Goal: Task Accomplishment & Management: Use online tool/utility

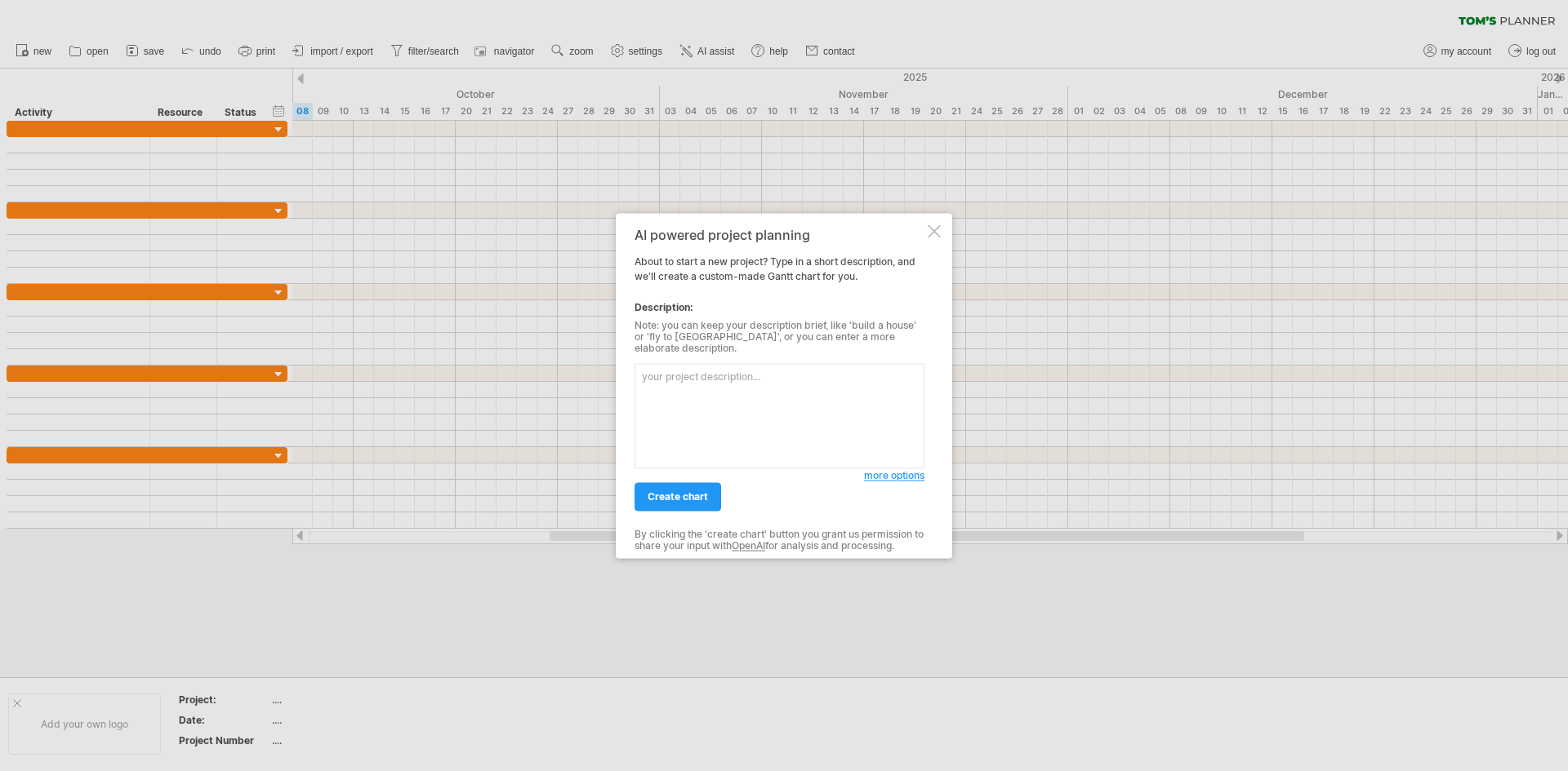
click at [948, 238] on div "AI powered project planning About to start a new project? Type in a short descr…" at bounding box center [784, 385] width 336 height 345
click at [938, 237] on div at bounding box center [934, 231] width 13 height 13
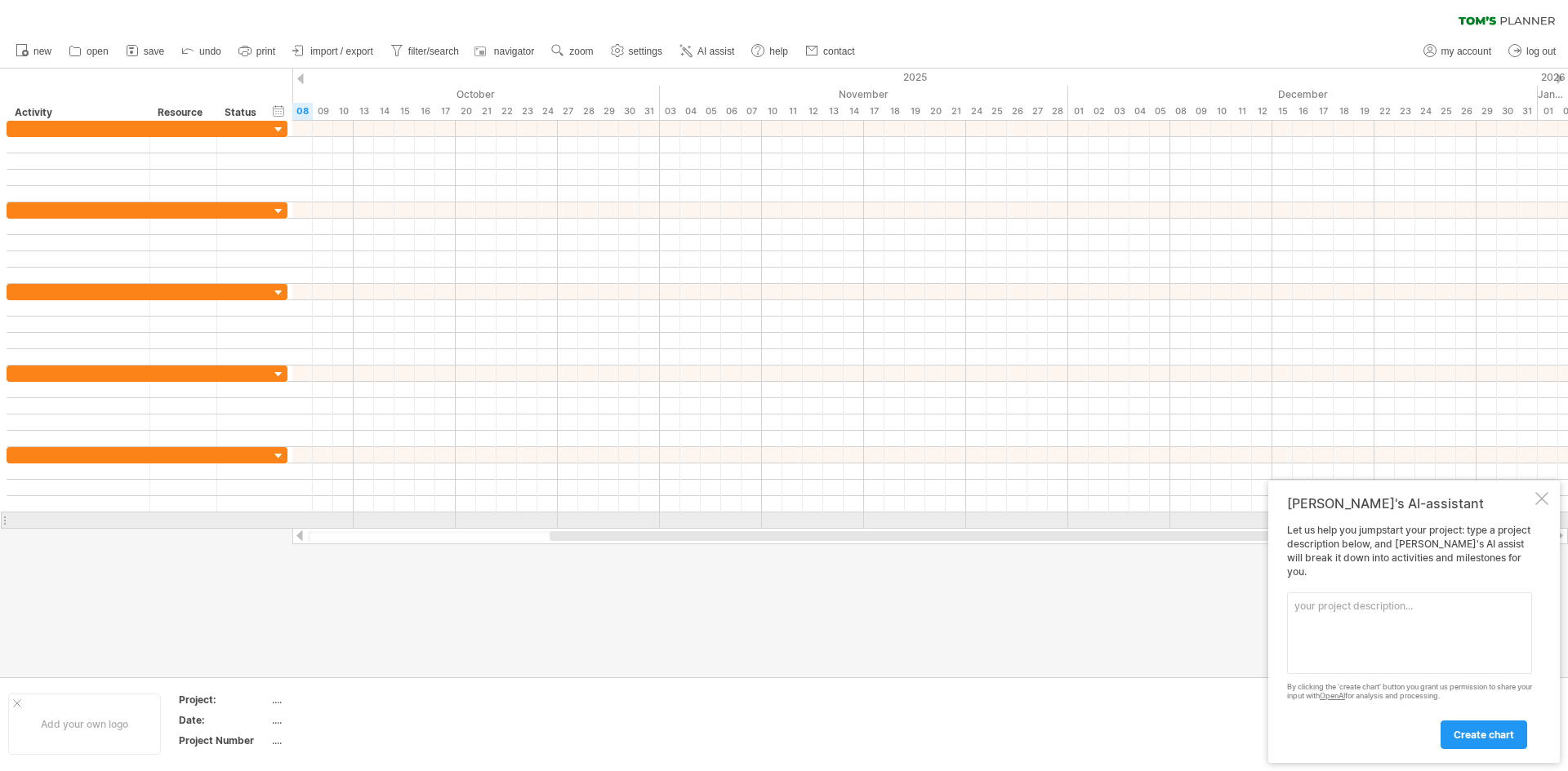
click at [1530, 512] on div "[PERSON_NAME]'s AI-assistant" at bounding box center [1409, 503] width 245 height 17
click at [1546, 505] on div at bounding box center [1541, 498] width 13 height 13
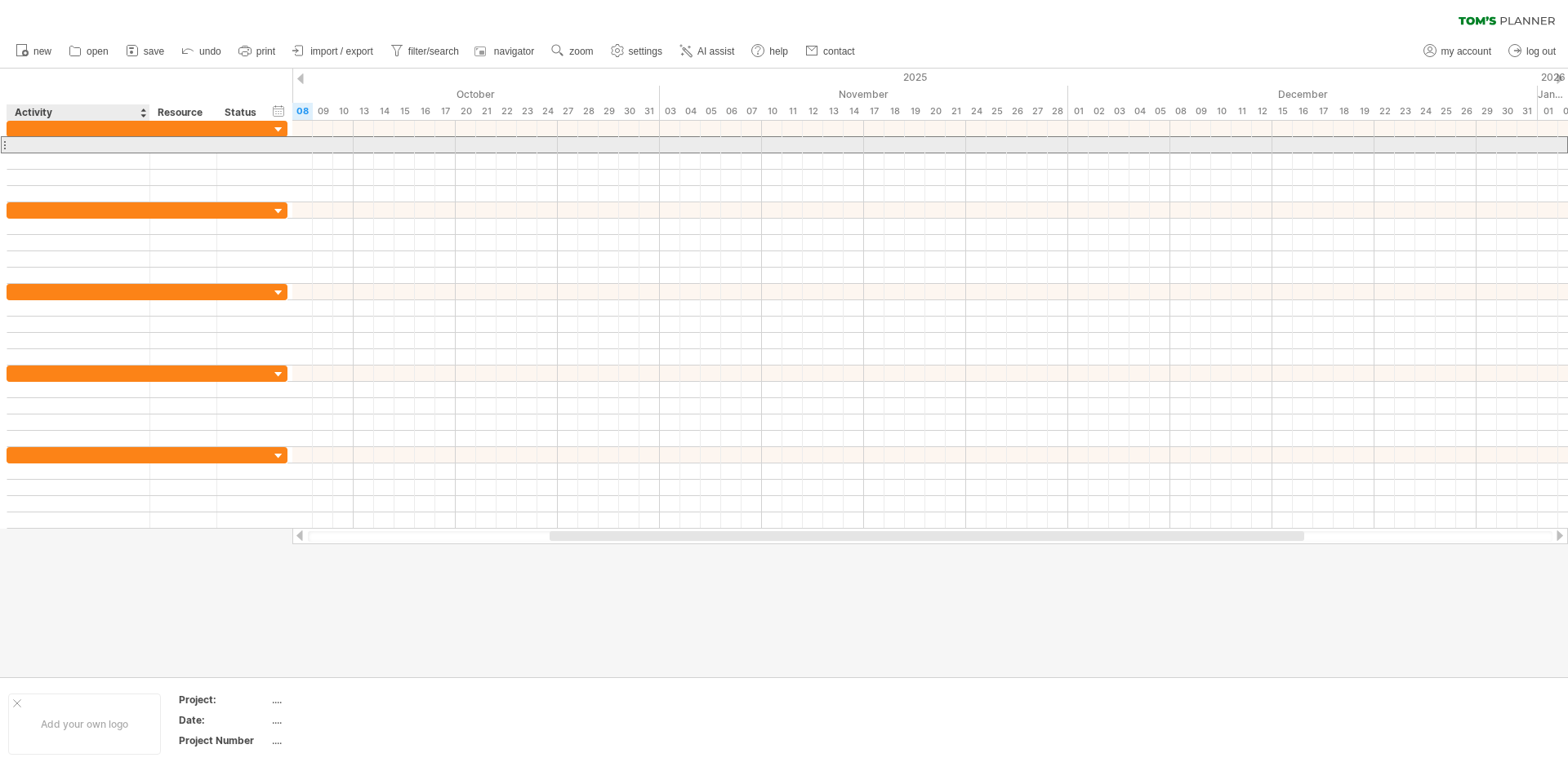
click at [97, 148] on div at bounding box center [78, 145] width 126 height 16
type input "*"
click at [392, 149] on div at bounding box center [930, 145] width 1276 height 18
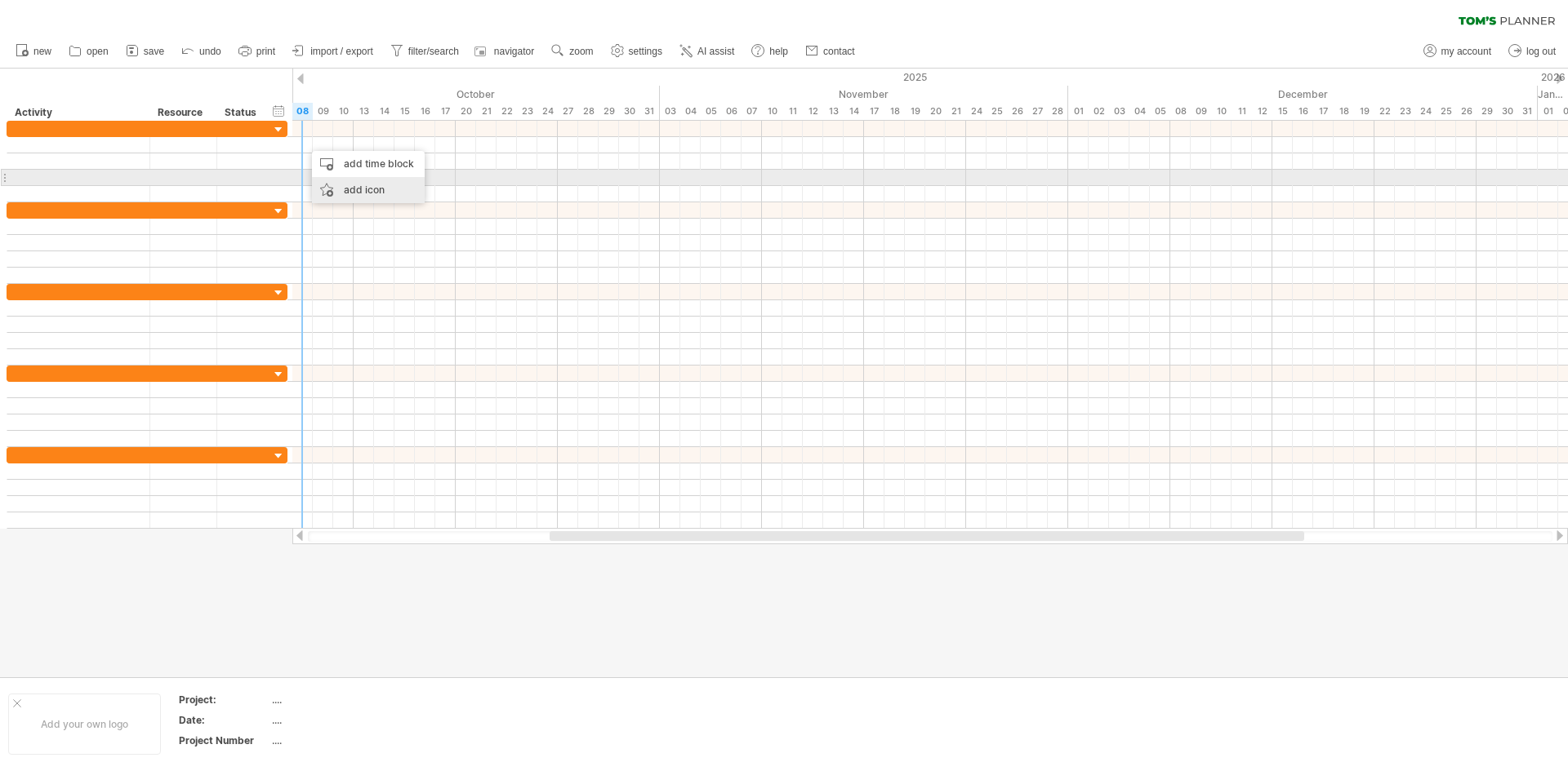
click at [359, 180] on div "add icon" at bounding box center [368, 190] width 112 height 26
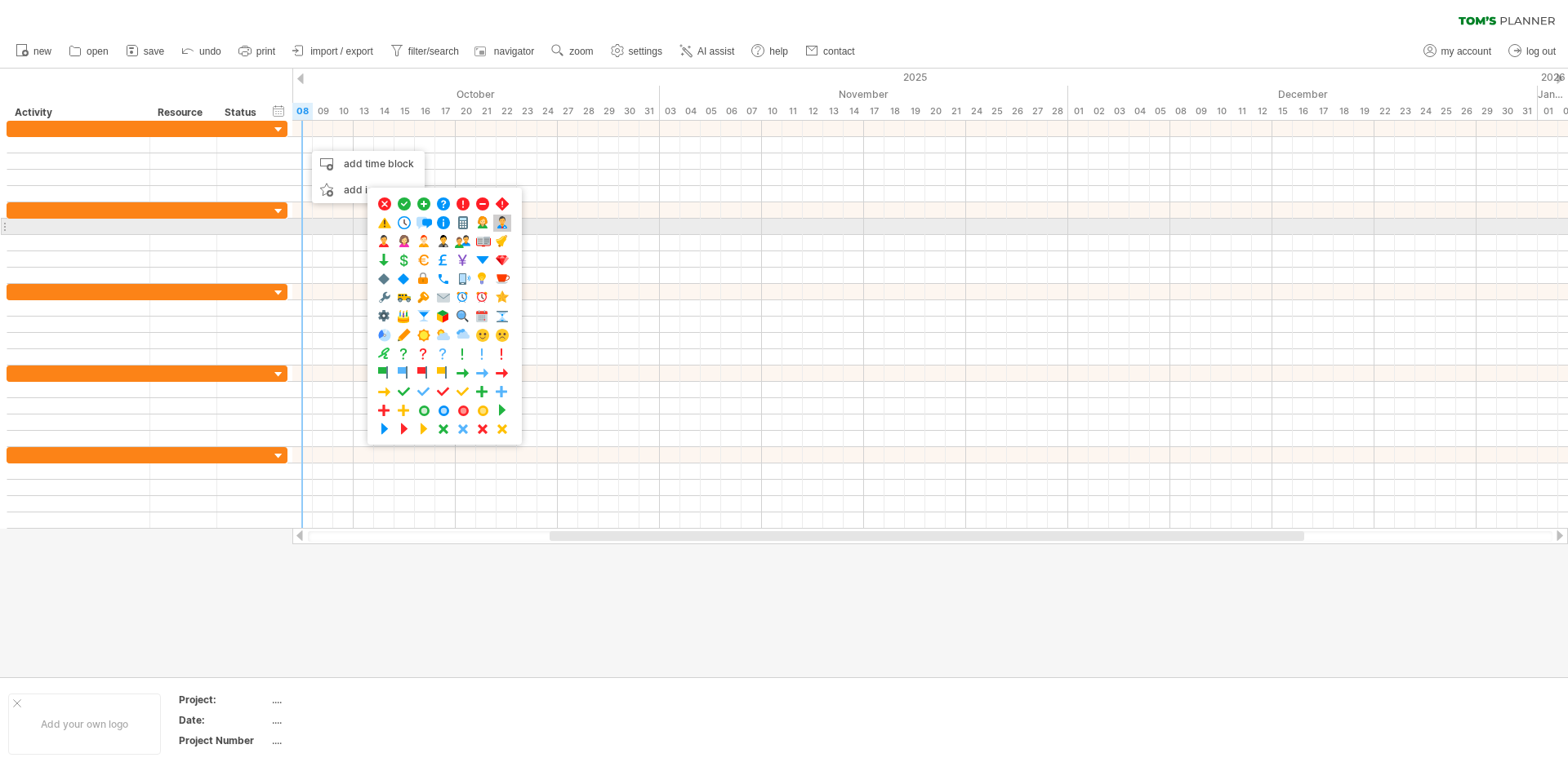
click at [505, 225] on span at bounding box center [501, 223] width 17 height 16
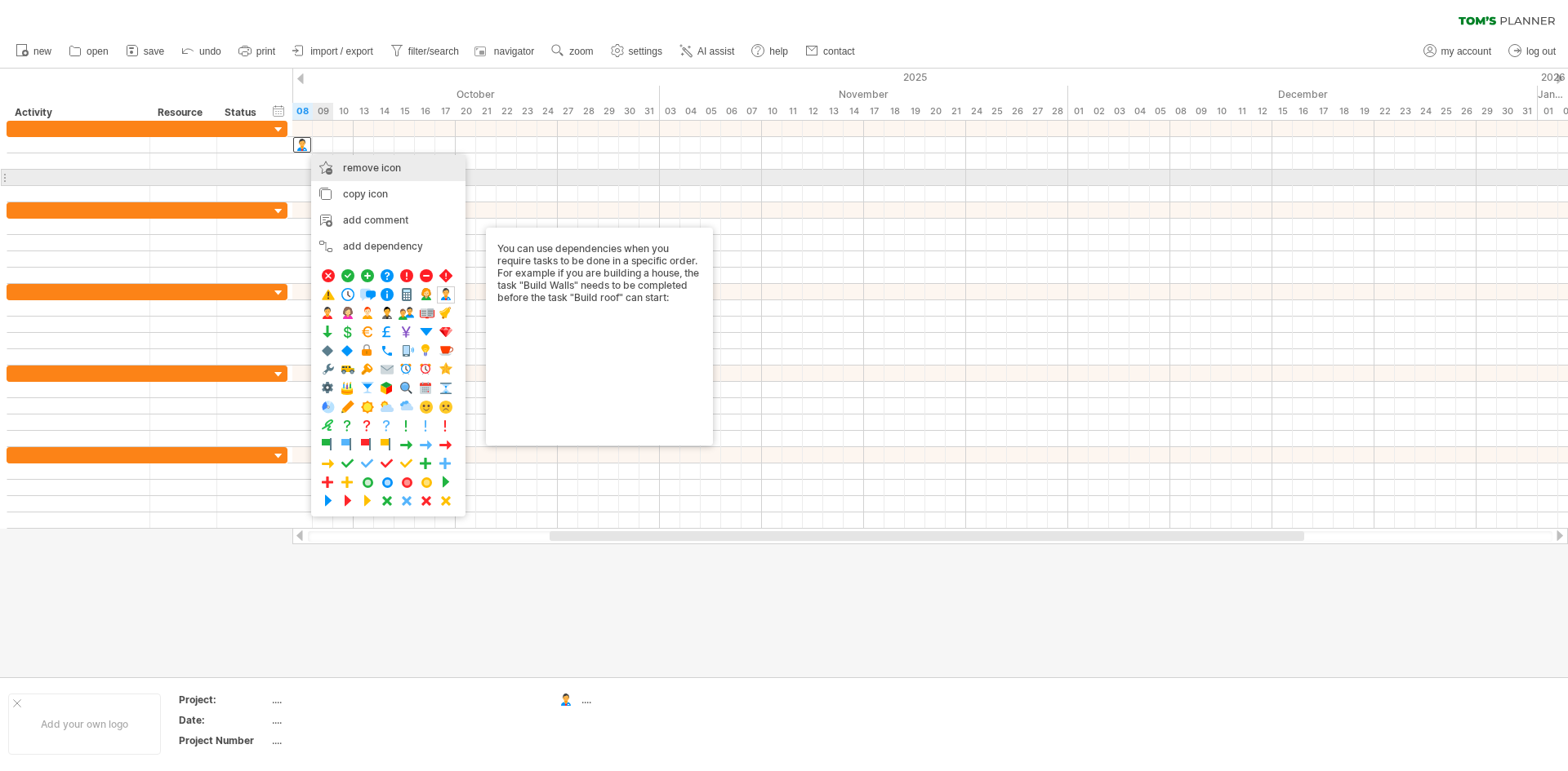
click at [355, 181] on div "remove icon remove selected items" at bounding box center [388, 168] width 154 height 26
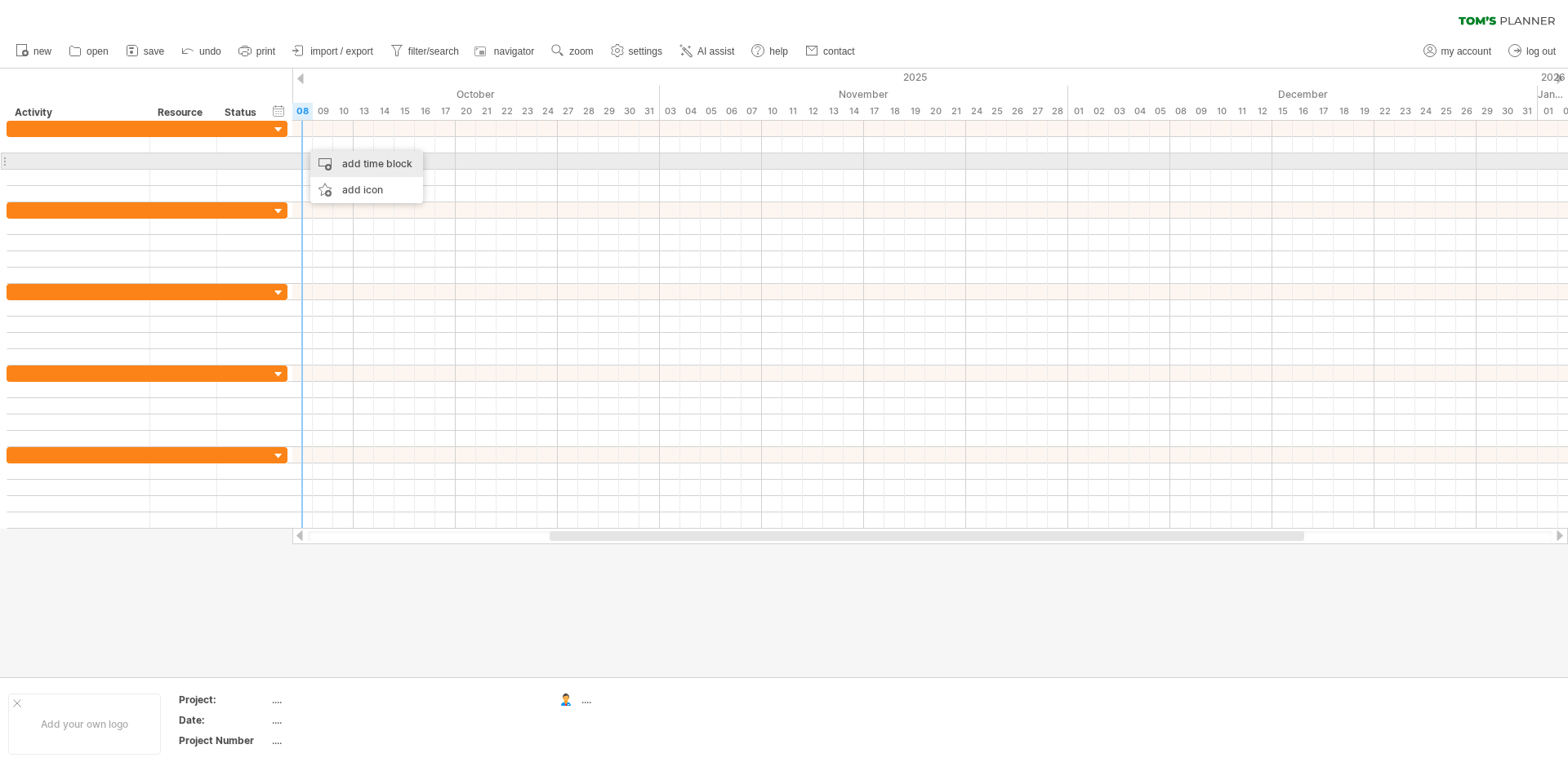
click at [359, 165] on div "add time block" at bounding box center [366, 164] width 112 height 26
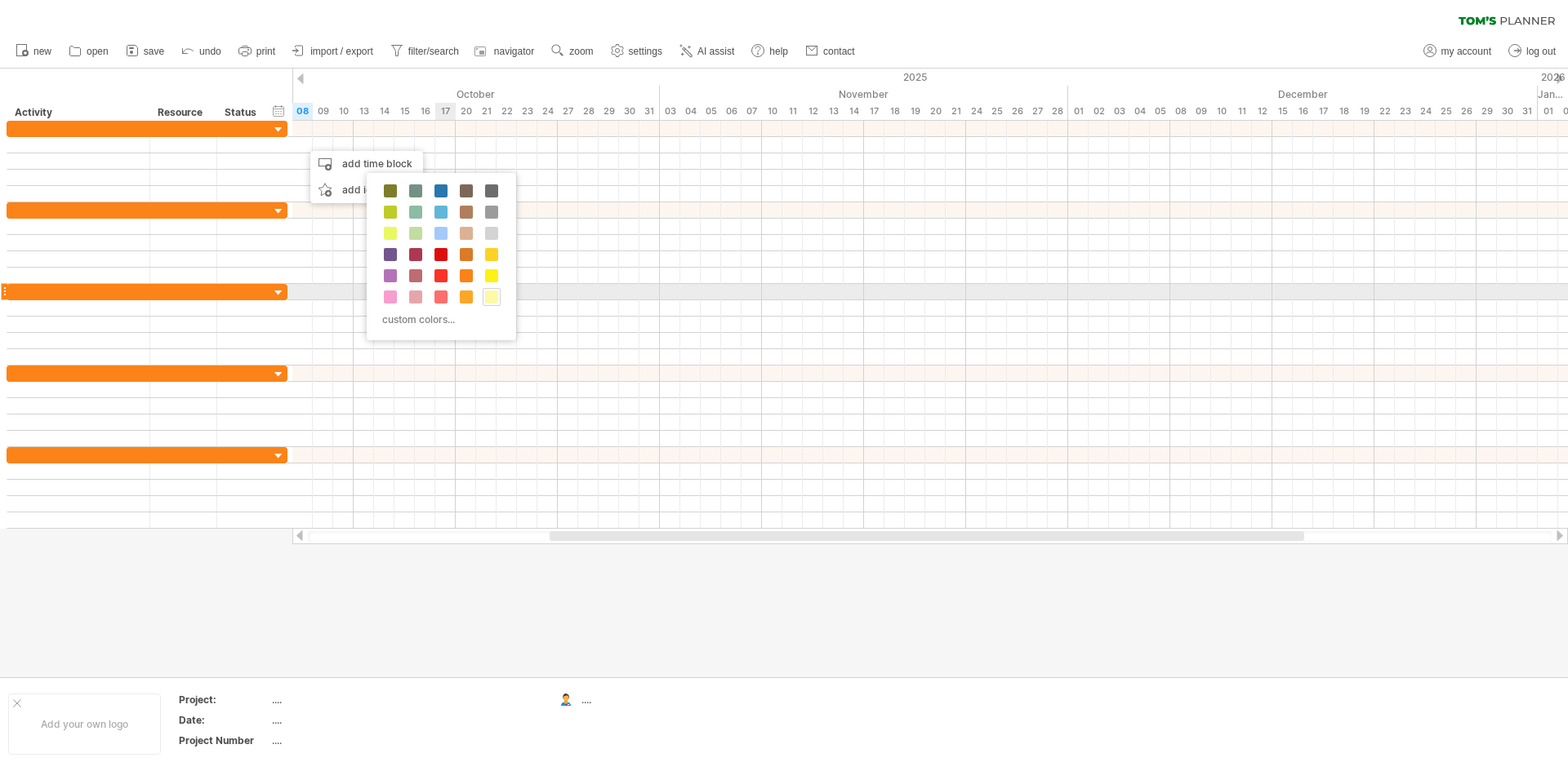
click at [491, 296] on span at bounding box center [491, 296] width 13 height 13
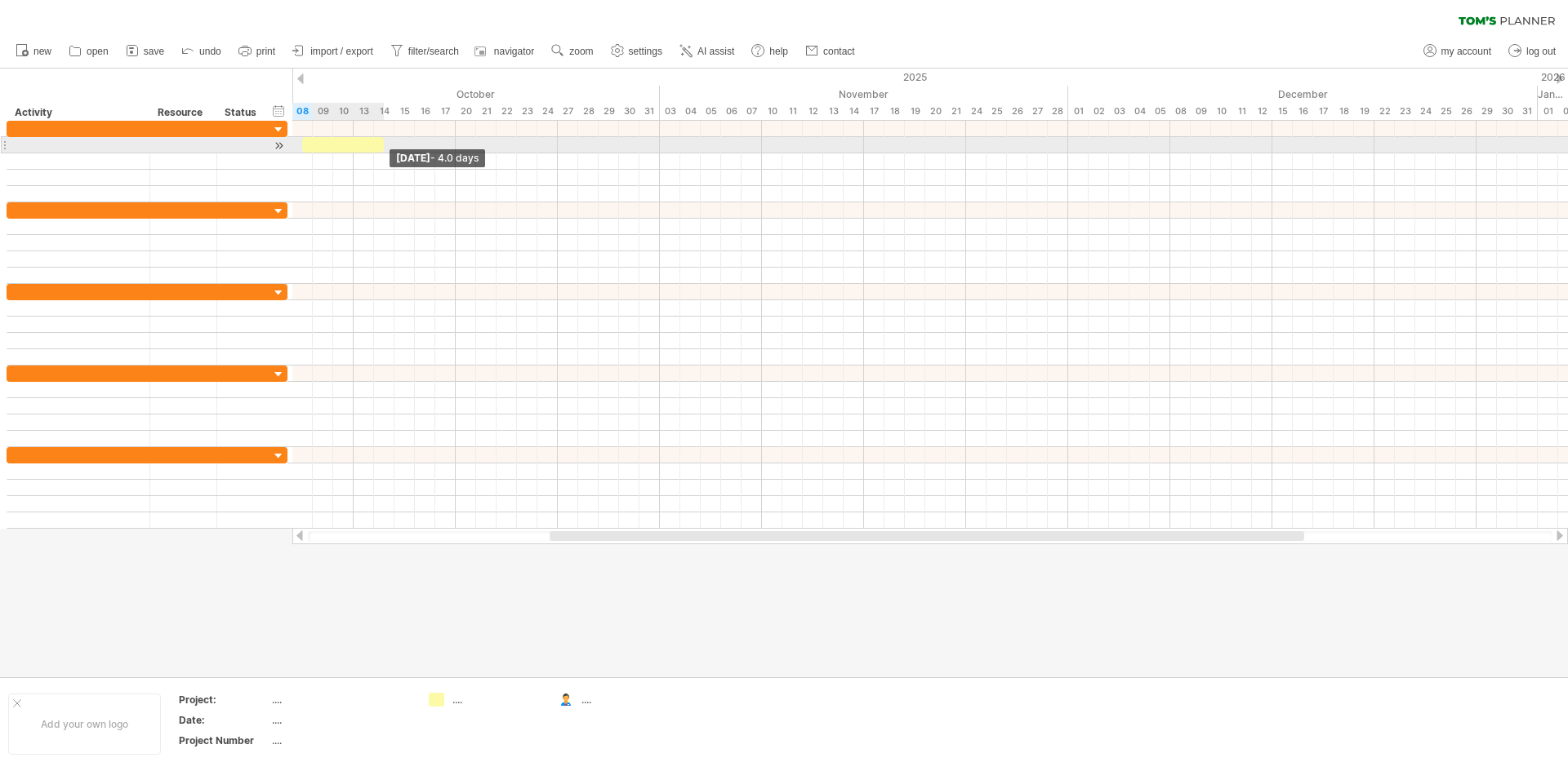
drag, startPoint x: 321, startPoint y: 150, endPoint x: 383, endPoint y: 149, distance: 62.0
click at [383, 149] on span at bounding box center [383, 145] width 7 height 16
click at [337, 149] on div at bounding box center [343, 145] width 82 height 16
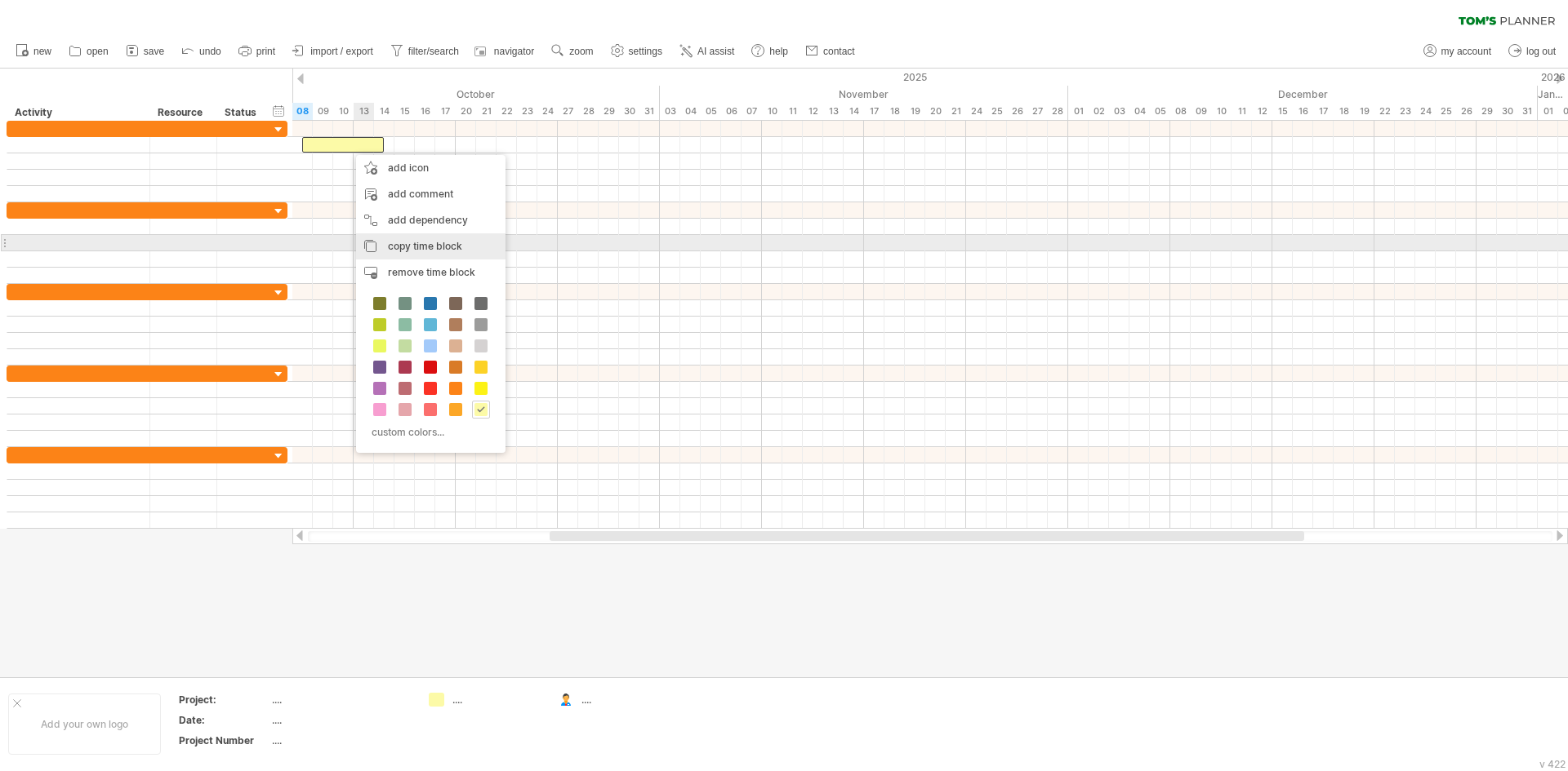
click at [404, 245] on span "copy time block" at bounding box center [425, 246] width 74 height 13
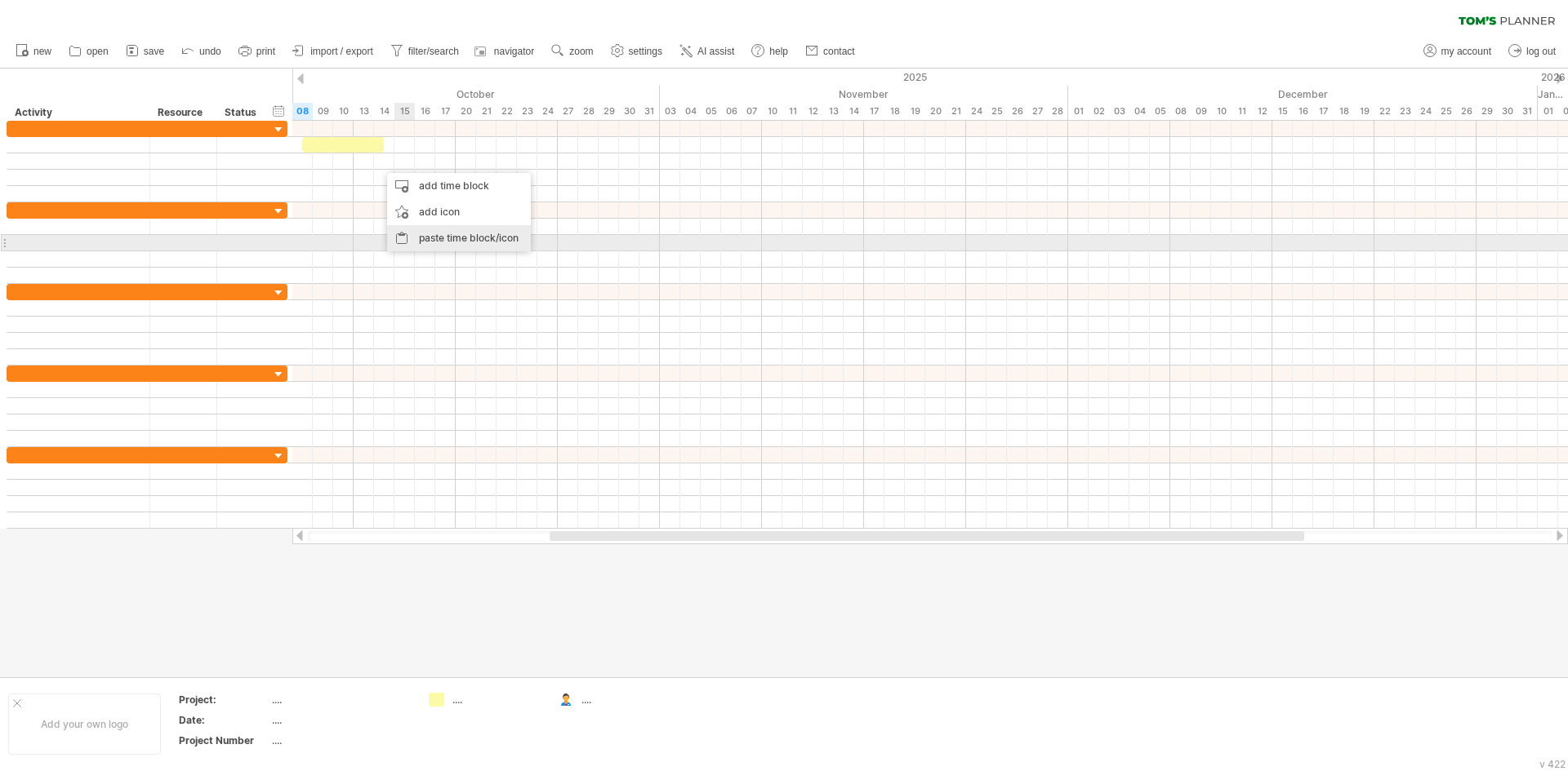
click at [433, 236] on div "paste time block/icon" at bounding box center [458, 238] width 144 height 26
click at [588, 246] on div "paste time block/icon" at bounding box center [608, 253] width 144 height 26
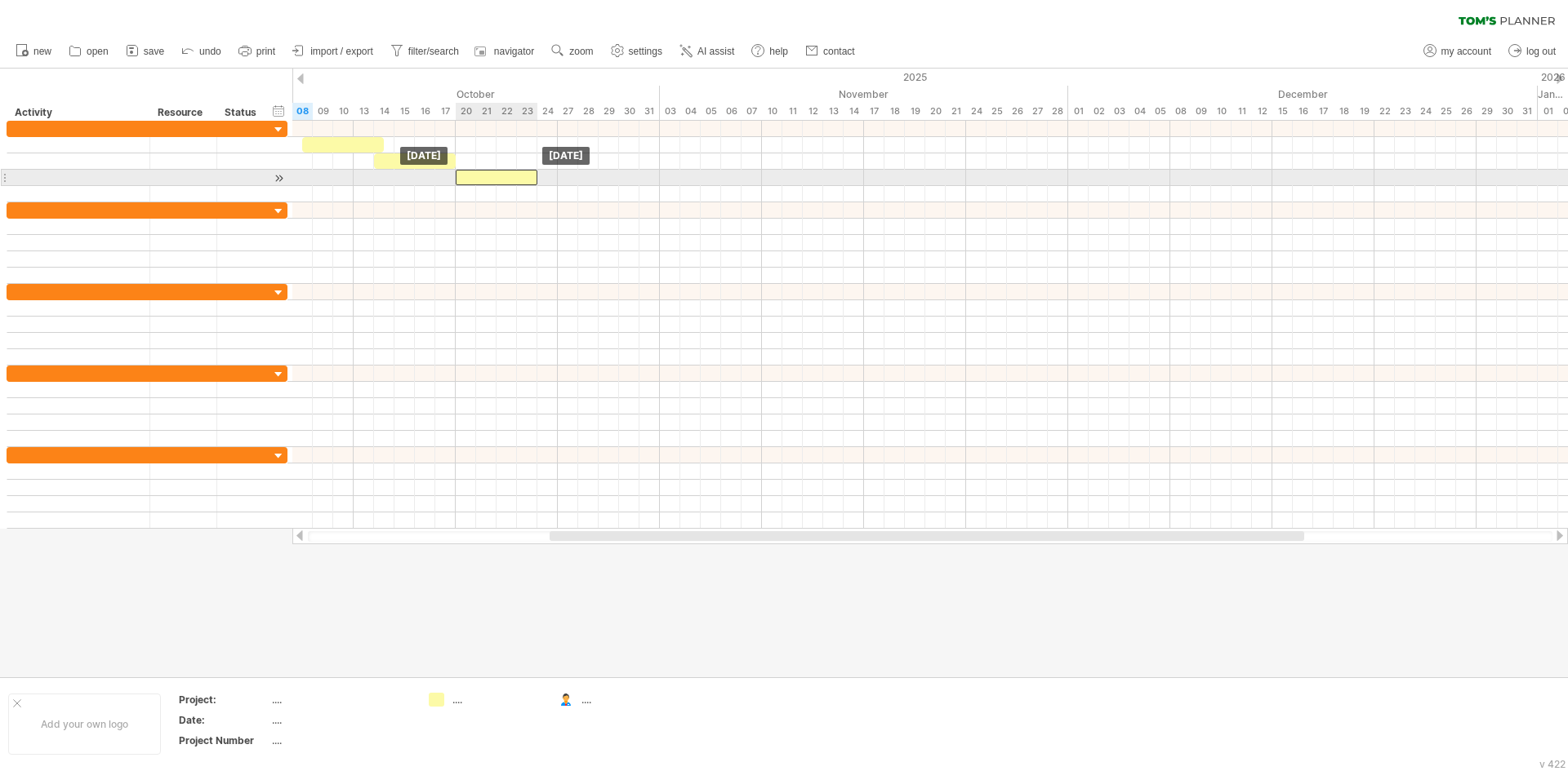
drag, startPoint x: 552, startPoint y: 171, endPoint x: 484, endPoint y: 170, distance: 68.0
click at [484, 170] on div at bounding box center [497, 178] width 82 height 16
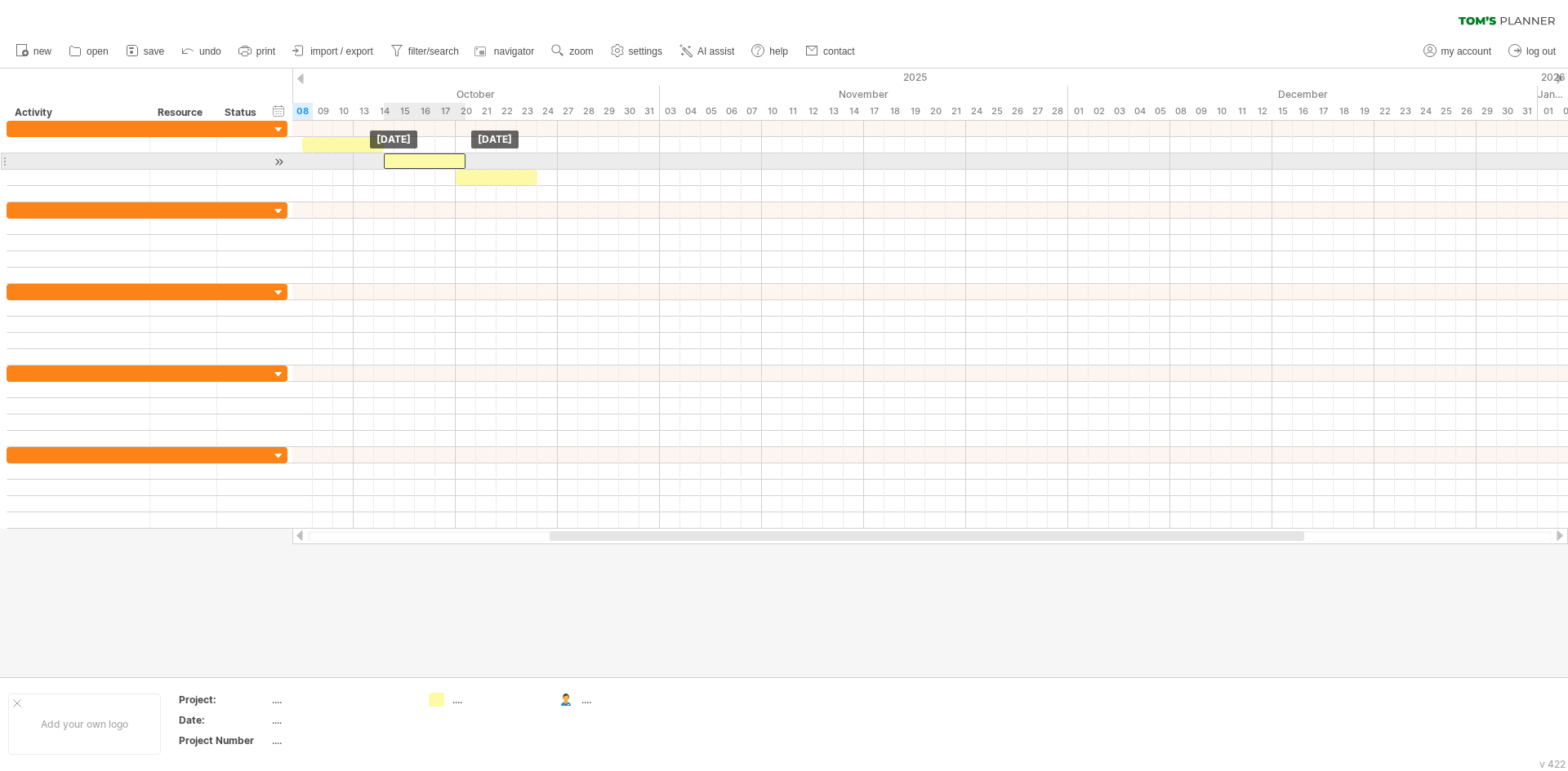
drag, startPoint x: 386, startPoint y: 154, endPoint x: 398, endPoint y: 156, distance: 12.2
click at [398, 156] on div at bounding box center [425, 161] width 82 height 16
drag, startPoint x: 543, startPoint y: 201, endPoint x: 423, endPoint y: 159, distance: 127.1
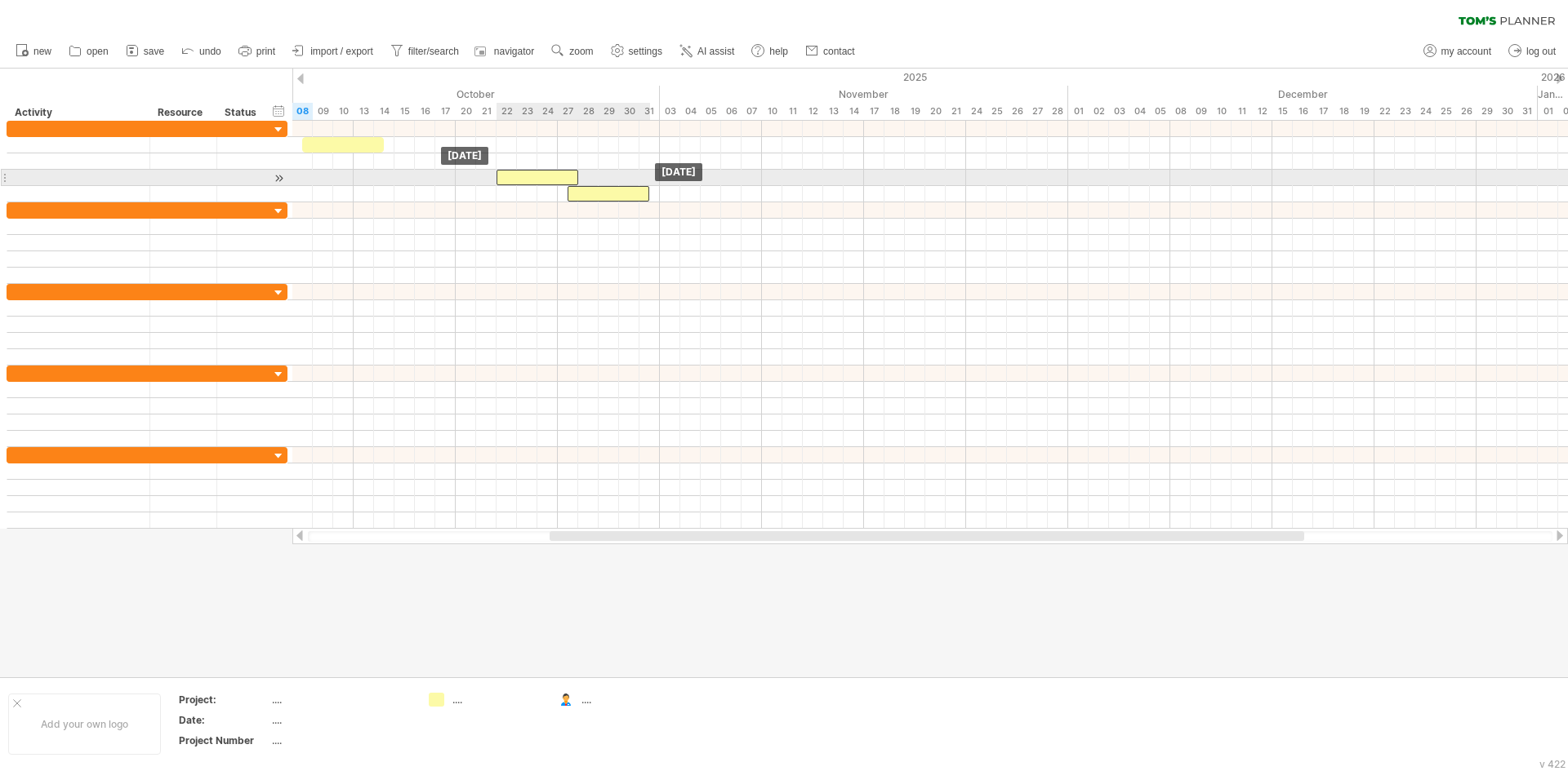
drag, startPoint x: 411, startPoint y: 159, endPoint x: 520, endPoint y: 183, distance: 111.6
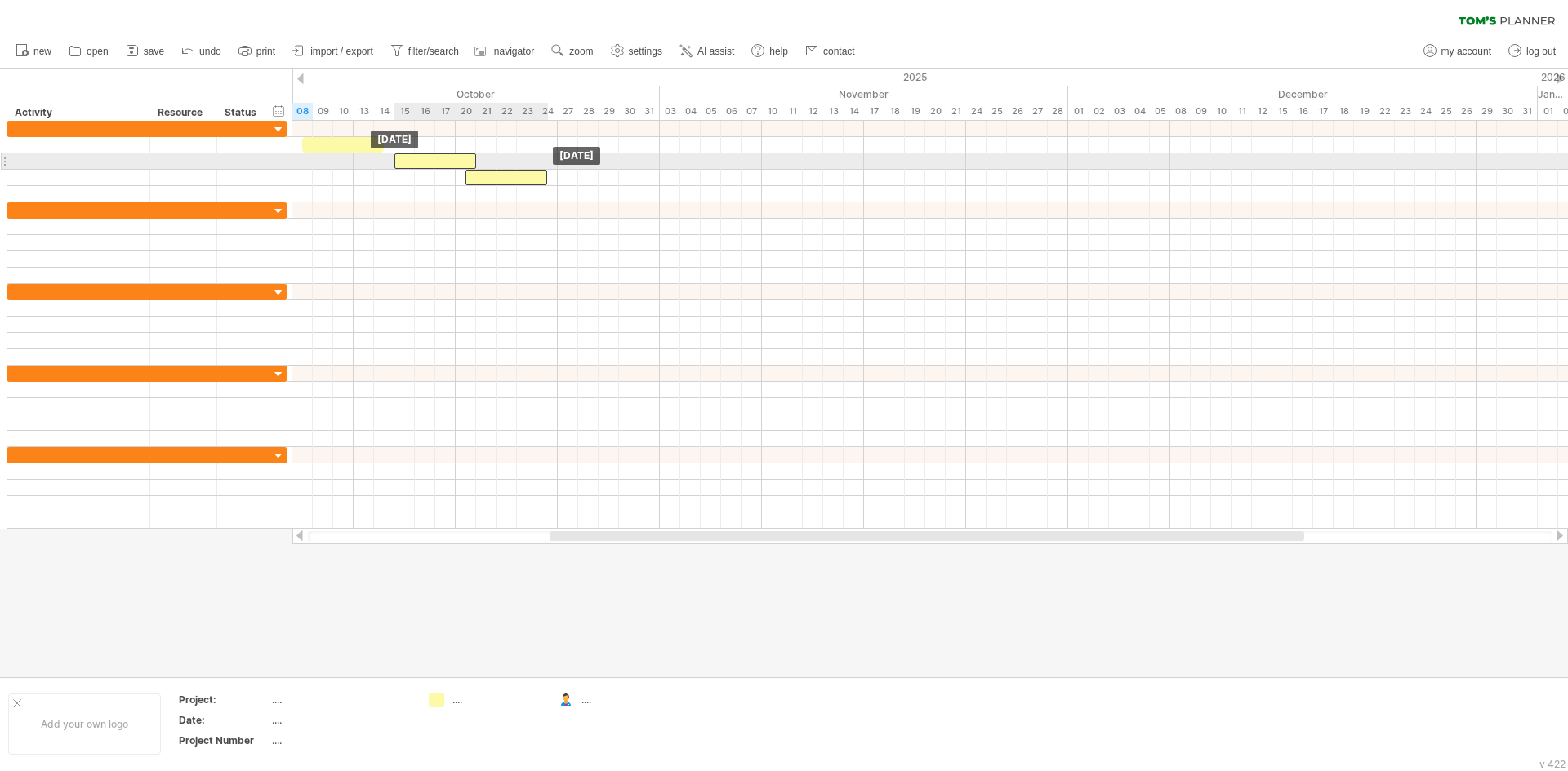
drag, startPoint x: 520, startPoint y: 183, endPoint x: 420, endPoint y: 167, distance: 101.3
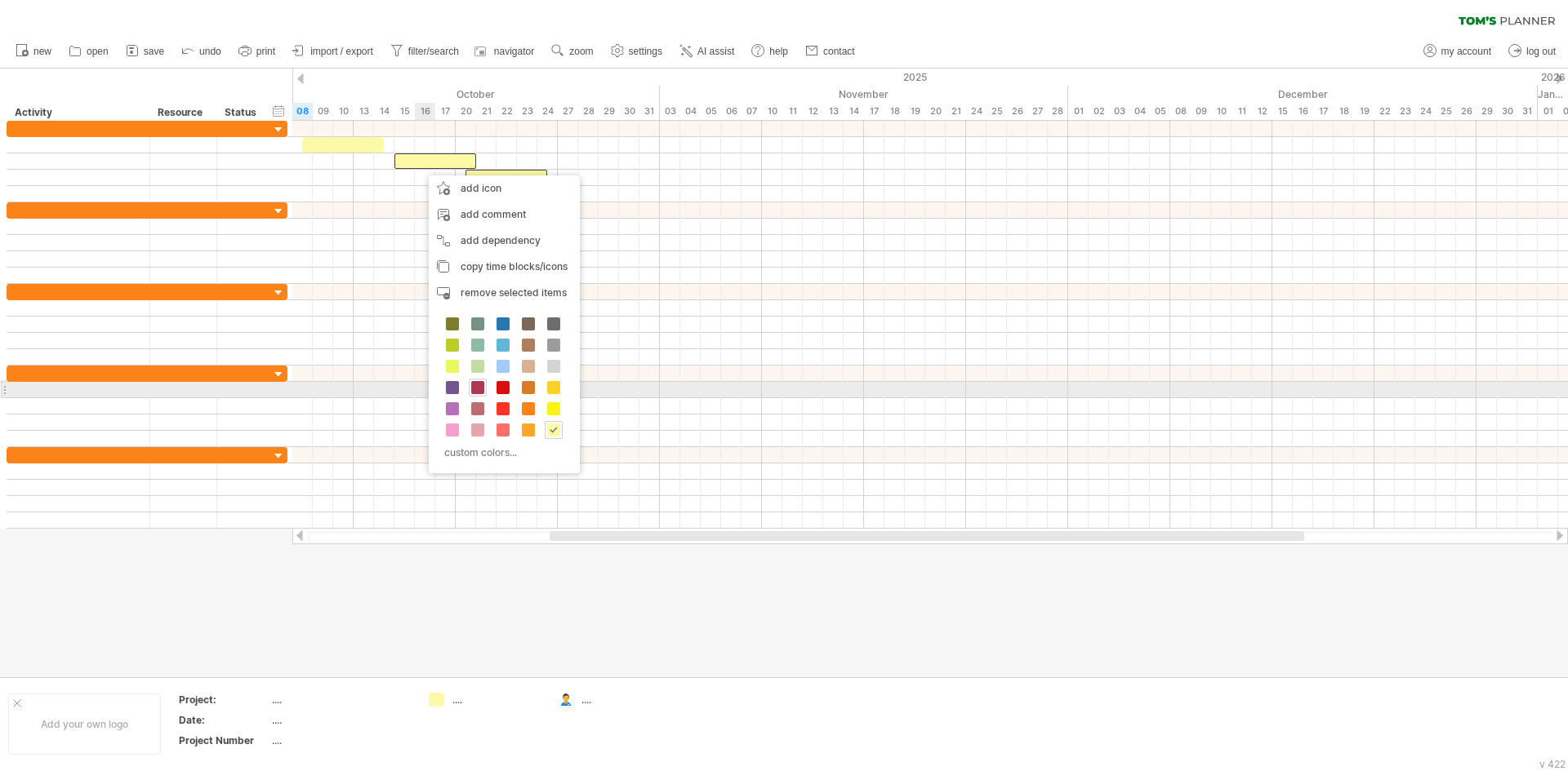
click at [479, 391] on span at bounding box center [477, 387] width 13 height 13
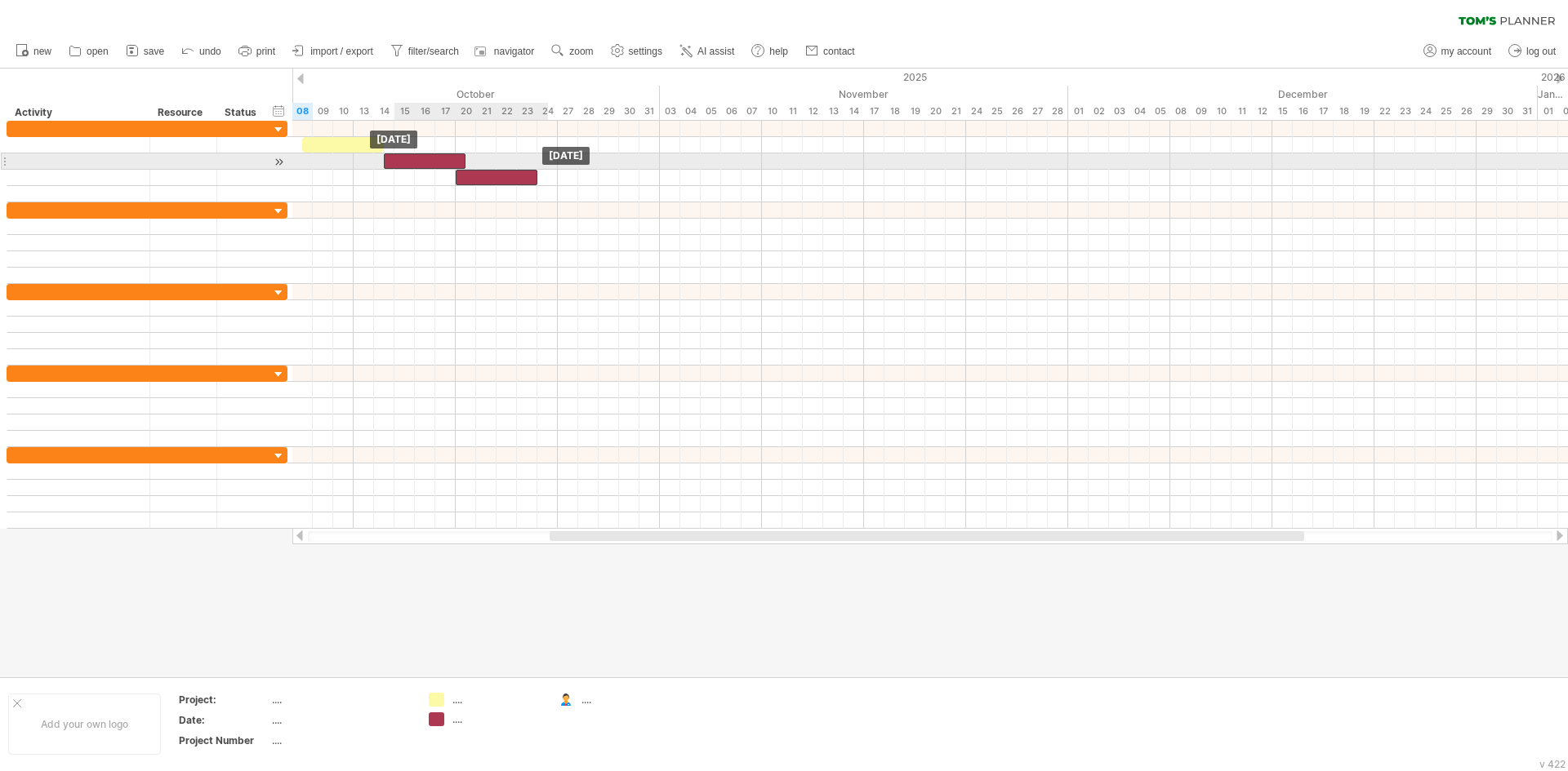
click at [434, 165] on div at bounding box center [425, 161] width 82 height 16
drag, startPoint x: 468, startPoint y: 162, endPoint x: 441, endPoint y: 161, distance: 27.0
click at [441, 161] on div "[DATE] - 2.5 days [DATE]" at bounding box center [930, 325] width 1276 height 408
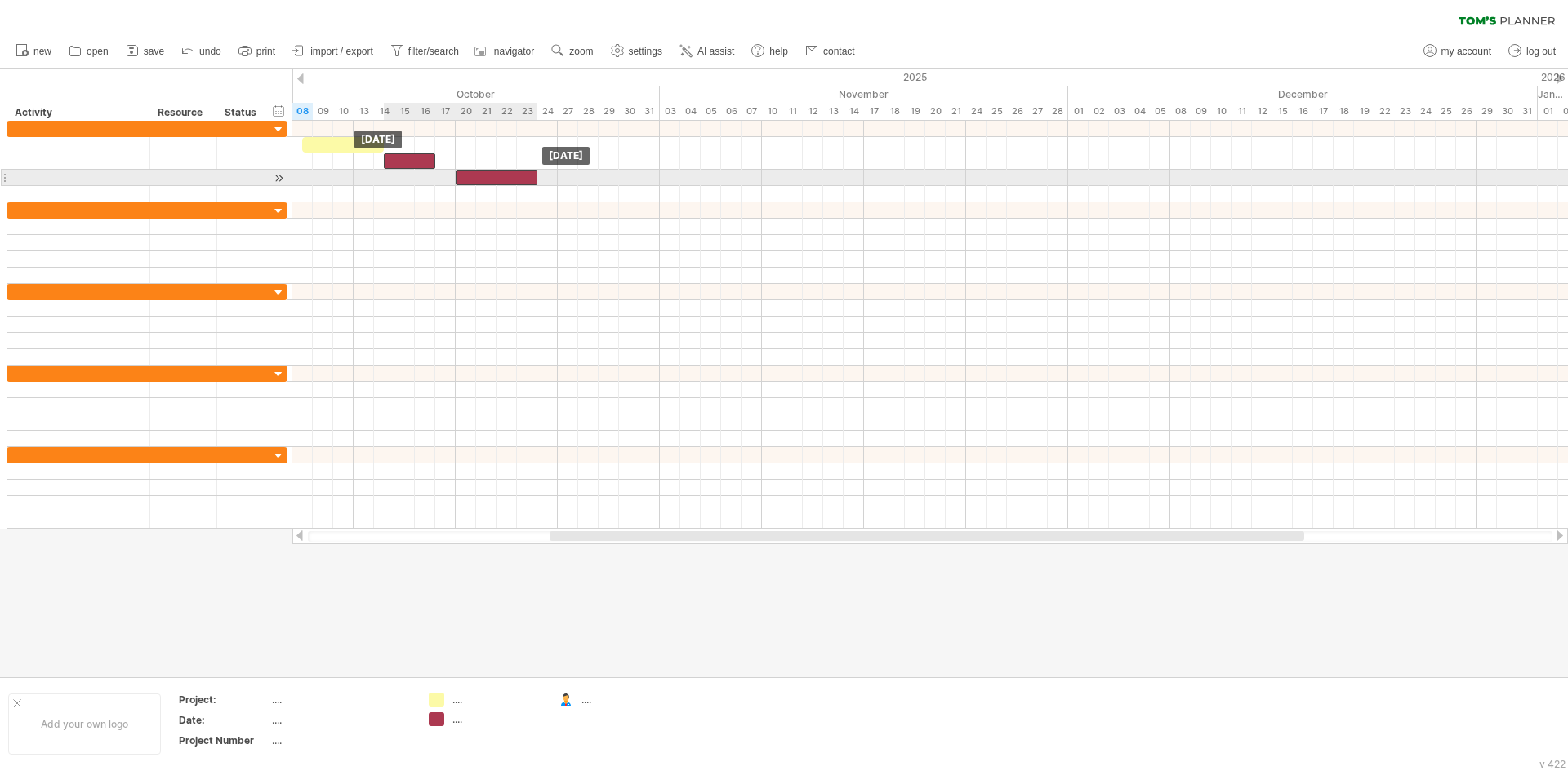
click at [523, 181] on div at bounding box center [497, 178] width 82 height 16
click at [500, 170] on div at bounding box center [497, 178] width 82 height 16
drag, startPoint x: 500, startPoint y: 176, endPoint x: 479, endPoint y: 175, distance: 21.0
click at [479, 175] on div at bounding box center [476, 178] width 82 height 16
click at [456, 181] on div at bounding box center [476, 178] width 82 height 16
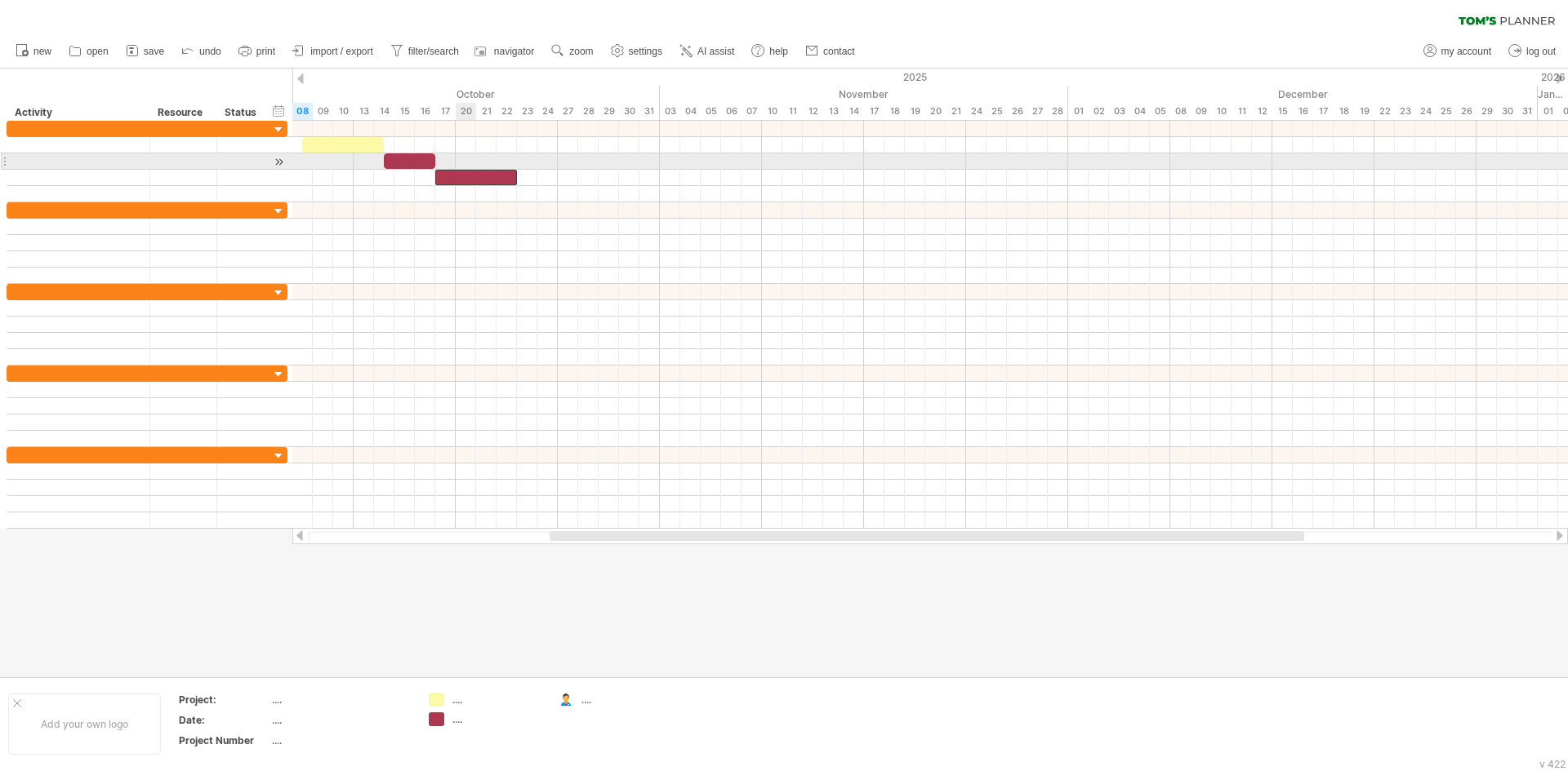
click at [458, 167] on div at bounding box center [930, 161] width 1276 height 17
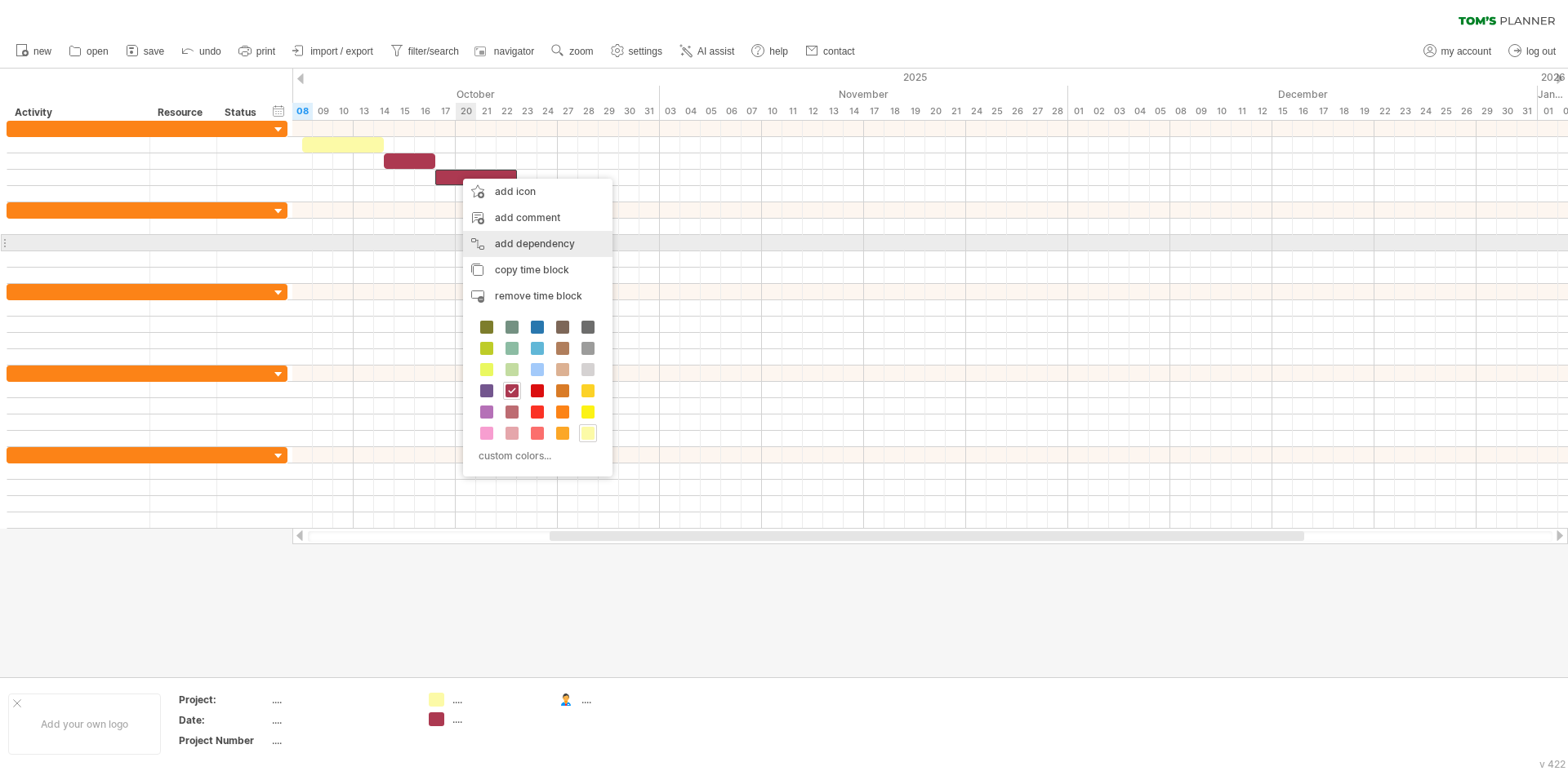
click at [504, 248] on div "add dependency You can use dependencies when you require tasks to be done in a …" at bounding box center [538, 243] width 150 height 26
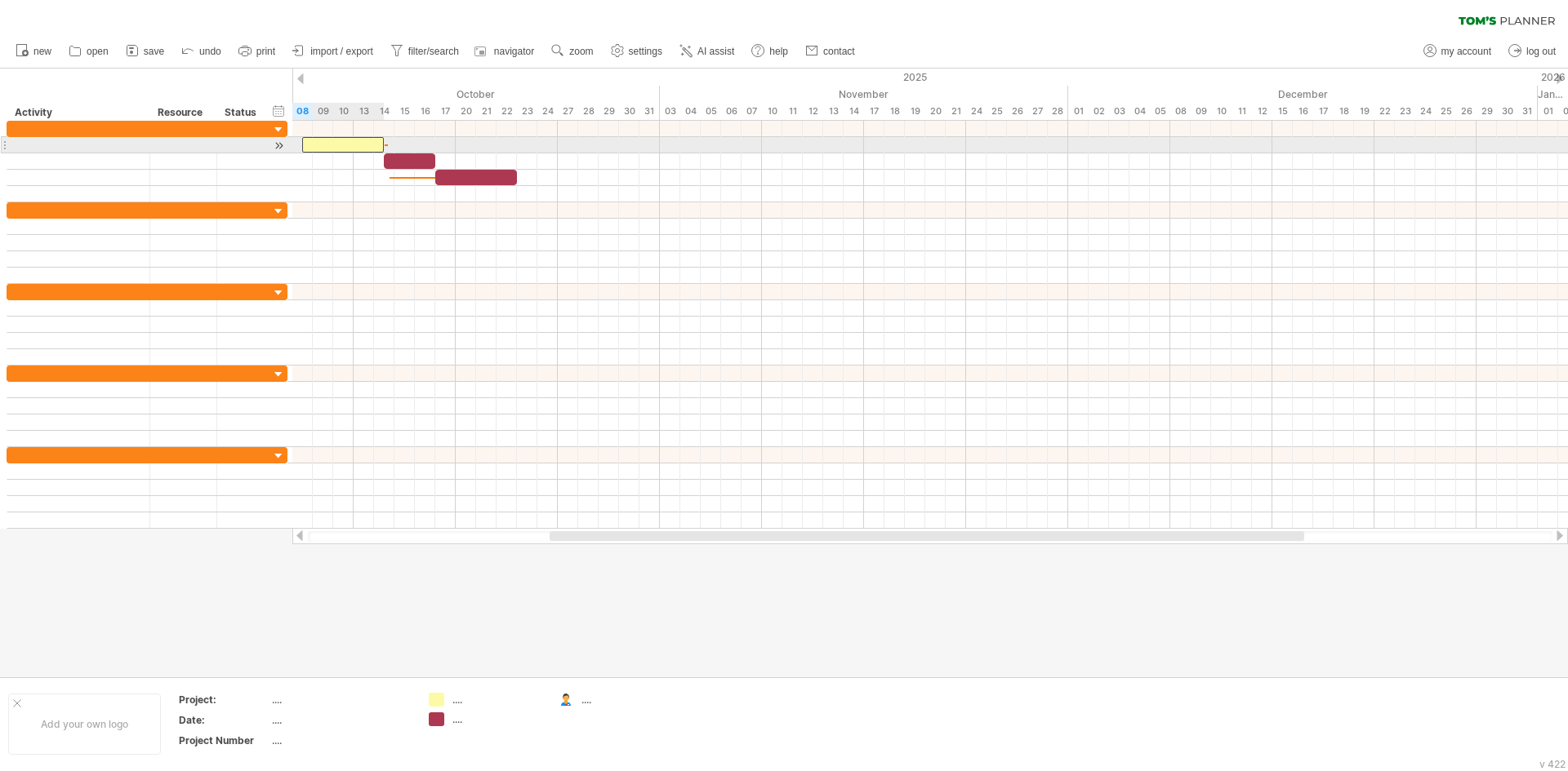
click at [369, 148] on div at bounding box center [343, 145] width 82 height 16
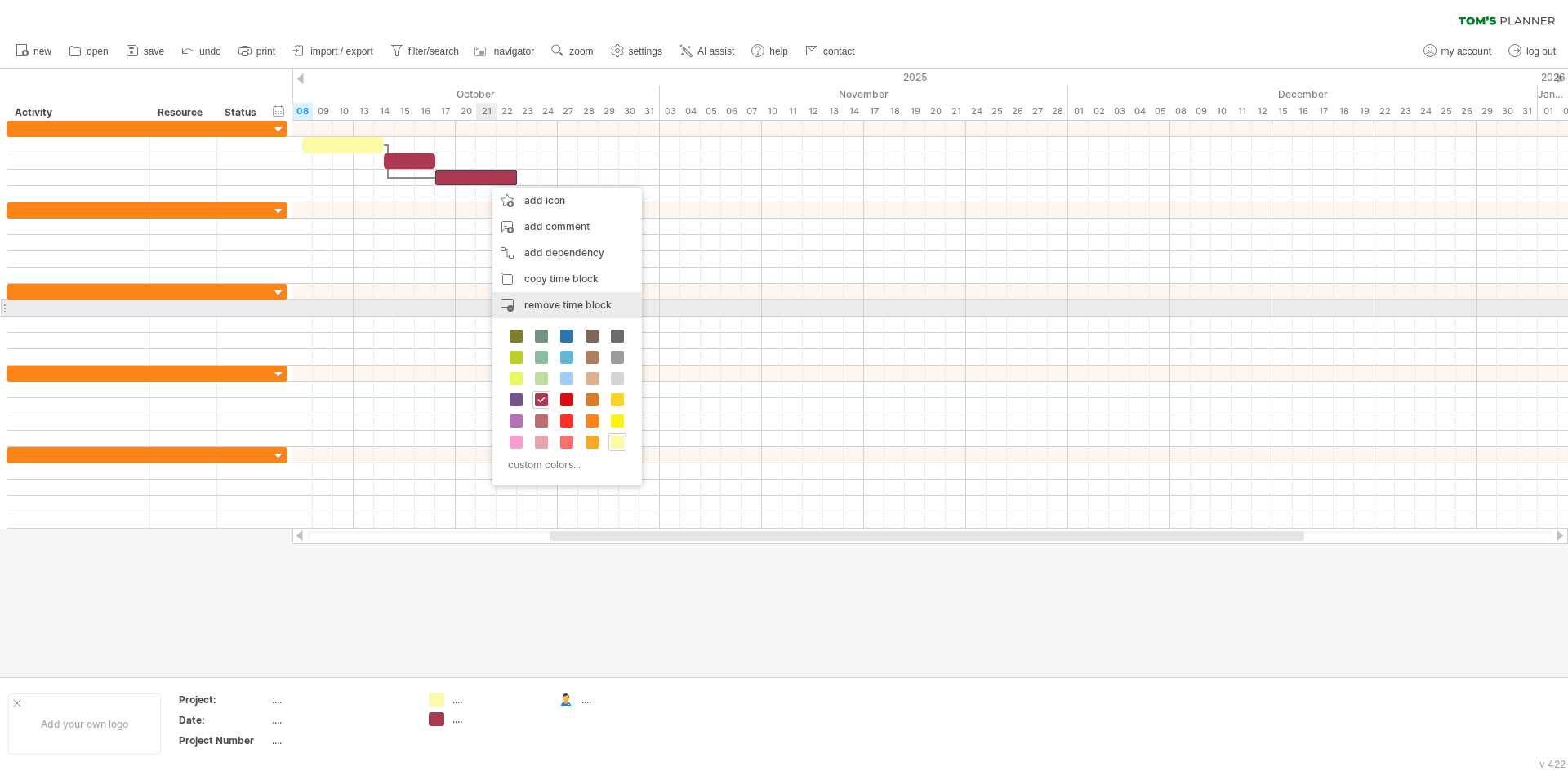
click at [509, 311] on div "remove time block remove selected items" at bounding box center [567, 305] width 150 height 26
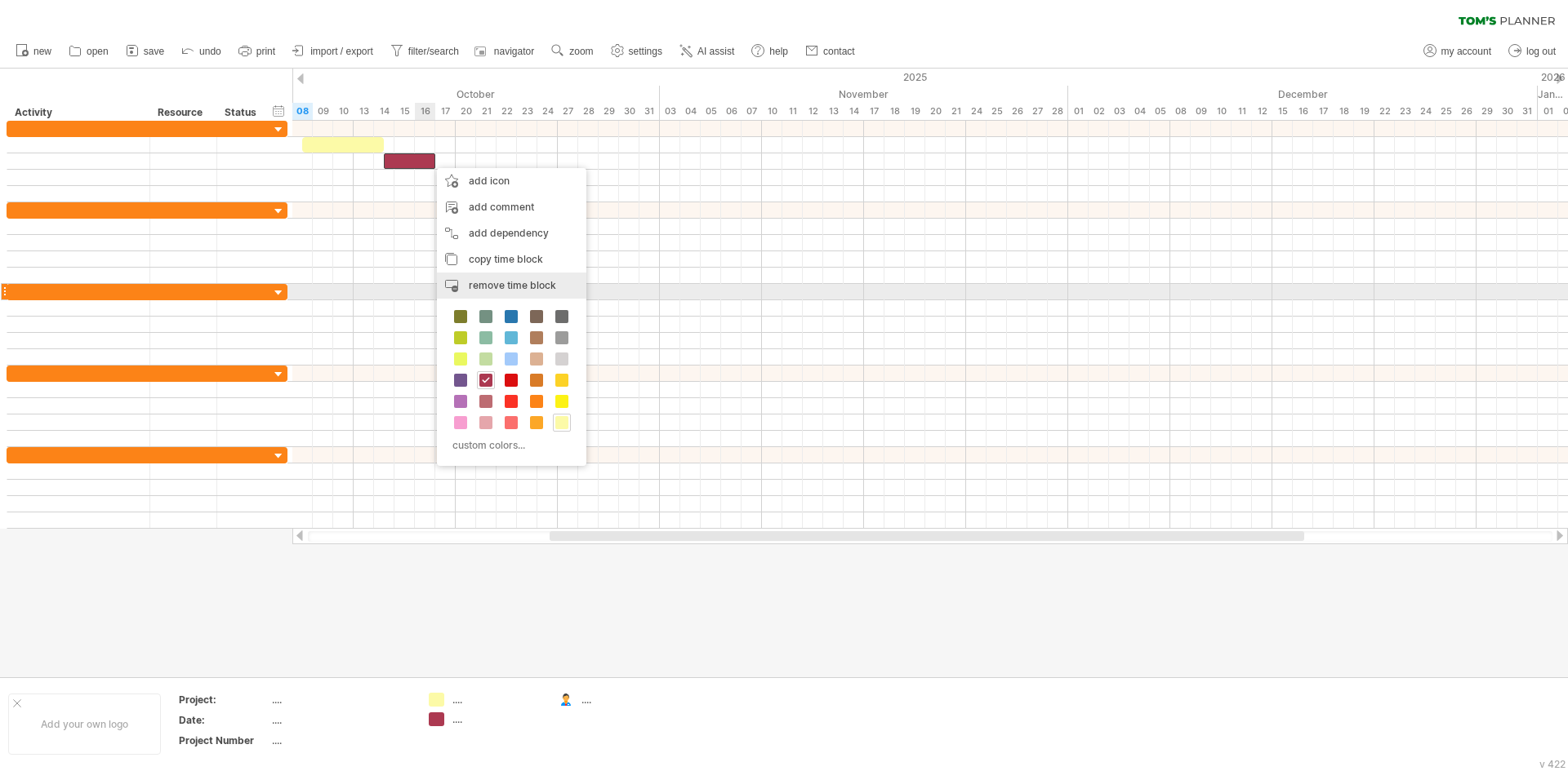
click at [457, 289] on div "remove time block remove selected items" at bounding box center [511, 285] width 150 height 26
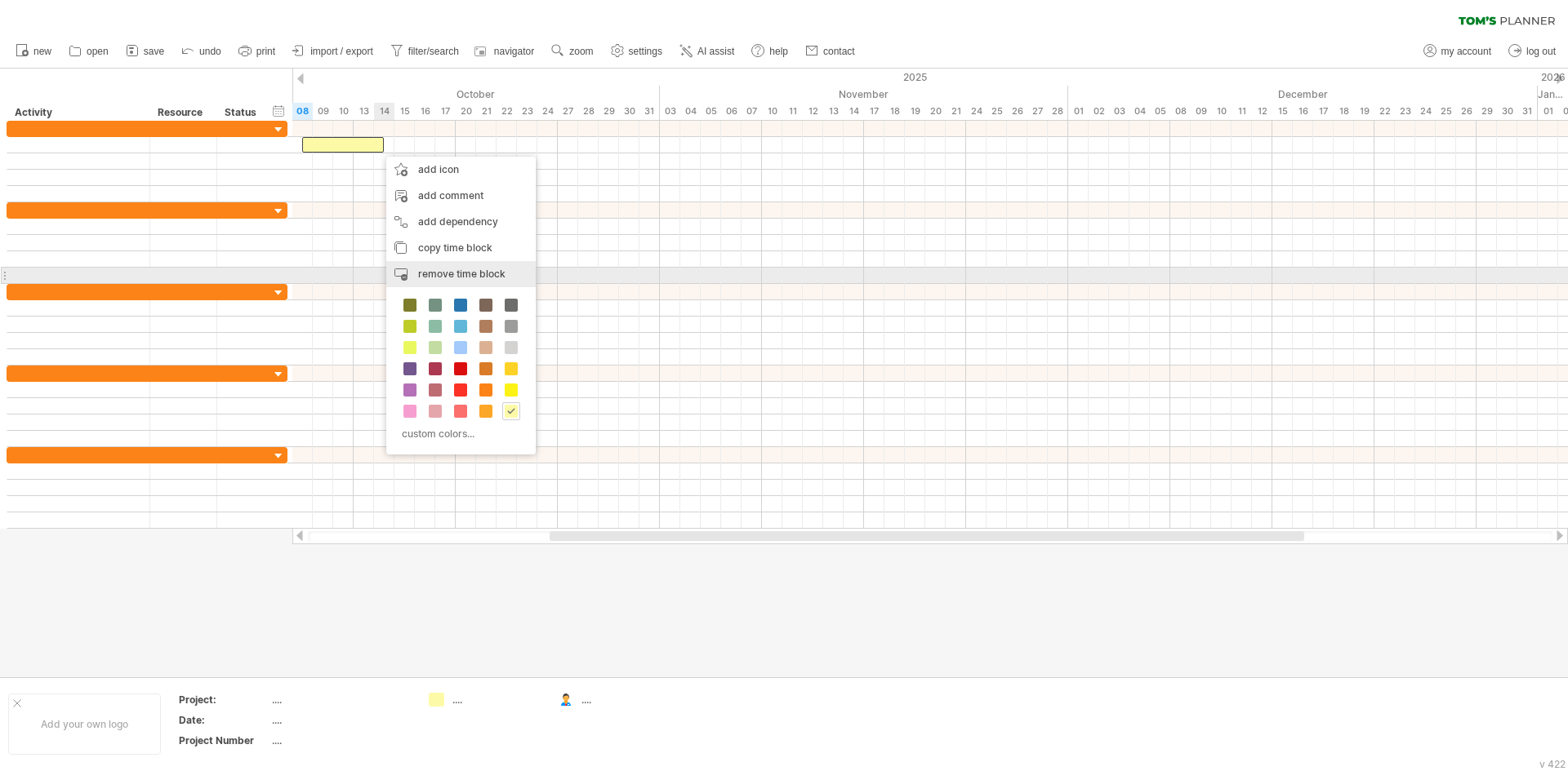
click at [408, 279] on div "remove time block remove selected items" at bounding box center [460, 274] width 150 height 26
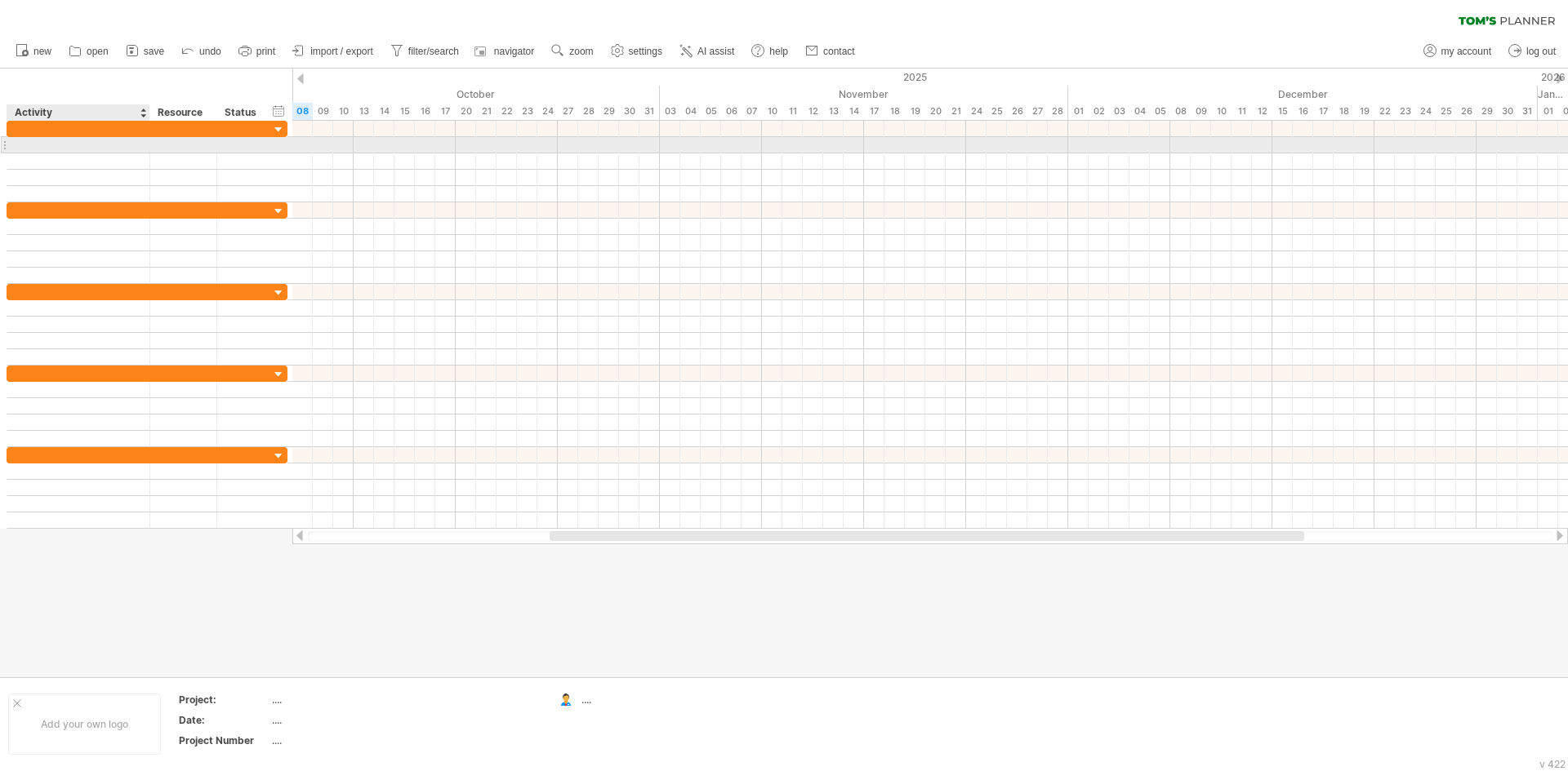
click at [52, 146] on div at bounding box center [78, 145] width 126 height 16
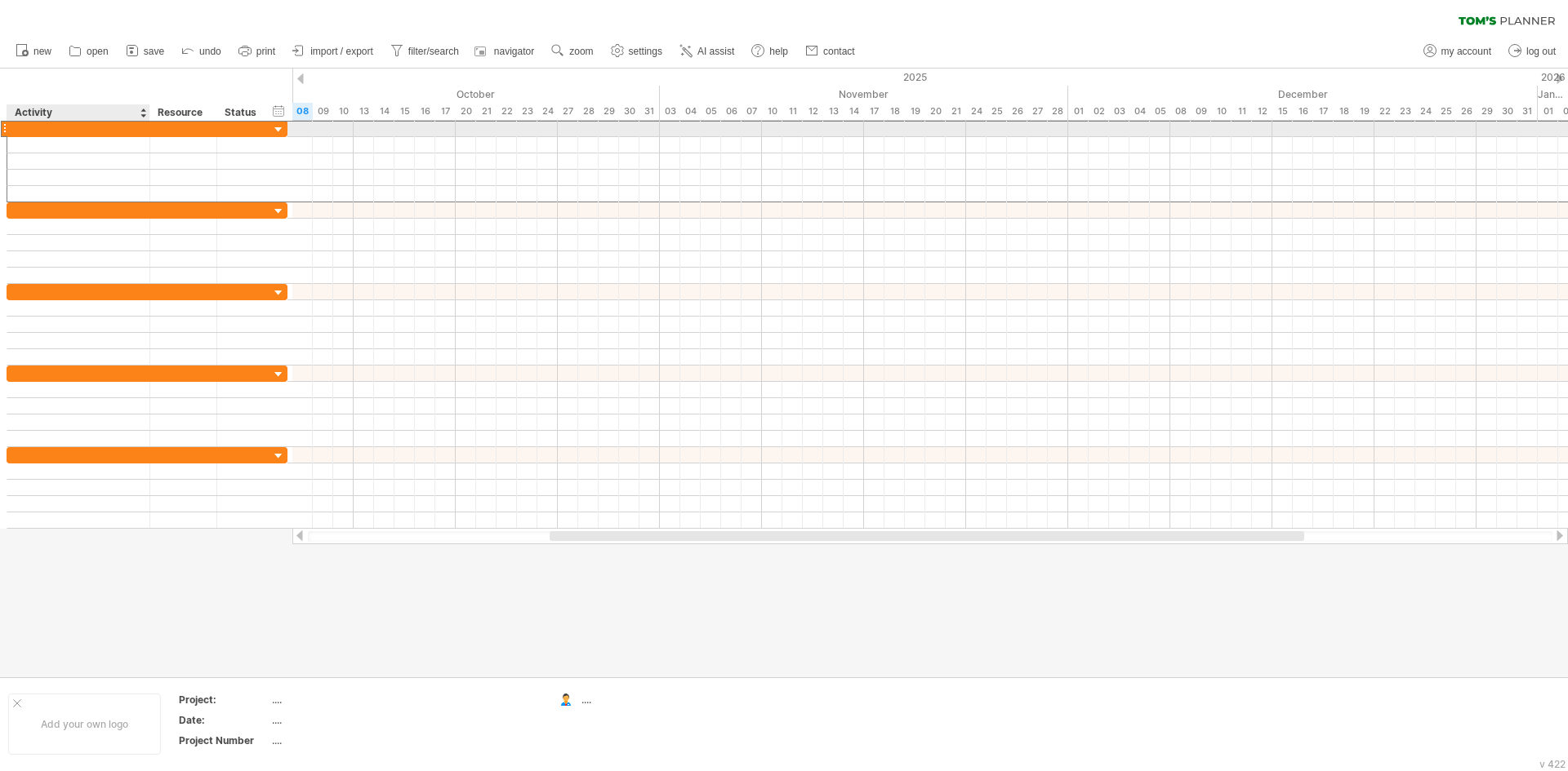
click at [60, 123] on div at bounding box center [78, 129] width 126 height 16
type input "**********"
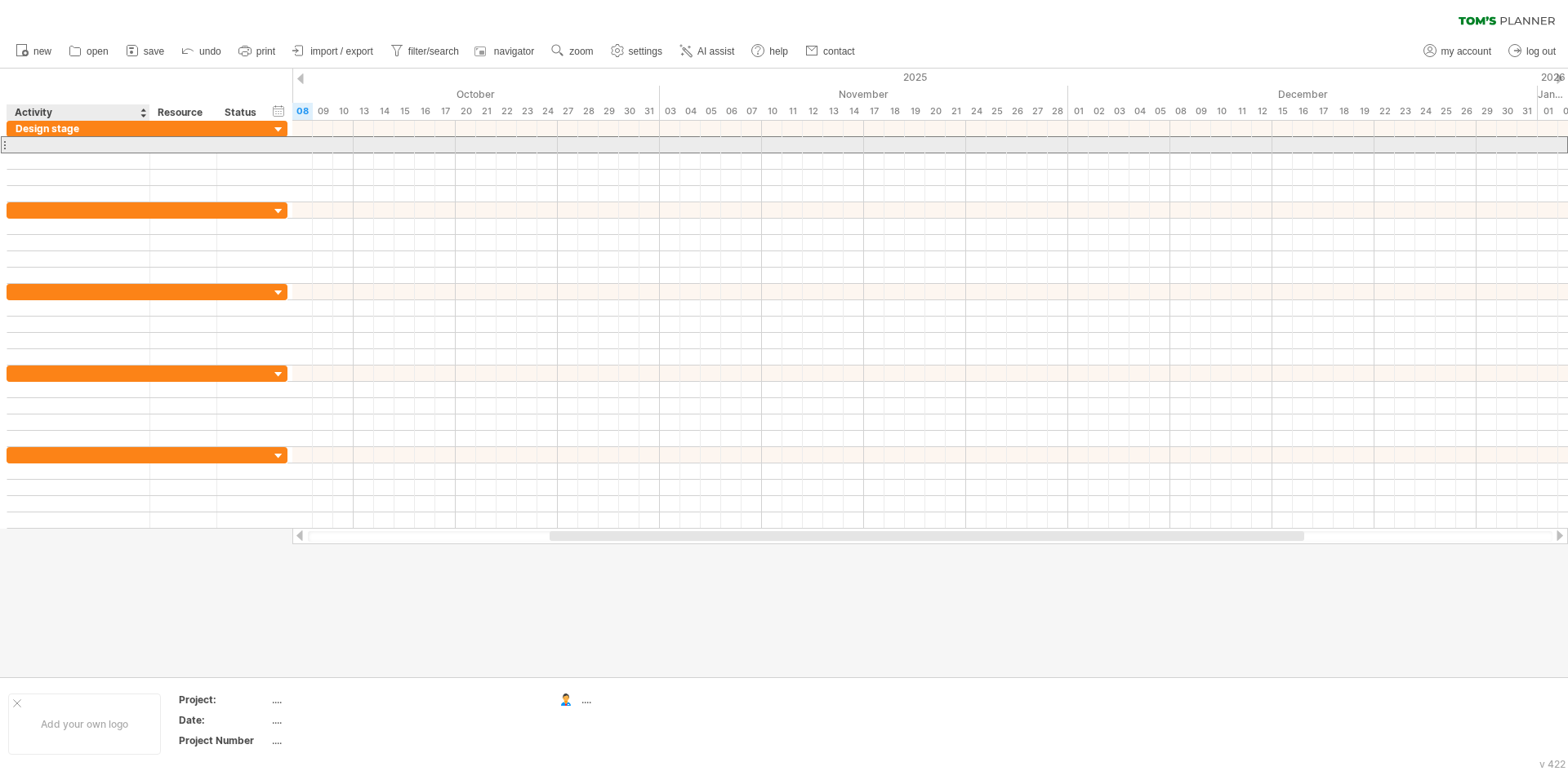
click at [70, 143] on div at bounding box center [78, 145] width 126 height 16
type input "********"
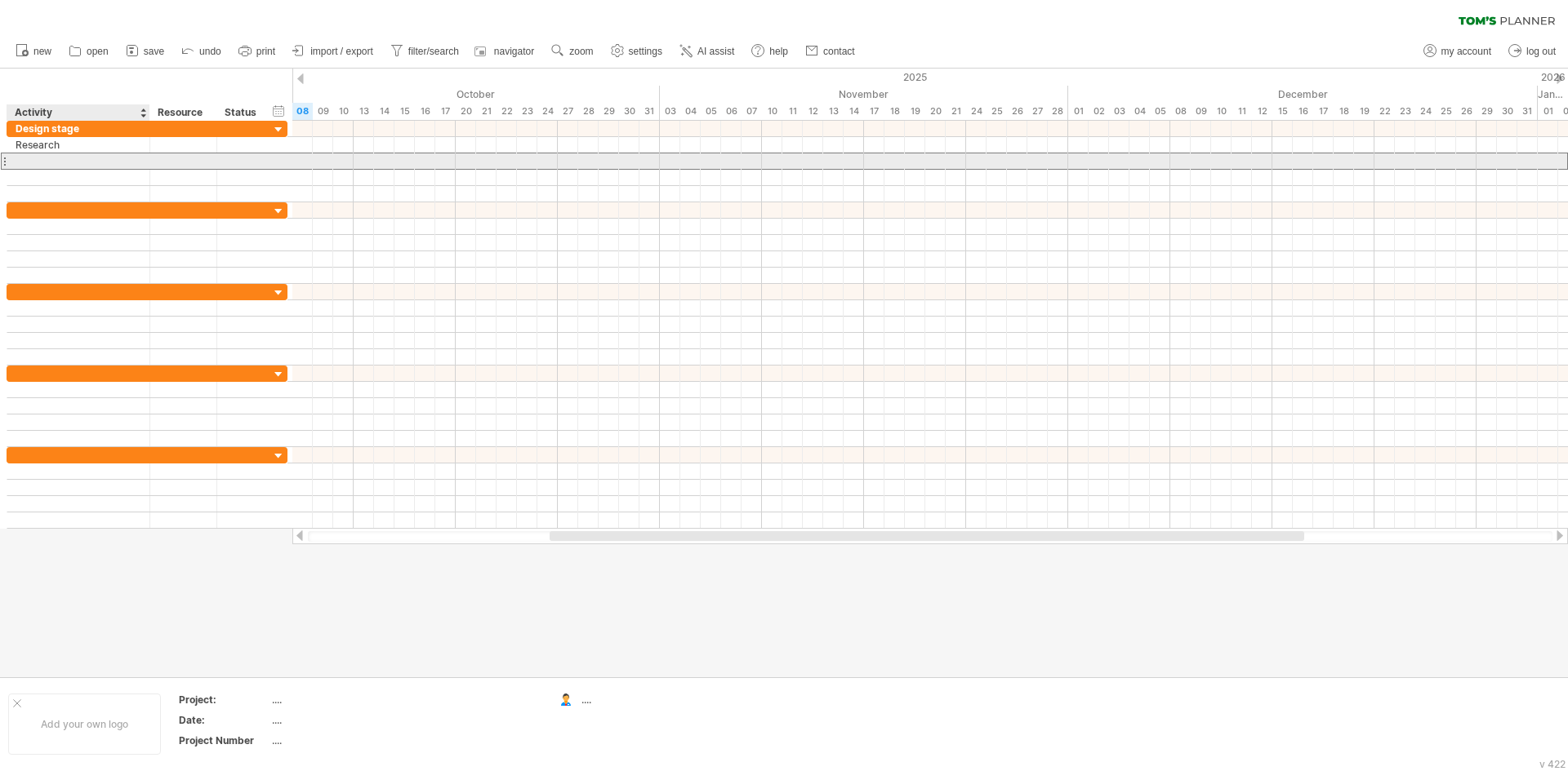
click at [45, 166] on div at bounding box center [78, 161] width 126 height 16
click at [94, 163] on input "**********" at bounding box center [78, 161] width 126 height 16
click at [65, 161] on div "Project propoasarl" at bounding box center [78, 161] width 126 height 16
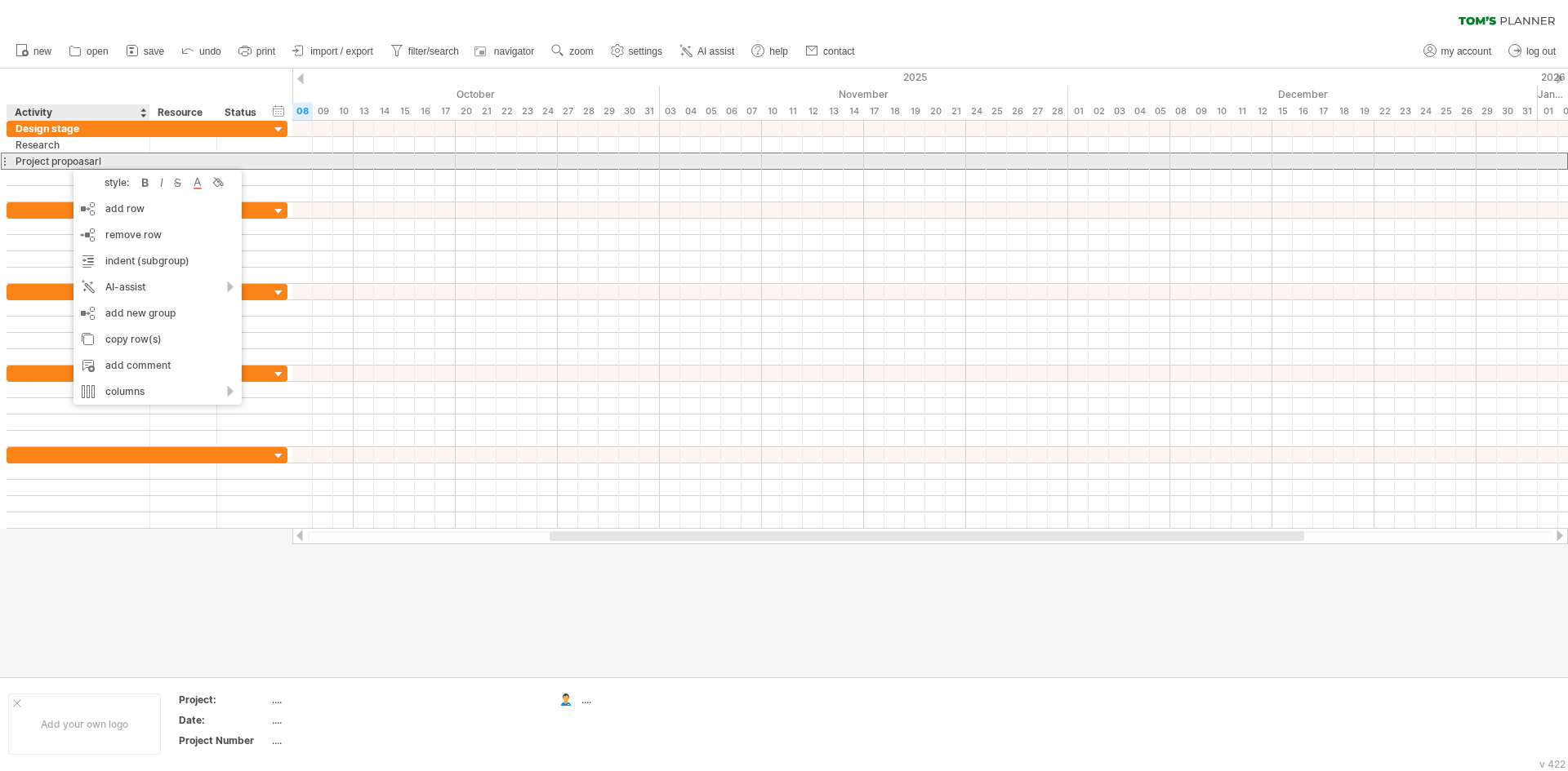
click at [65, 161] on div "Project propoasarl" at bounding box center [78, 161] width 126 height 16
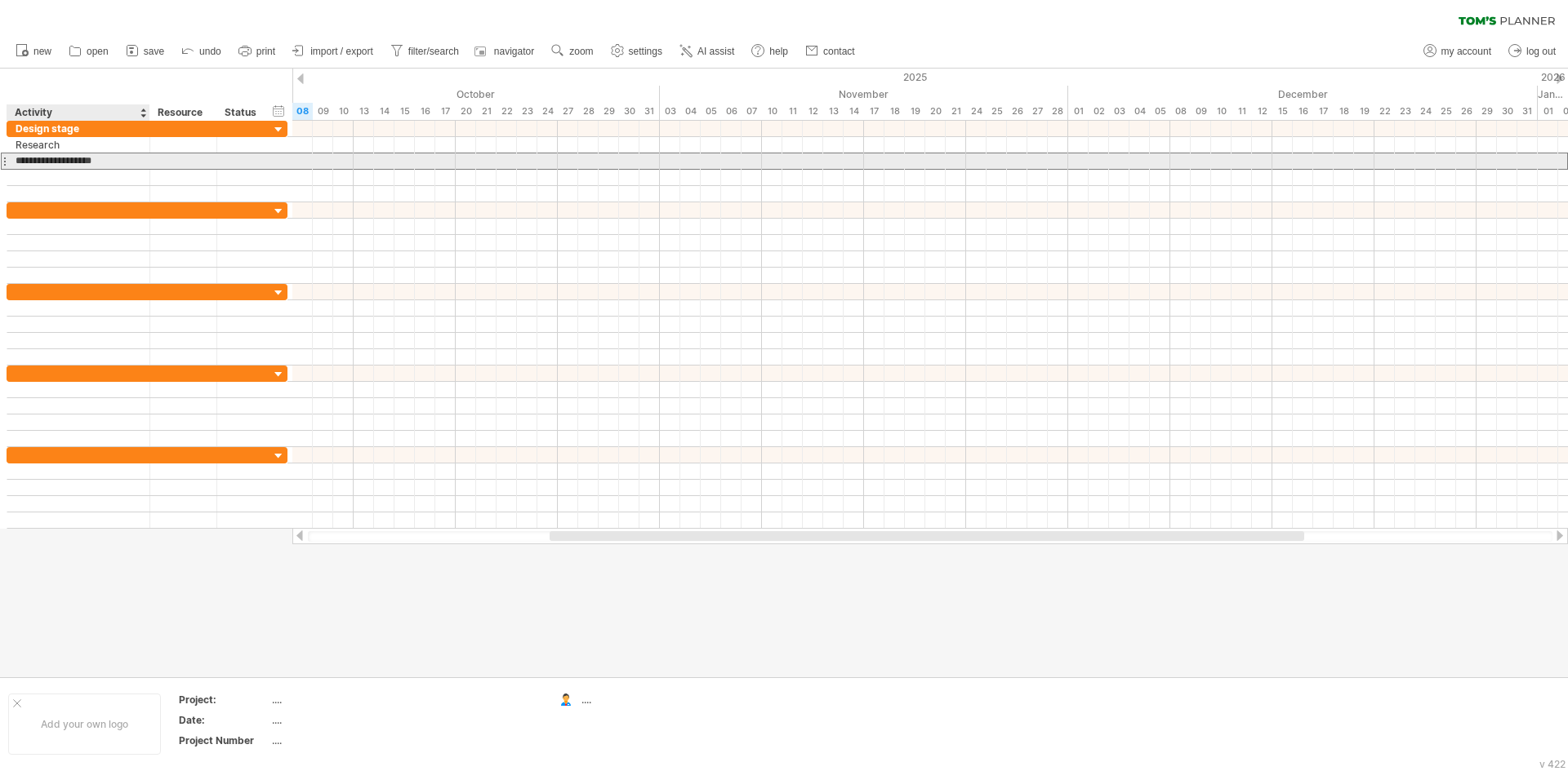
click at [113, 163] on input "**********" at bounding box center [78, 161] width 126 height 16
type input "**********"
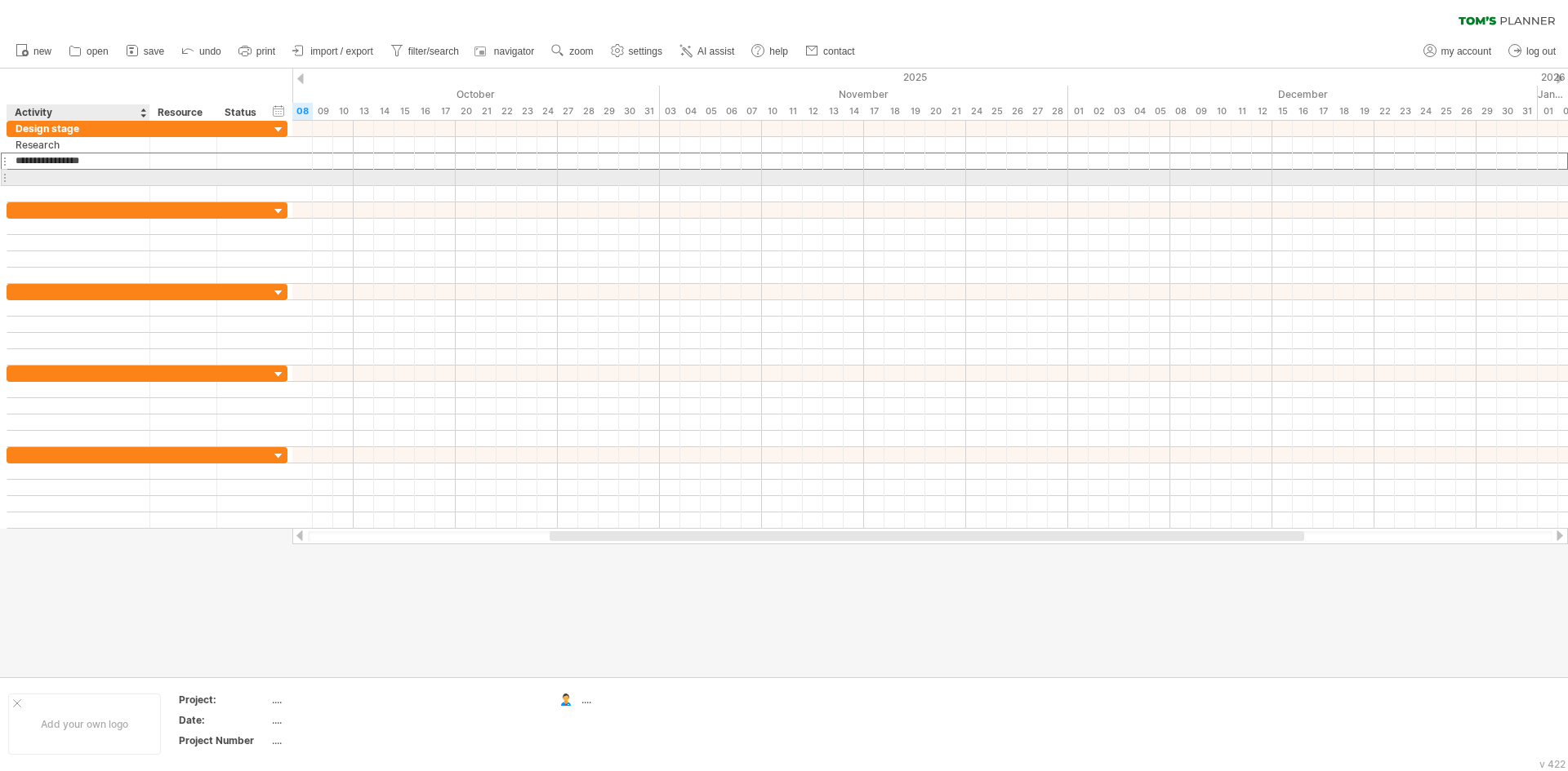
click at [109, 171] on div at bounding box center [78, 178] width 126 height 16
type input "*"
type input "**********"
click at [81, 188] on div at bounding box center [78, 193] width 126 height 16
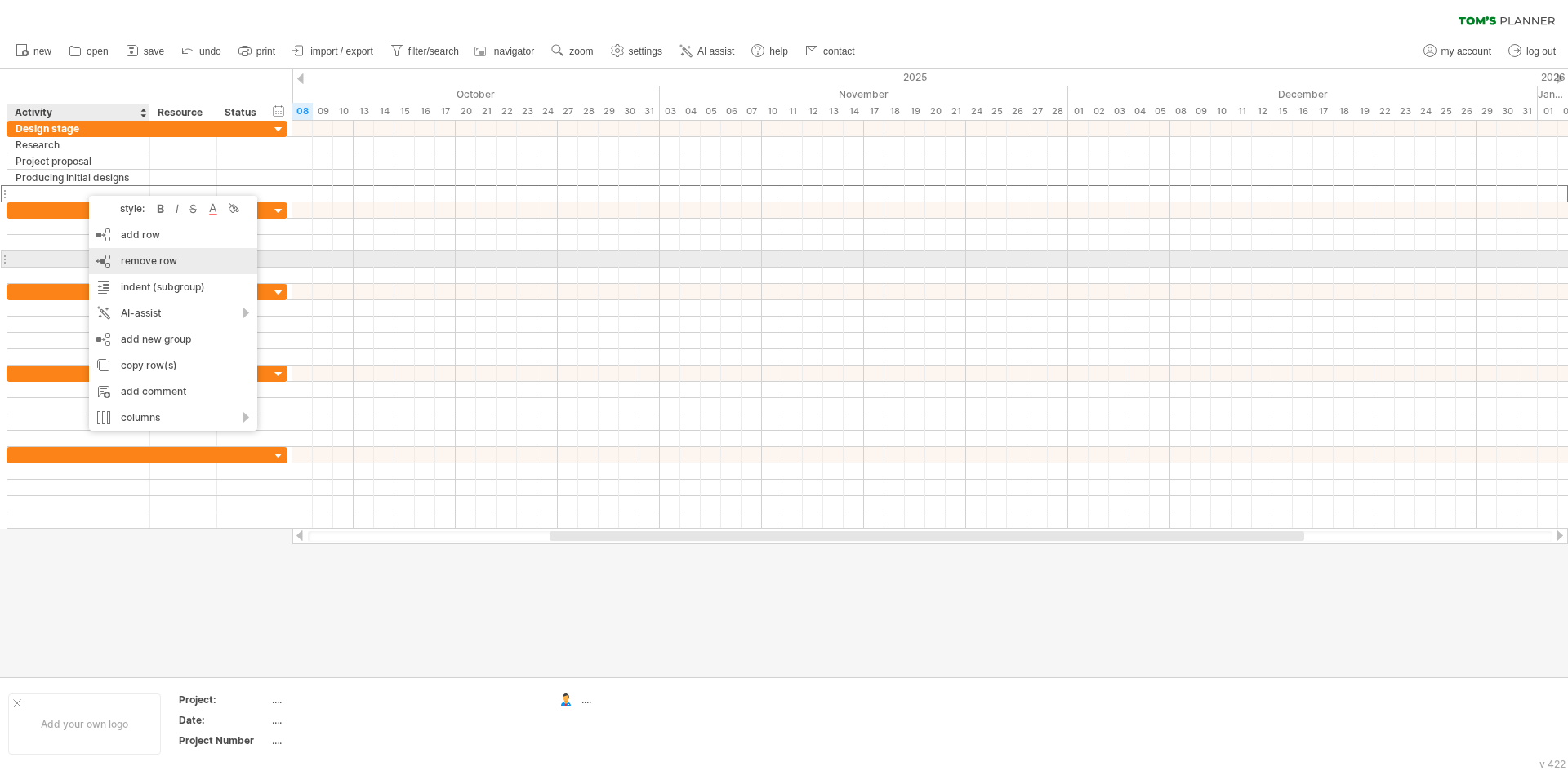
click at [171, 254] on div "remove row remove selected rows" at bounding box center [173, 261] width 168 height 26
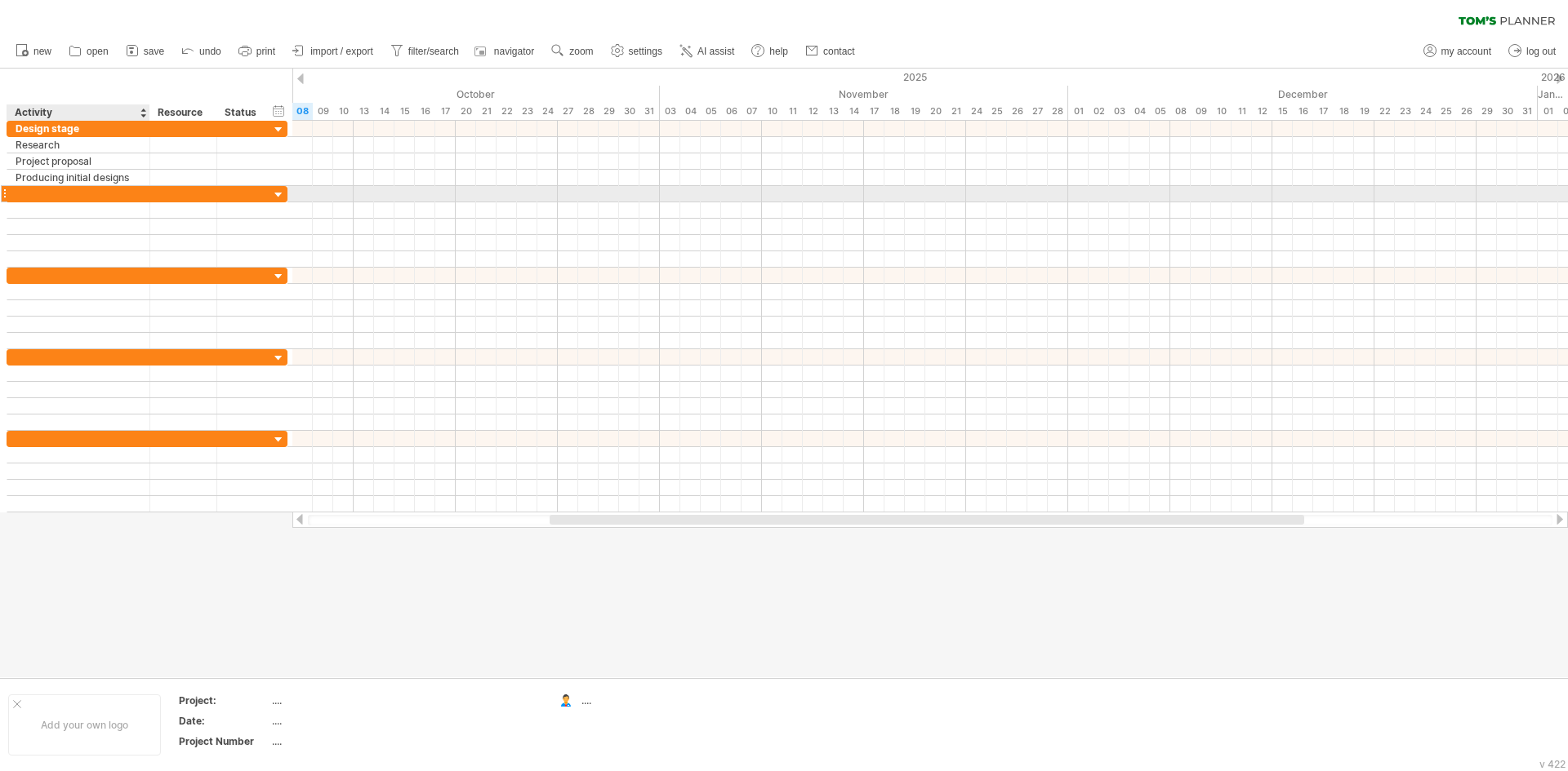
click at [75, 199] on div at bounding box center [78, 193] width 126 height 16
type input "**********"
click at [187, 196] on div at bounding box center [183, 193] width 50 height 16
click at [236, 200] on div at bounding box center [243, 193] width 36 height 16
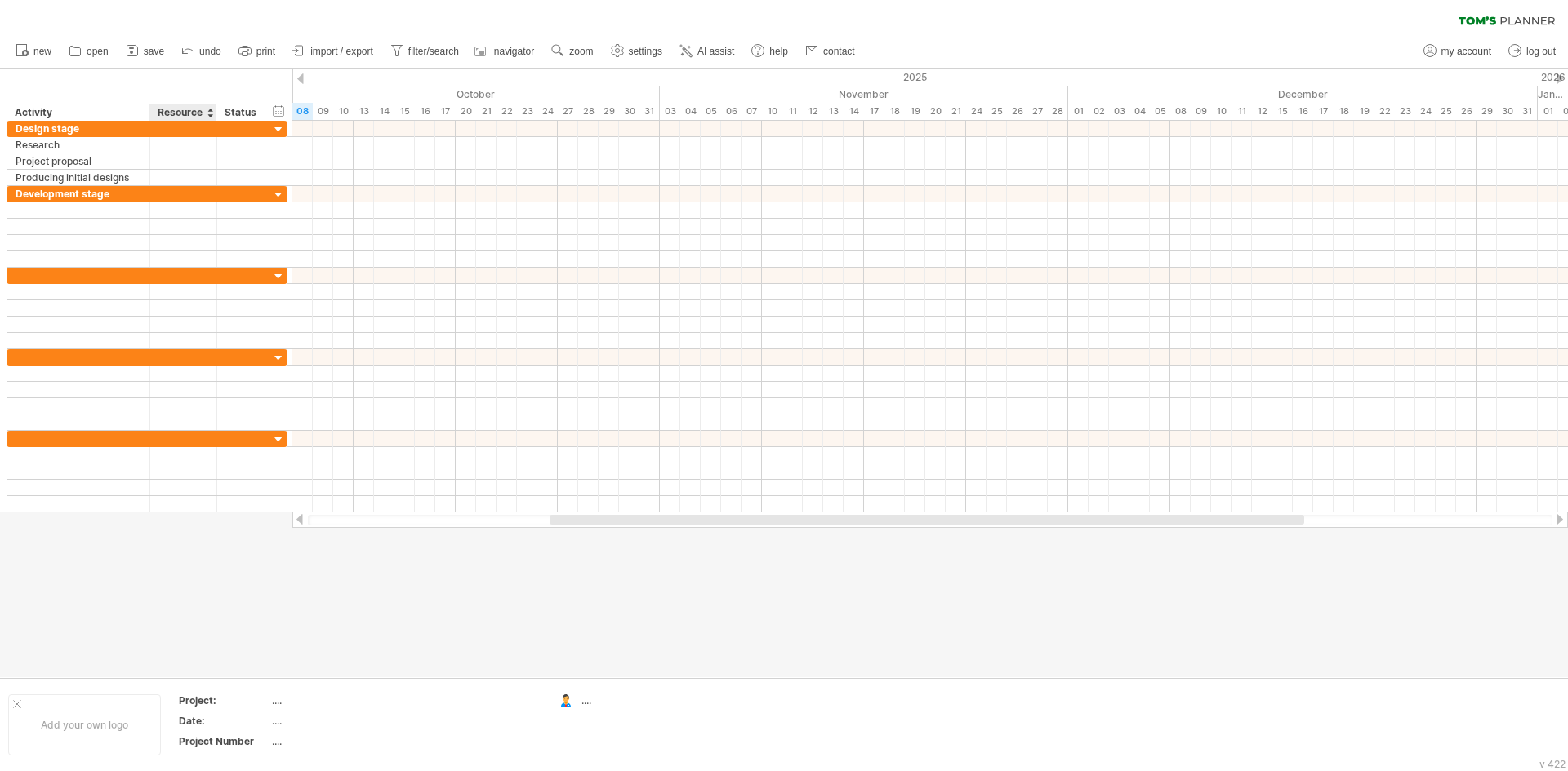
click at [194, 108] on div "Resource" at bounding box center [182, 112] width 50 height 17
click at [208, 115] on div at bounding box center [209, 112] width 7 height 17
click at [161, 116] on div "Resource" at bounding box center [182, 112] width 50 height 17
click at [173, 114] on input "********" at bounding box center [182, 112] width 50 height 17
drag, startPoint x: 198, startPoint y: 116, endPoint x: 146, endPoint y: 114, distance: 52.0
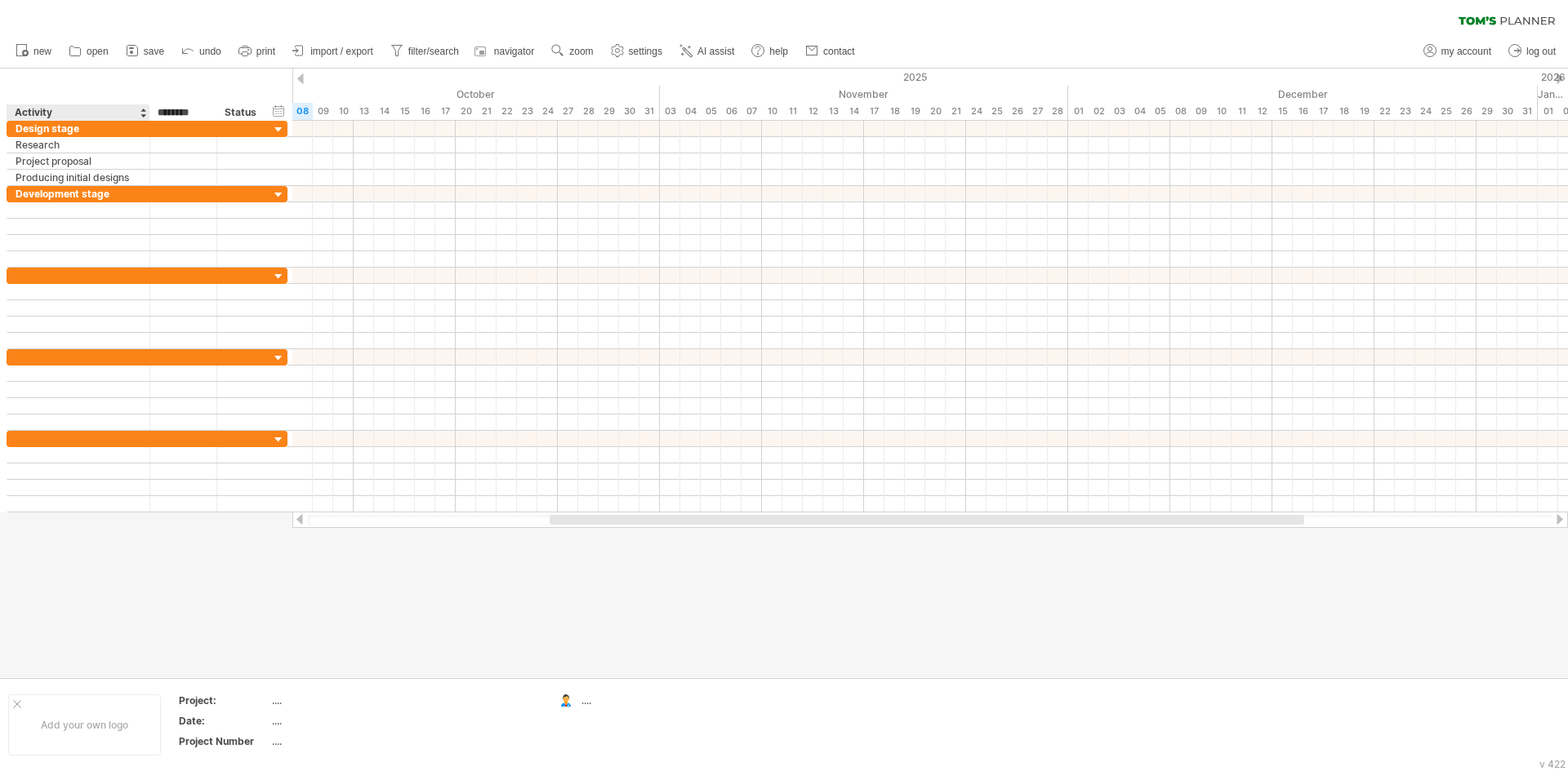
click at [146, 114] on div "******** Activity ******** Resource ****** Status" at bounding box center [138, 112] width 263 height 17
type input "*"
drag, startPoint x: 169, startPoint y: 108, endPoint x: 156, endPoint y: 111, distance: 13.3
click at [156, 111] on div "* Resource" at bounding box center [183, 112] width 66 height 17
click at [153, 87] on div "hide start/end/duration show start/end/duration ******** Activity * e ****** St…" at bounding box center [146, 94] width 292 height 52
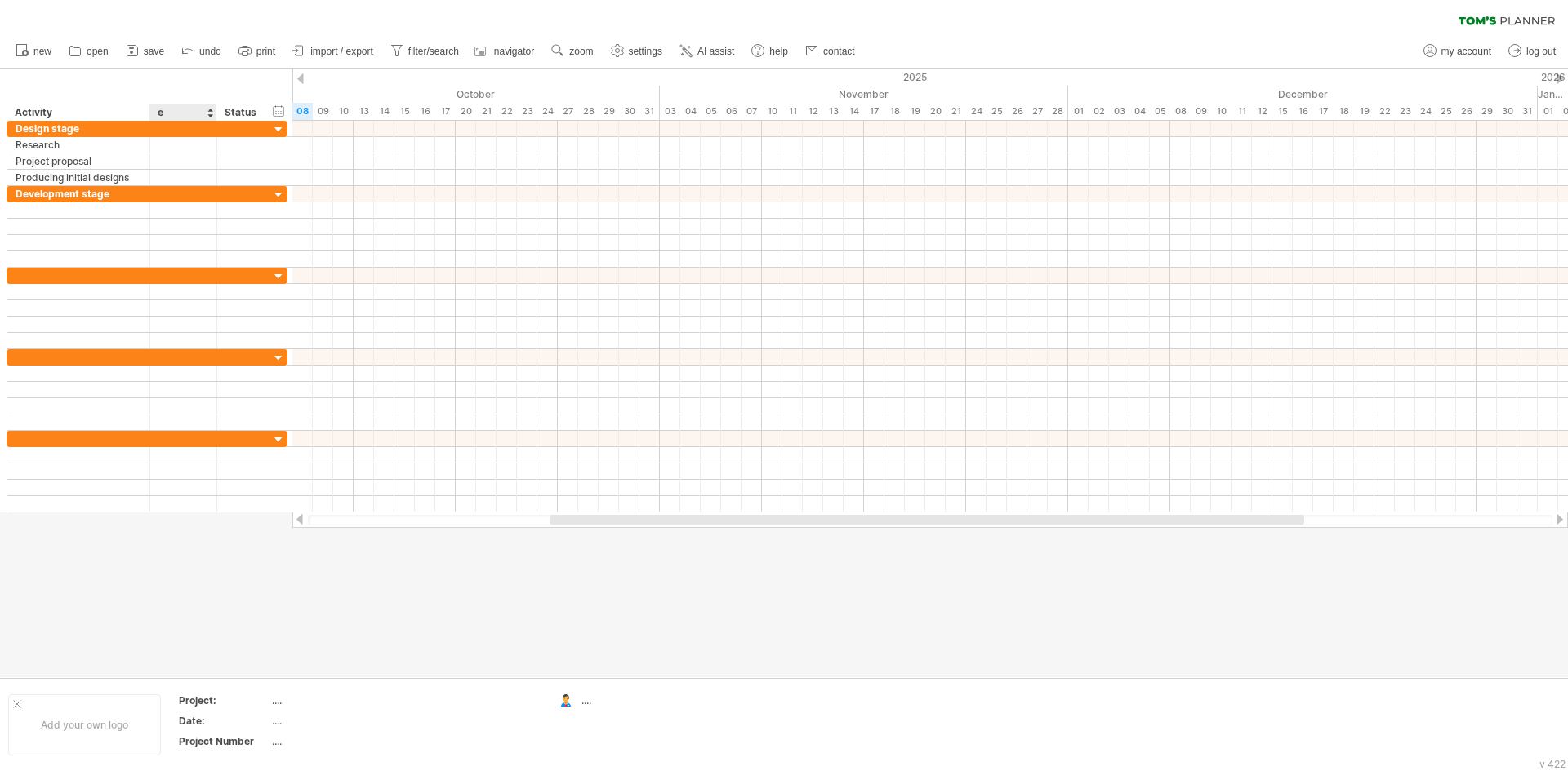
click at [168, 111] on div "e" at bounding box center [182, 112] width 50 height 17
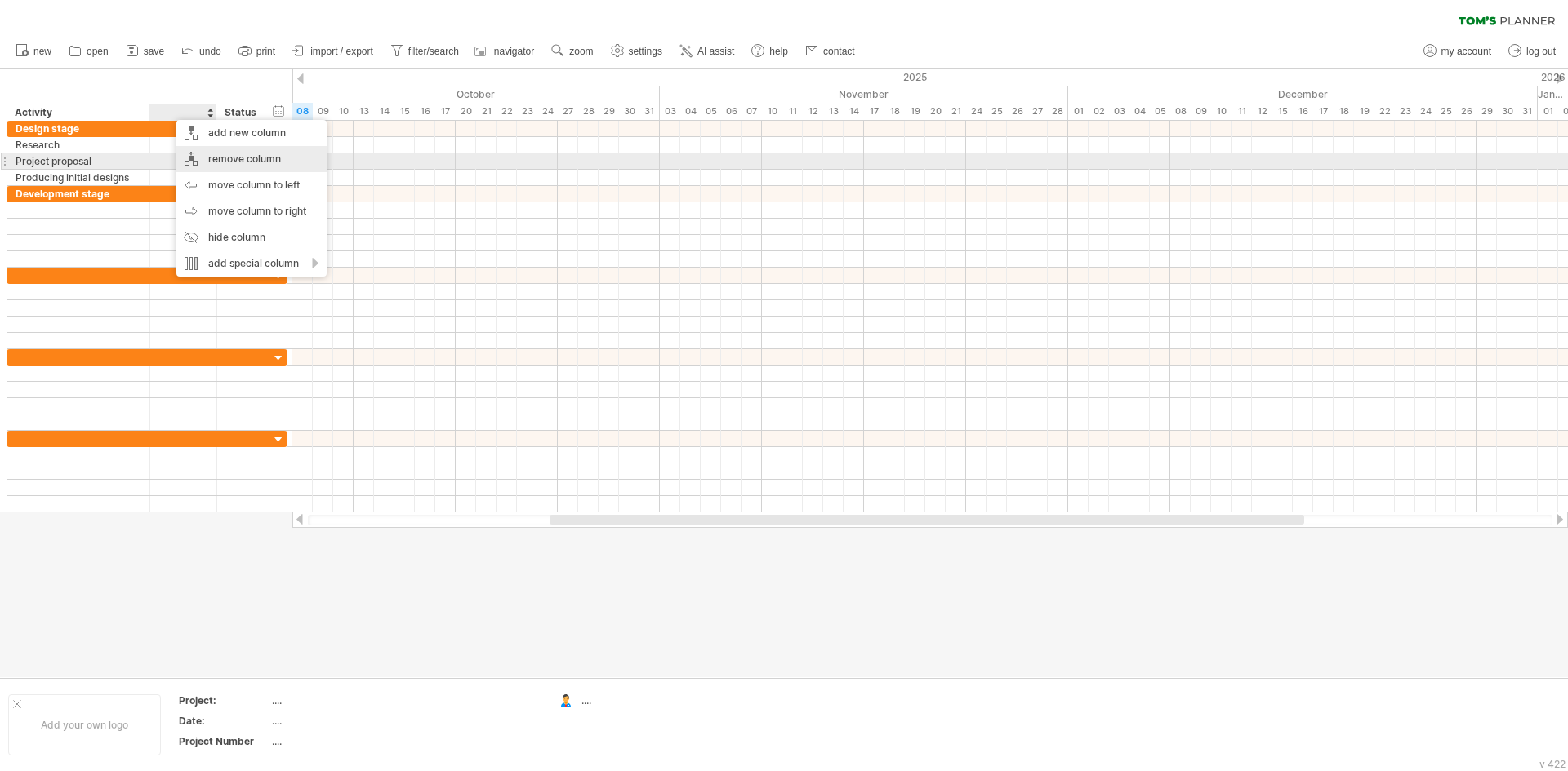
click at [207, 154] on div "remove column" at bounding box center [251, 158] width 151 height 26
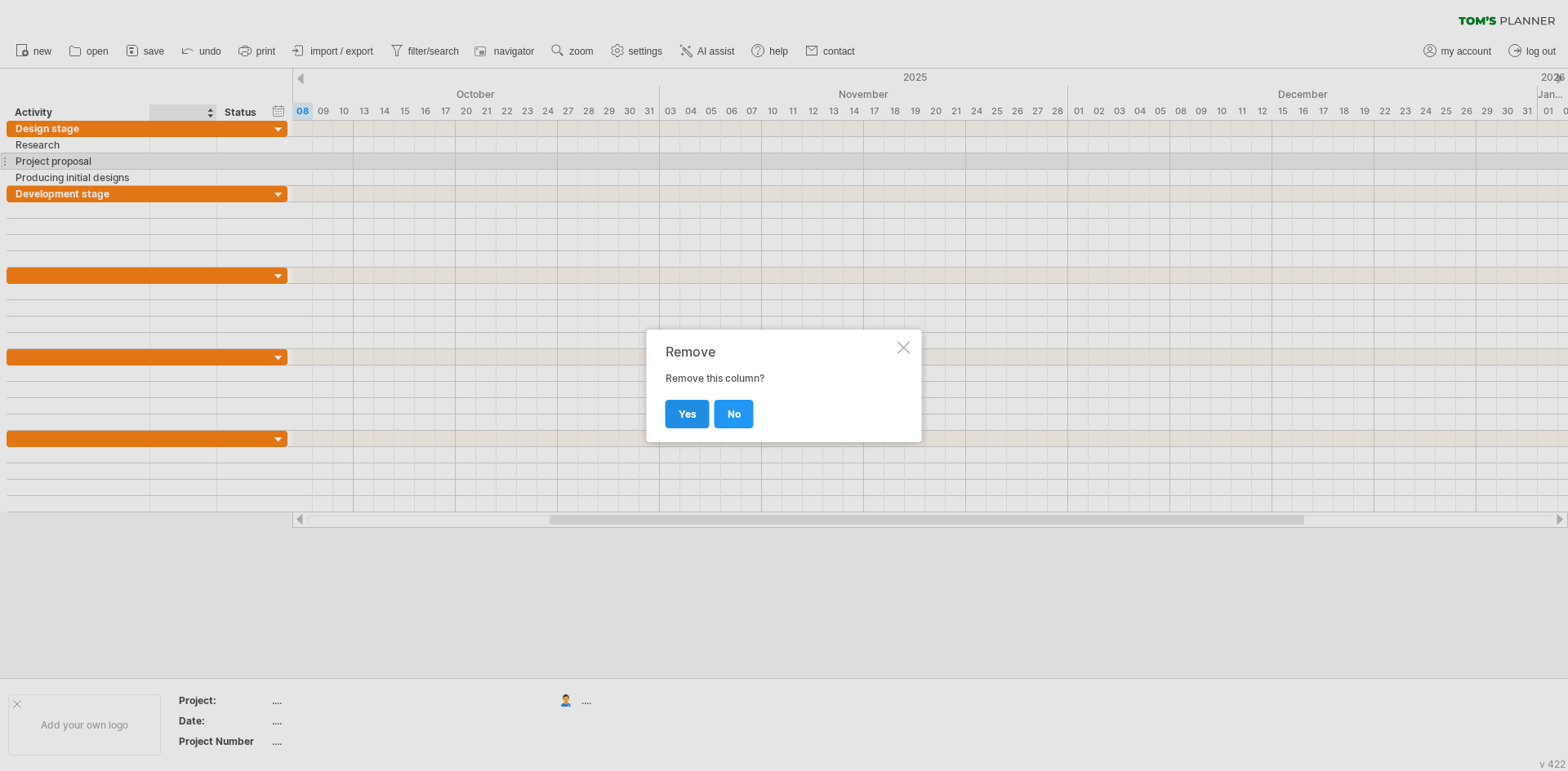
click at [685, 412] on span "yes" at bounding box center [687, 414] width 18 height 13
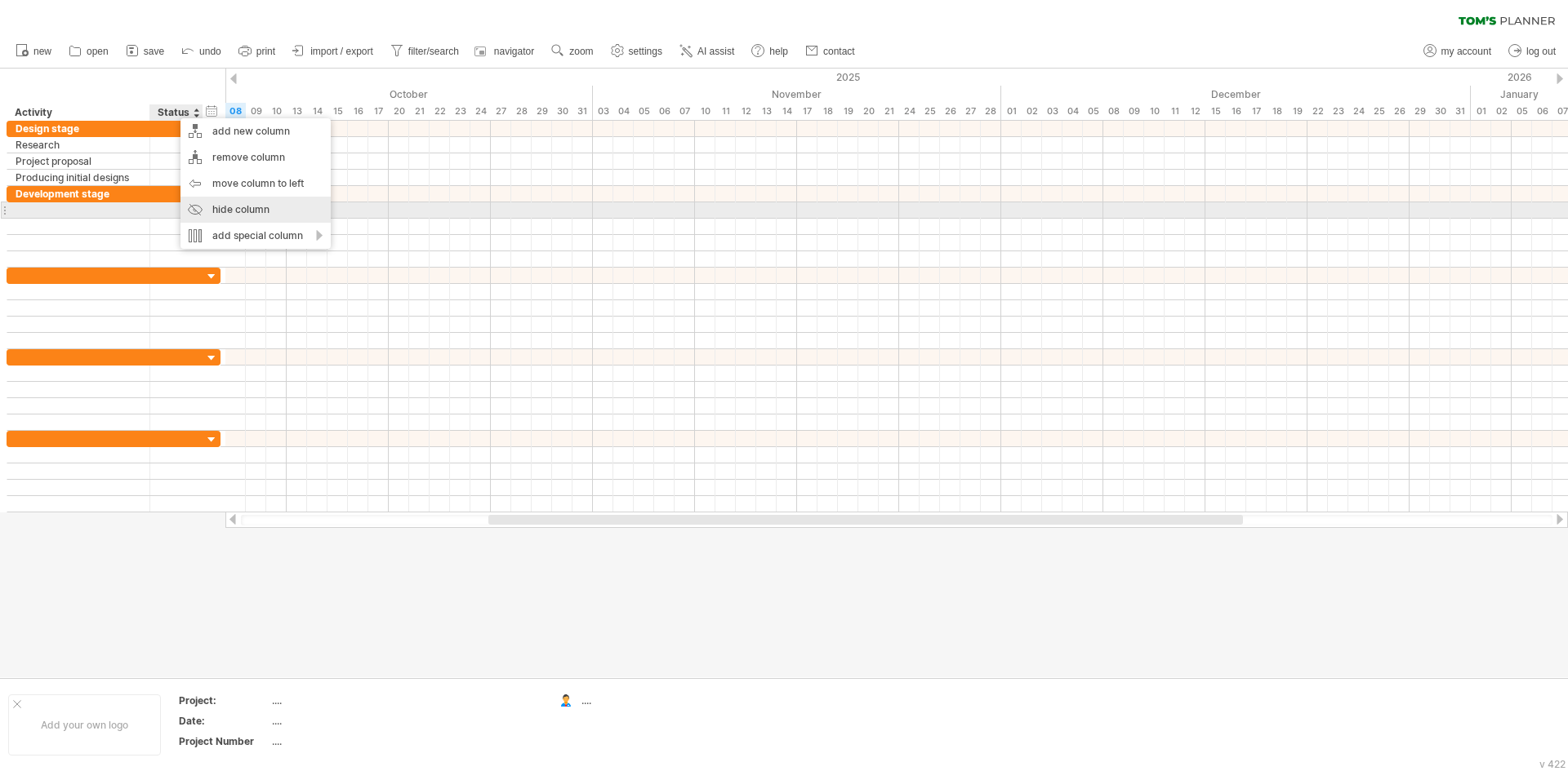
click at [231, 206] on div "hide column" at bounding box center [256, 209] width 151 height 26
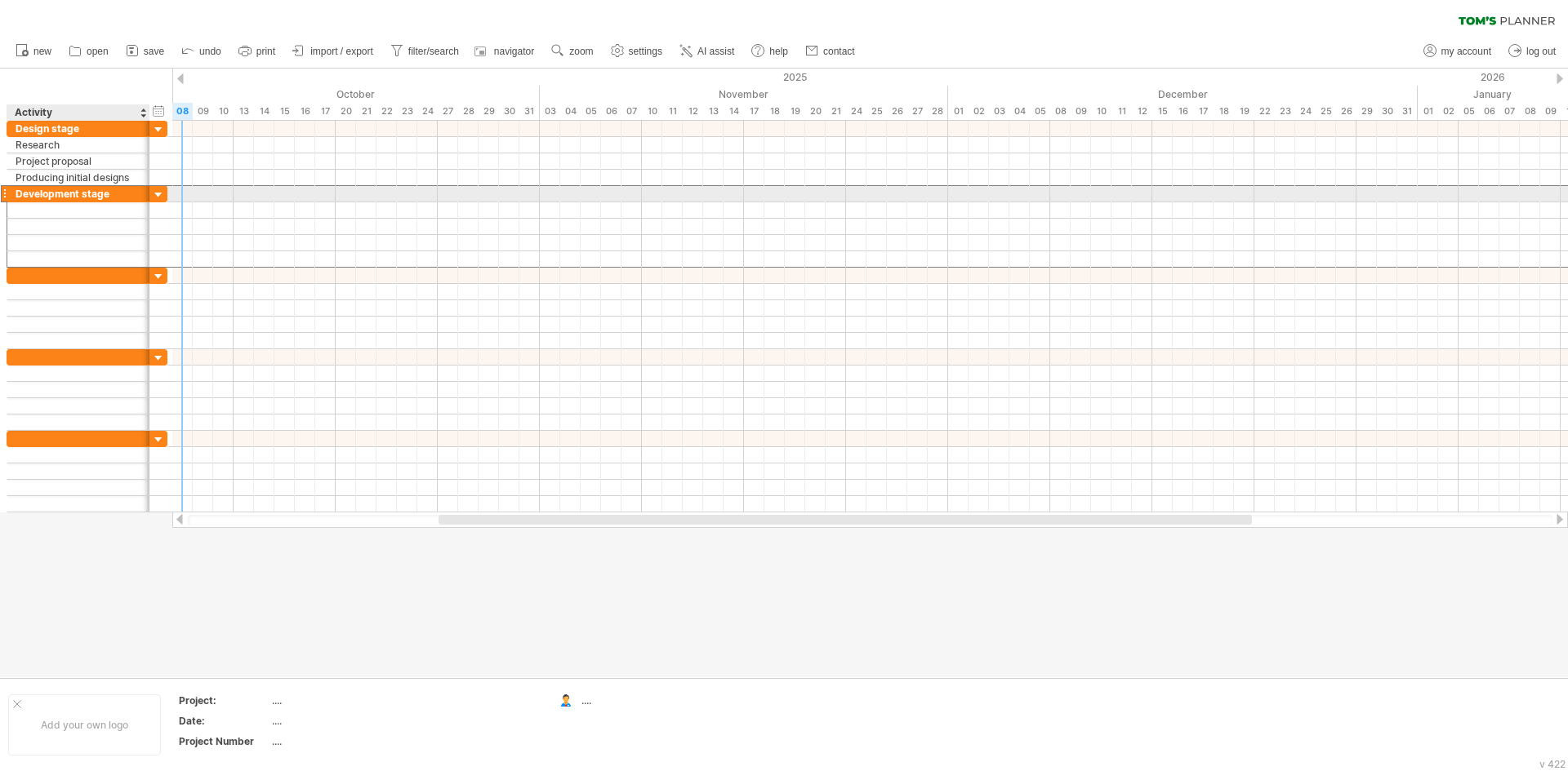
click at [153, 187] on div "**********" at bounding box center [87, 194] width 161 height 18
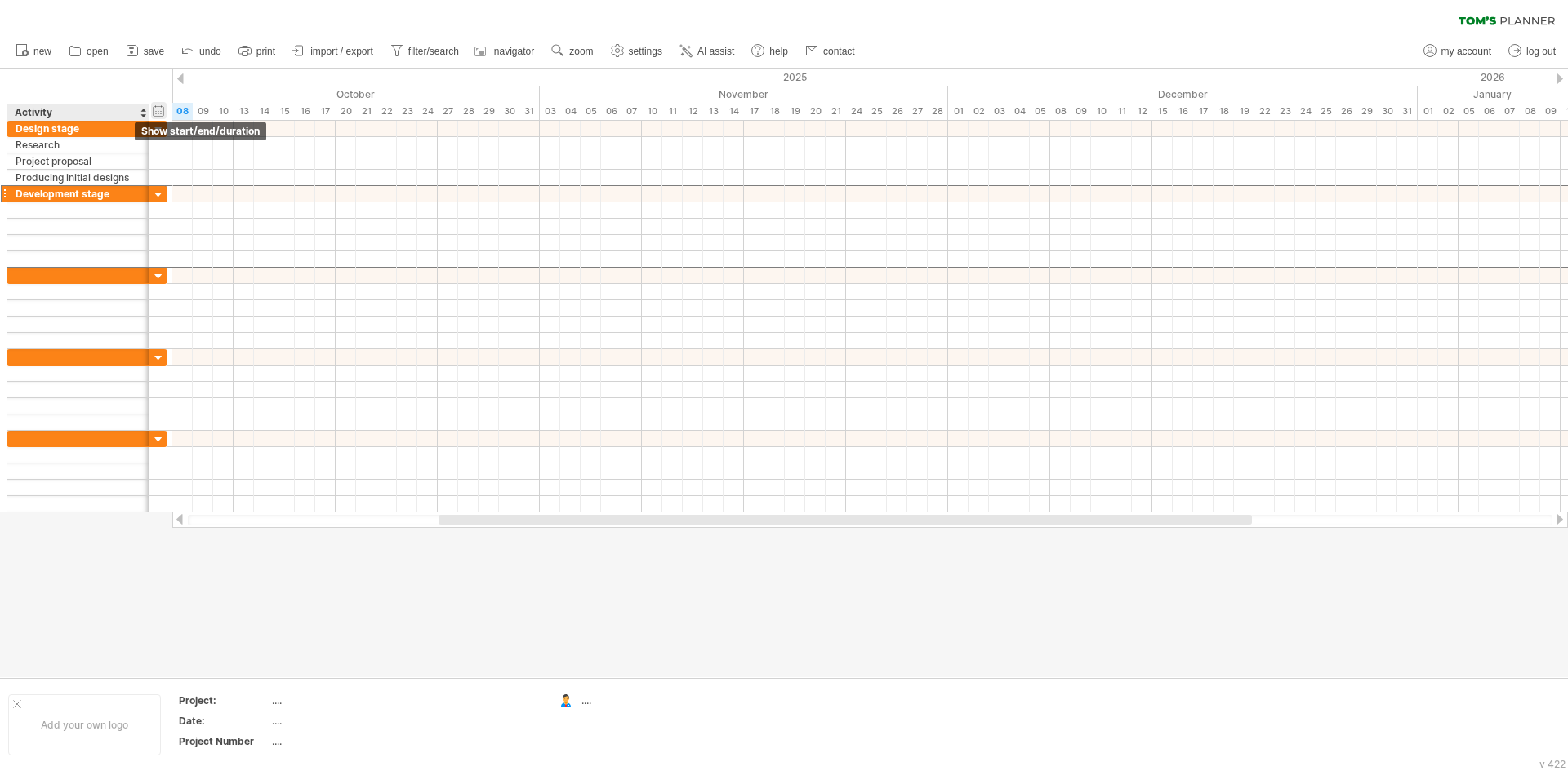
click at [152, 106] on div "hide start/end/duration show start/end/duration" at bounding box center [159, 110] width 16 height 18
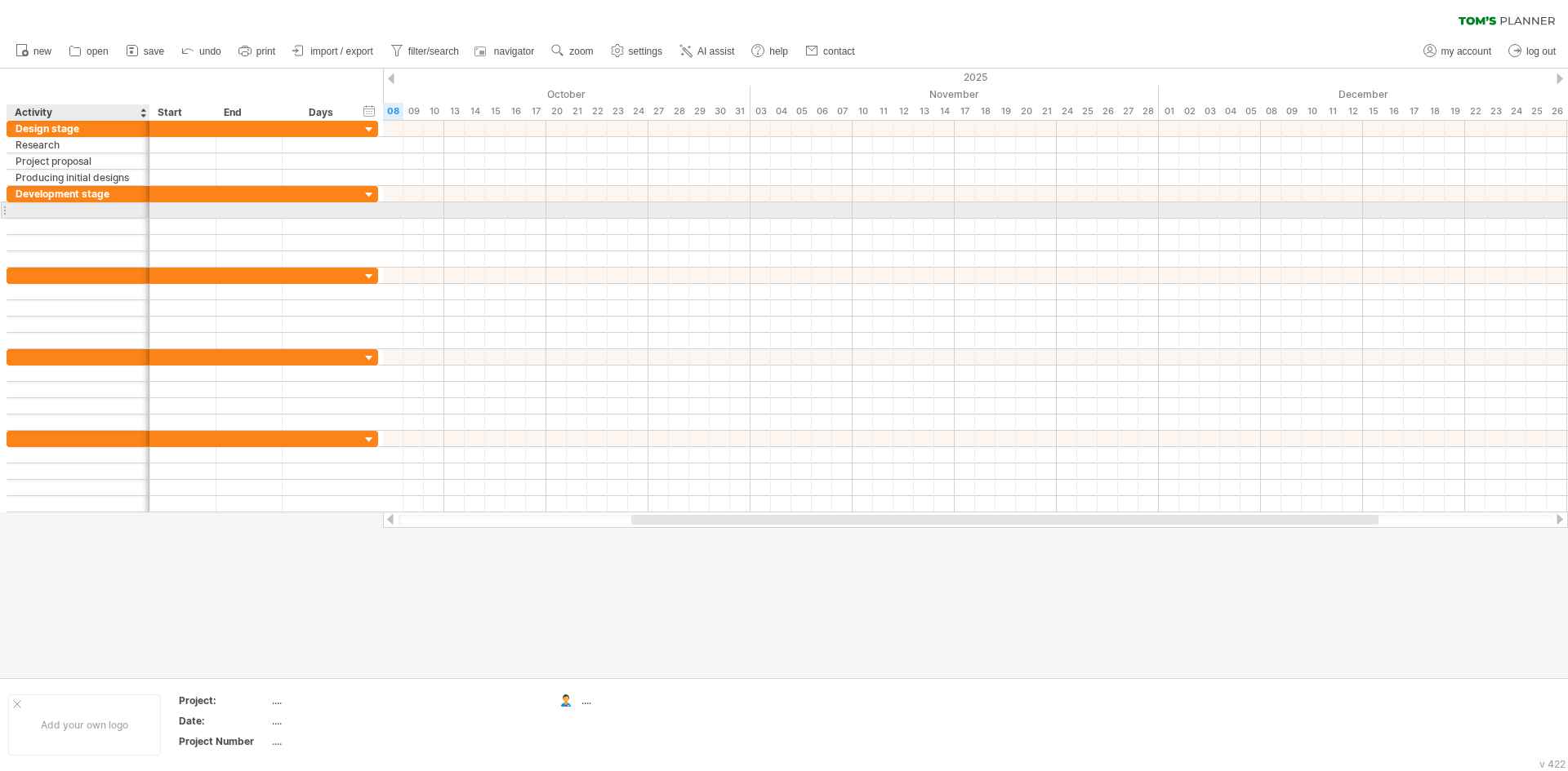
click at [77, 211] on div at bounding box center [78, 210] width 126 height 16
type input "**********"
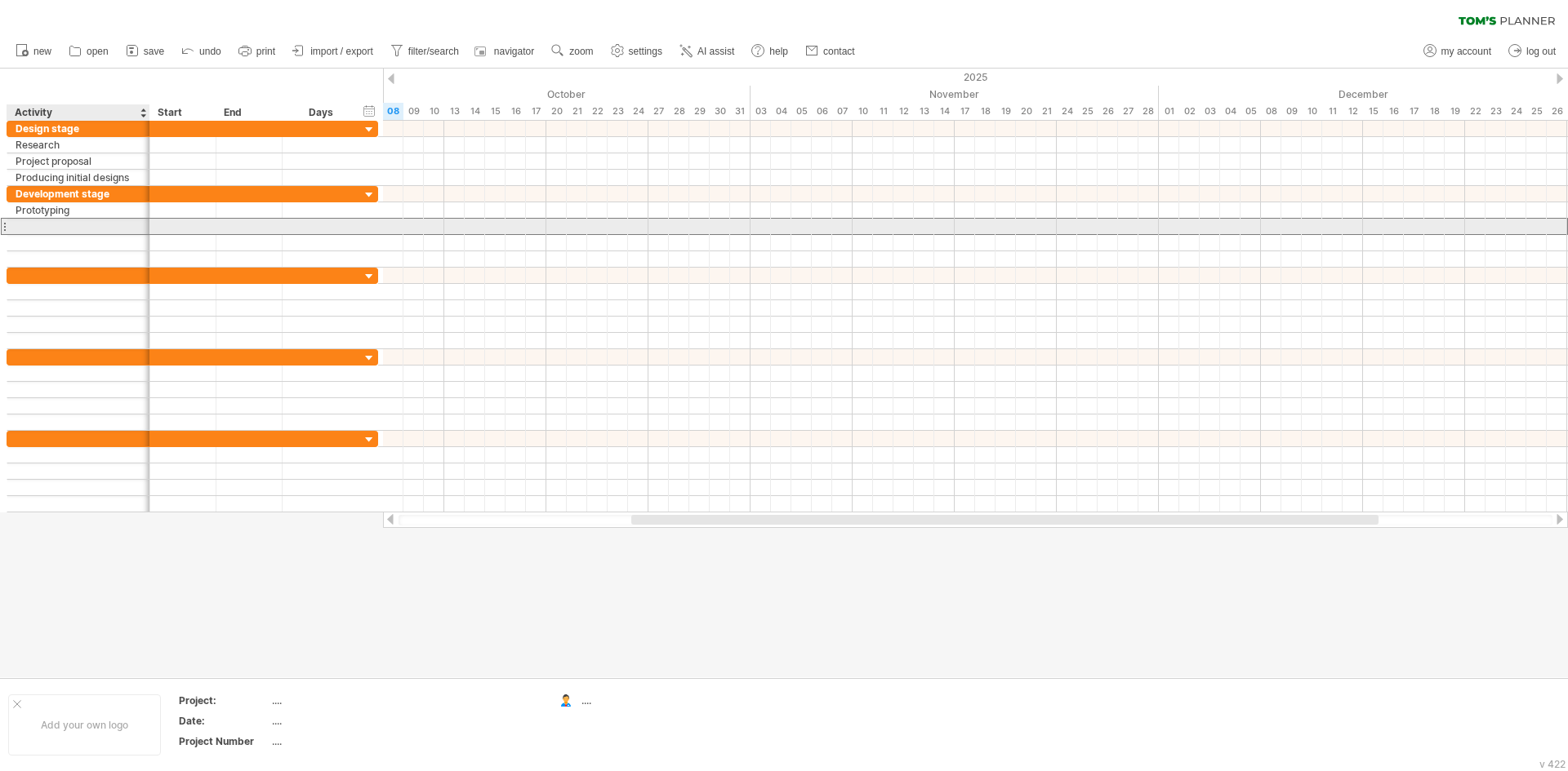
click at [46, 231] on div at bounding box center [78, 227] width 126 height 16
type input "**********"
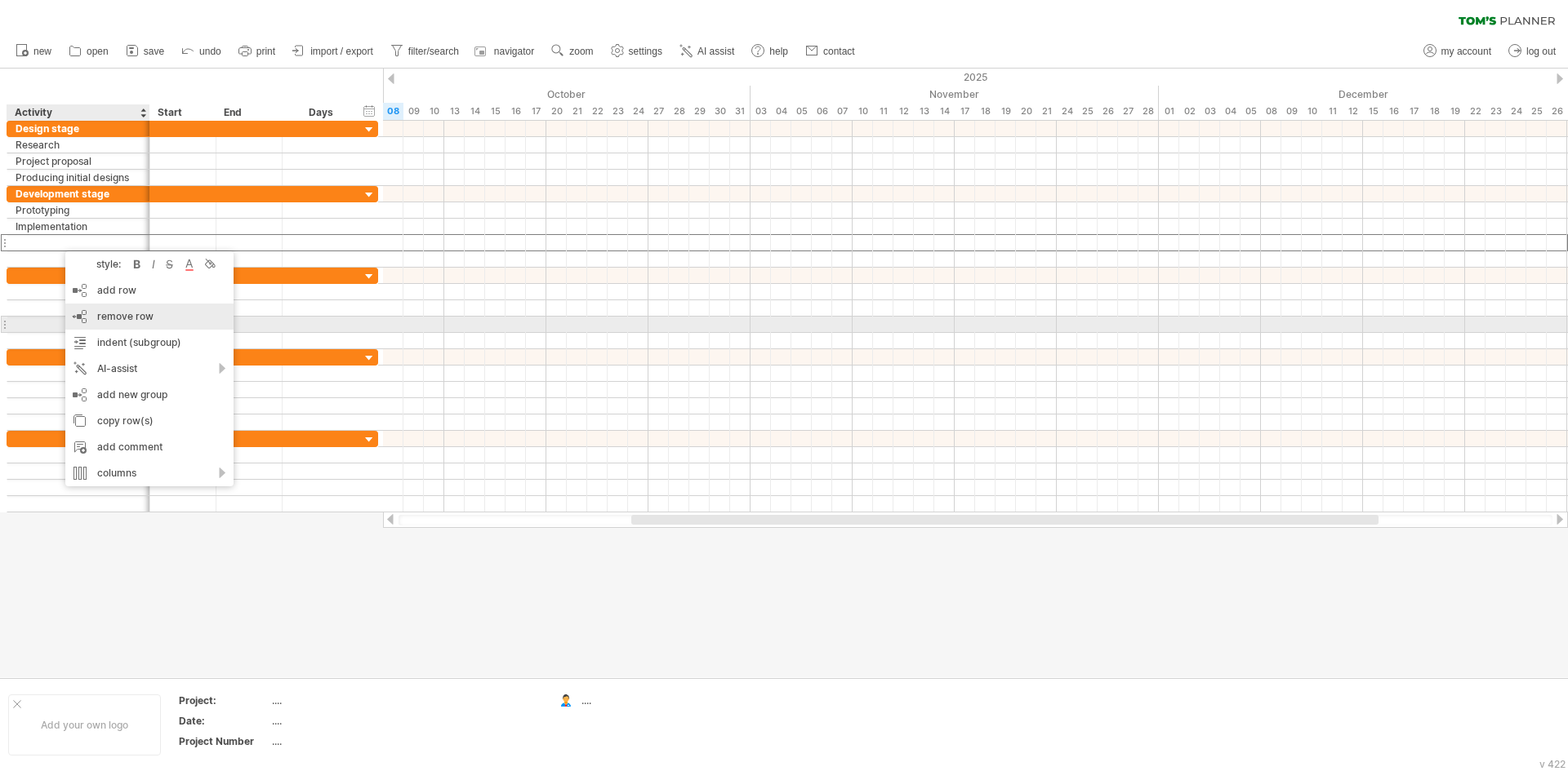
click at [112, 325] on div "remove row remove selected rows" at bounding box center [150, 317] width 168 height 26
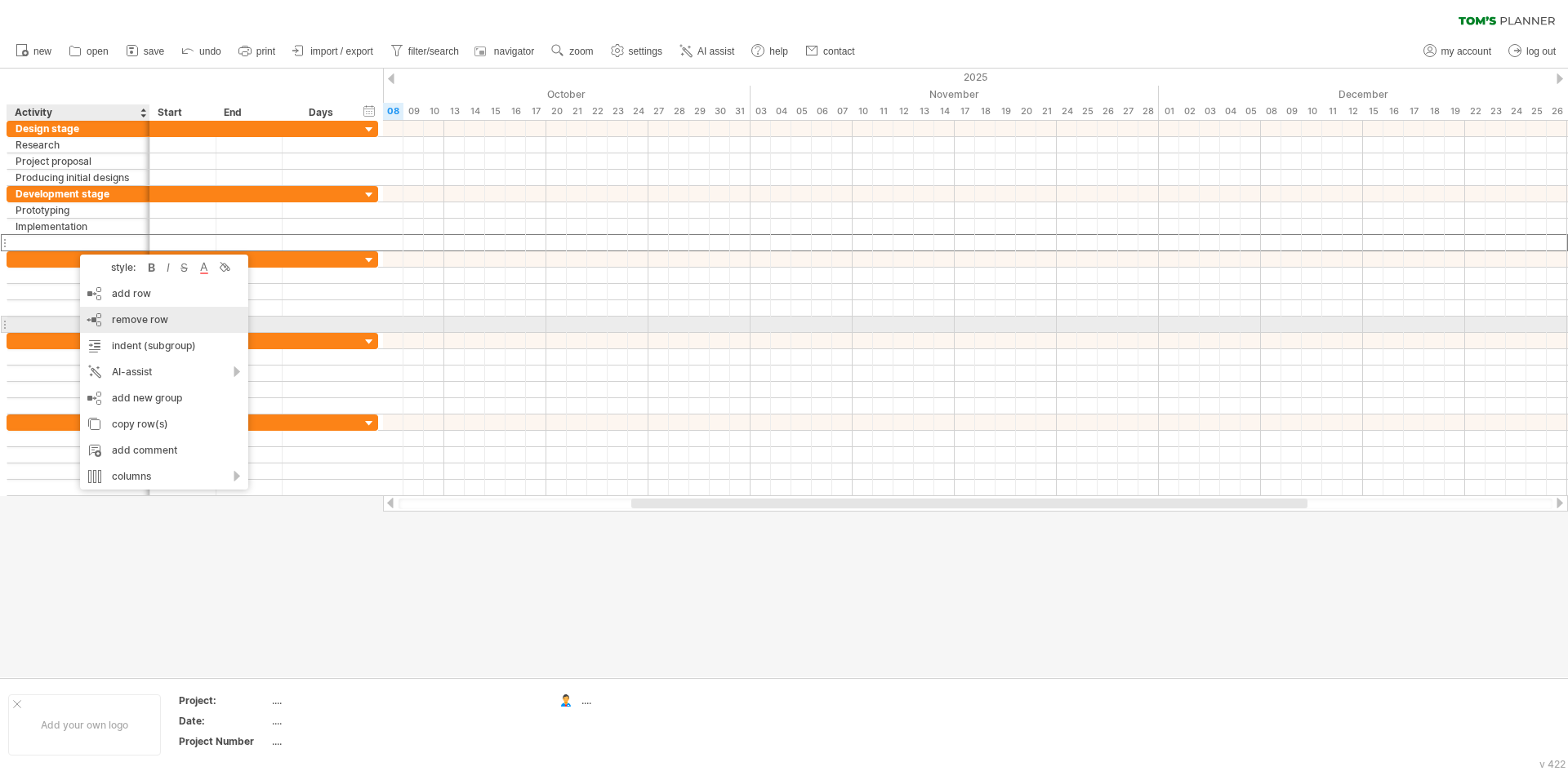
click at [152, 320] on span "remove row" at bounding box center [140, 320] width 57 height 13
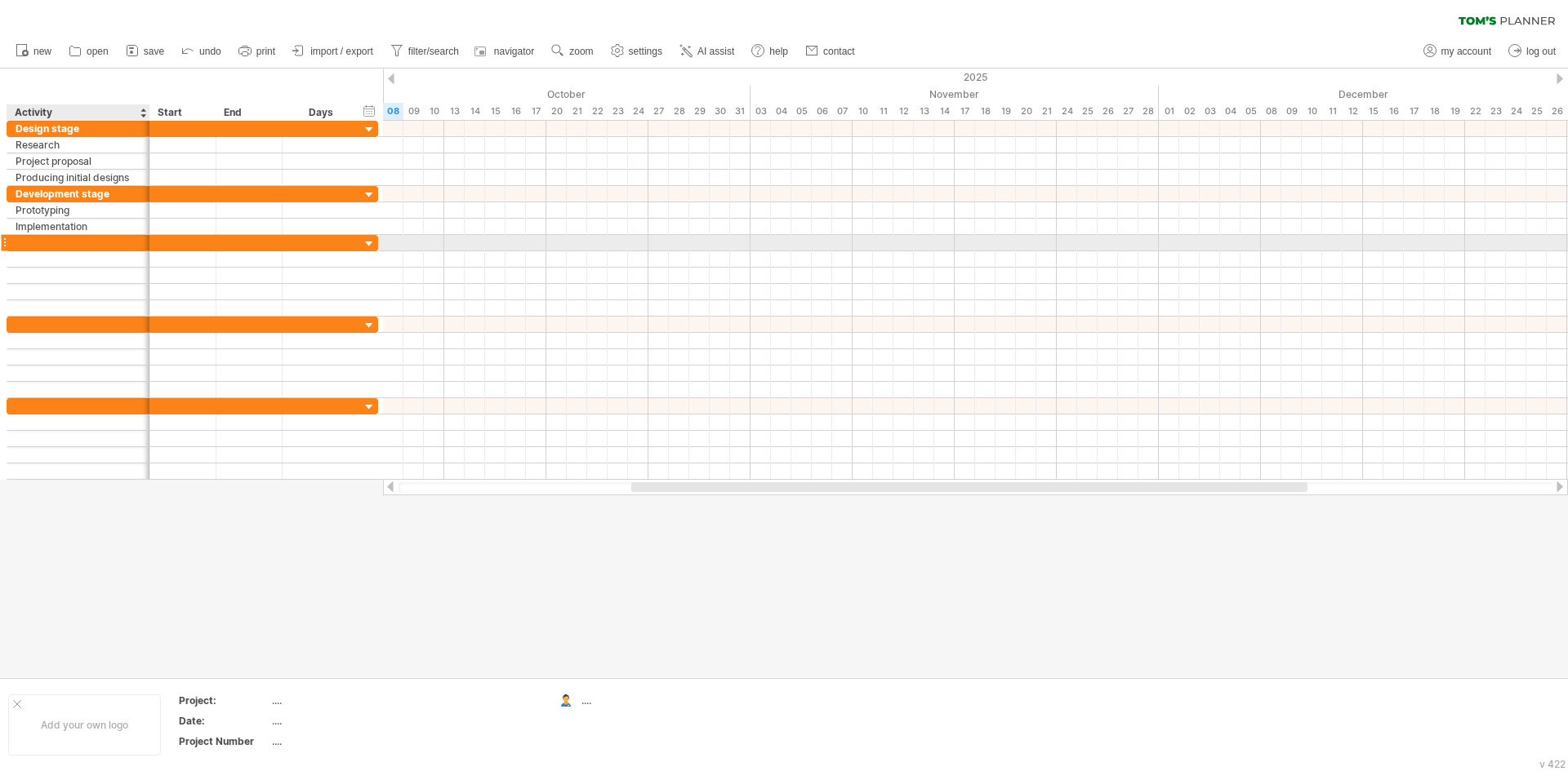
click at [85, 245] on div at bounding box center [78, 243] width 126 height 16
type input "**********"
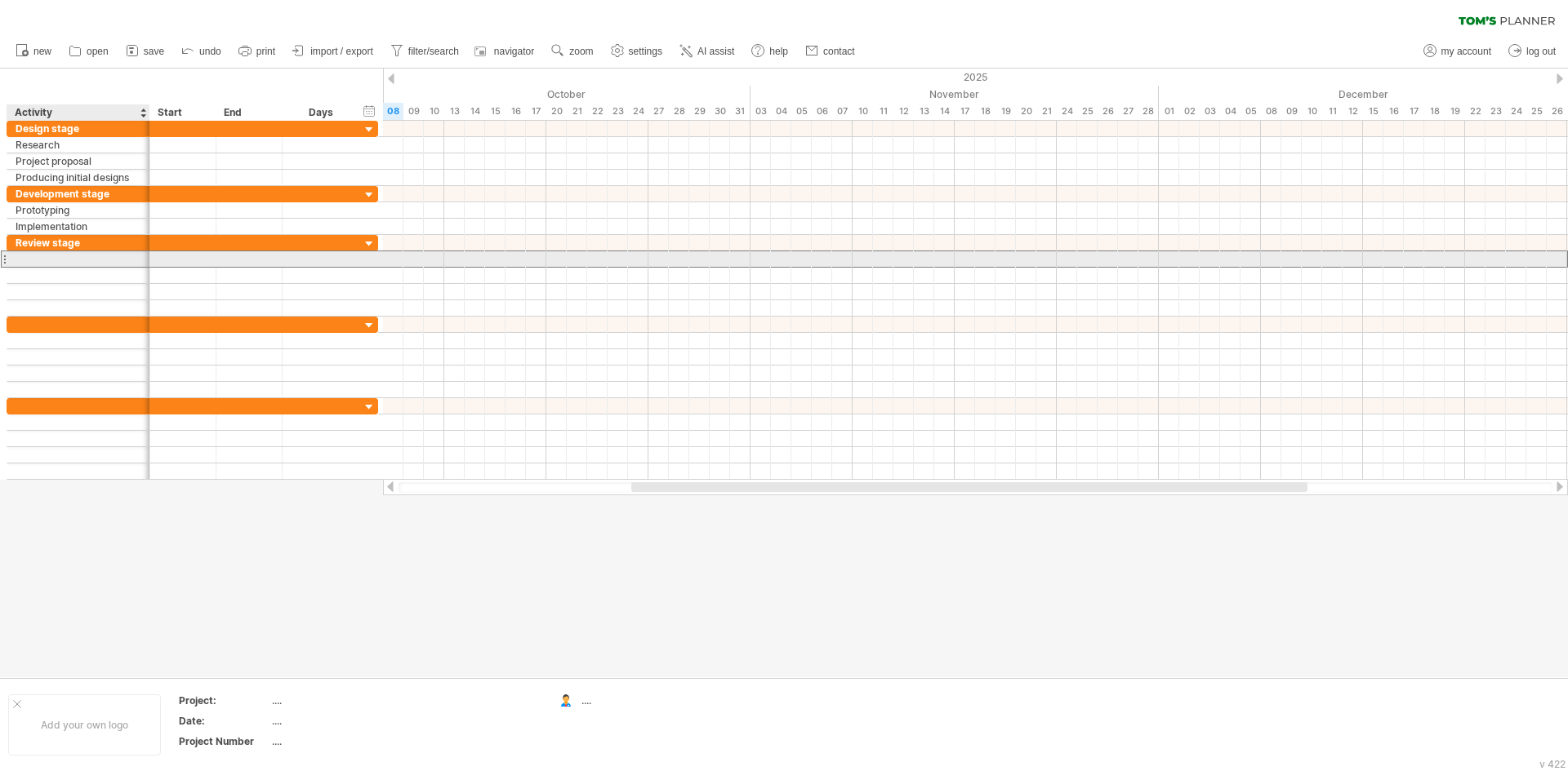
click at [53, 256] on div at bounding box center [78, 259] width 126 height 16
type input "*******"
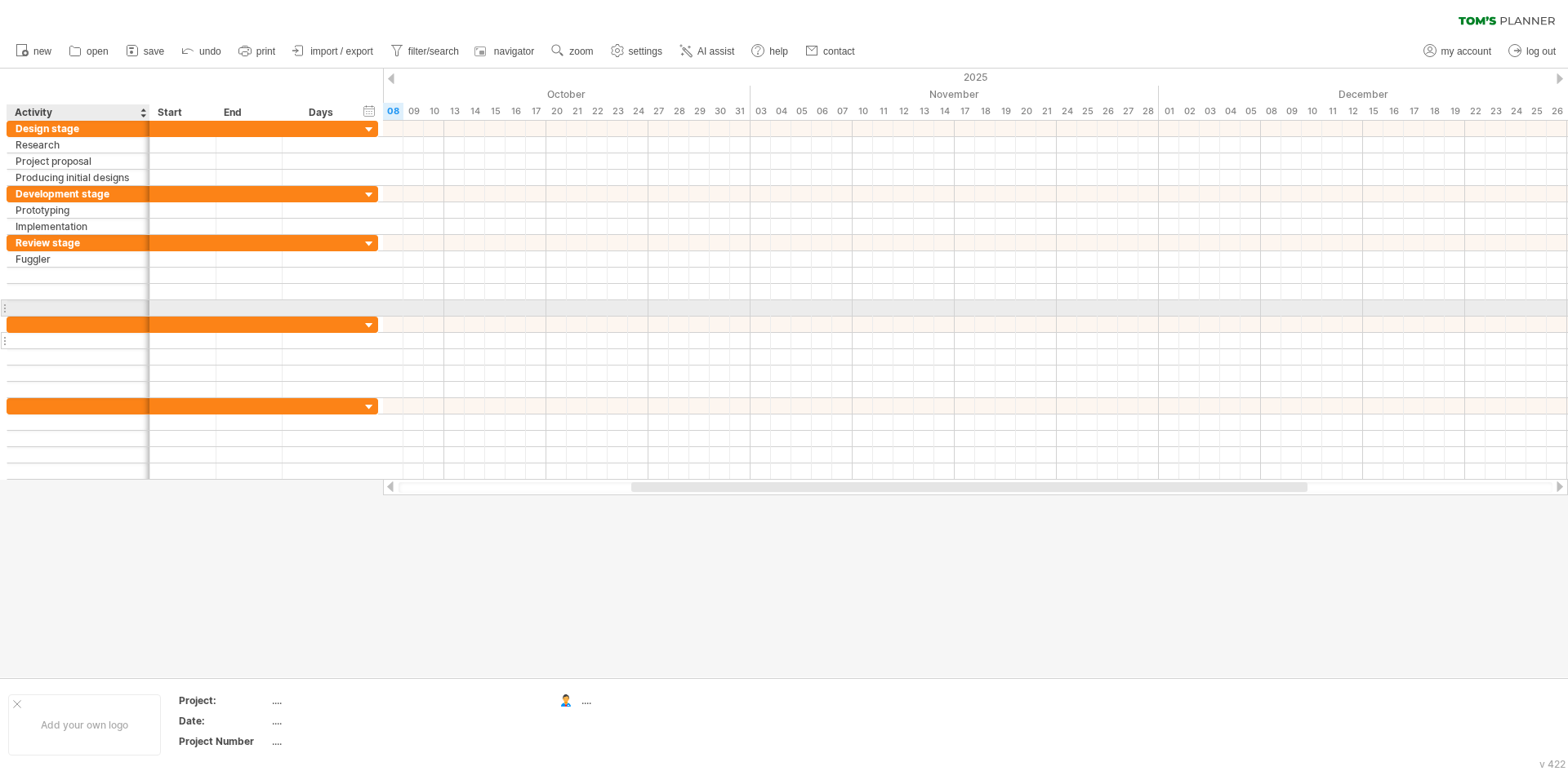
drag, startPoint x: 49, startPoint y: 527, endPoint x: 83, endPoint y: 343, distance: 187.1
click at [83, 315] on div "Trying to reach [DOMAIN_NAME] Connected again... 0% clear filter new" at bounding box center [784, 385] width 1568 height 771
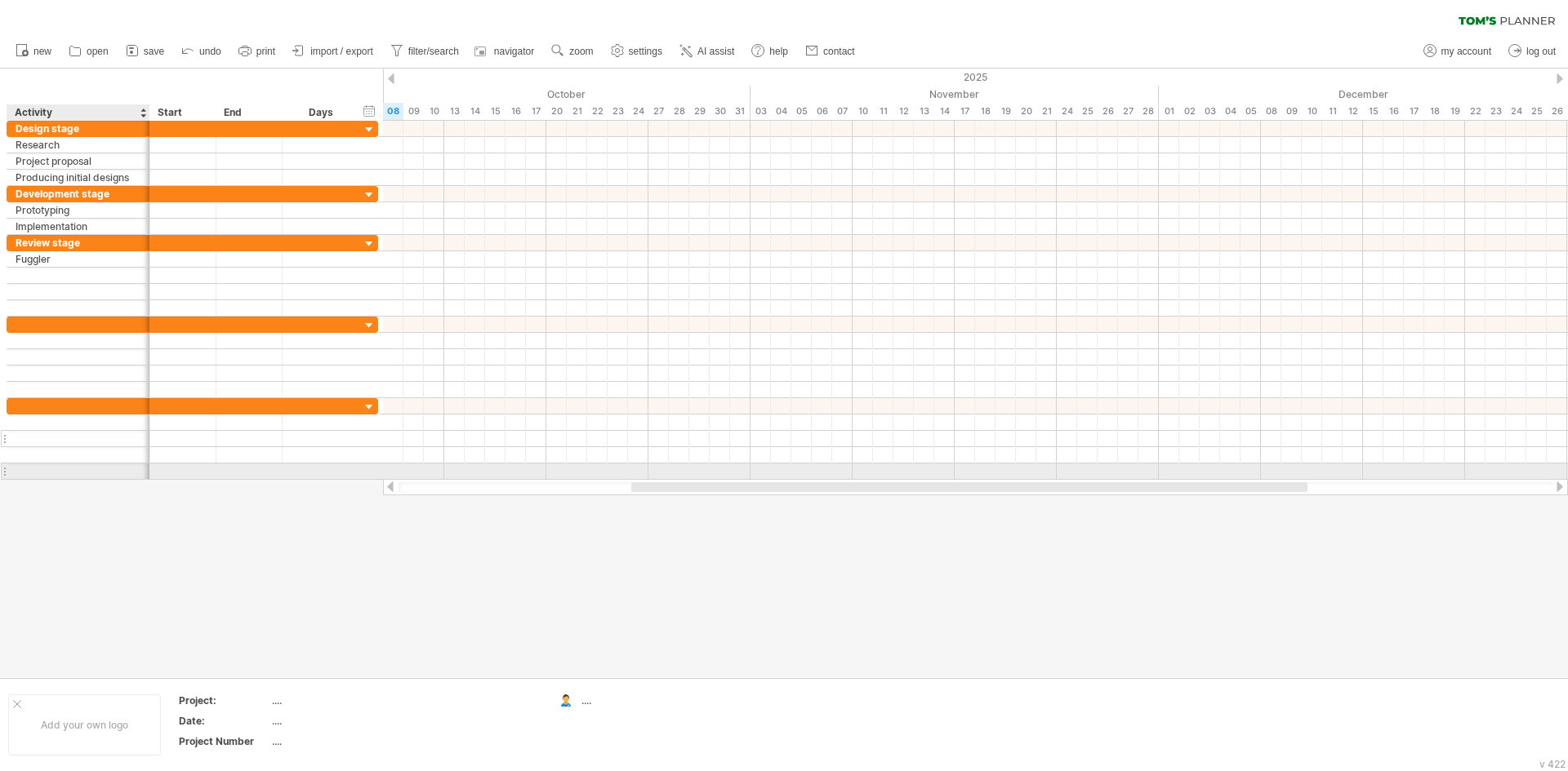
drag, startPoint x: 91, startPoint y: 523, endPoint x: 92, endPoint y: 444, distance: 79.0
click at [92, 444] on div "Trying to reach [DOMAIN_NAME] Connected again... 0% clear filter new" at bounding box center [784, 385] width 1568 height 771
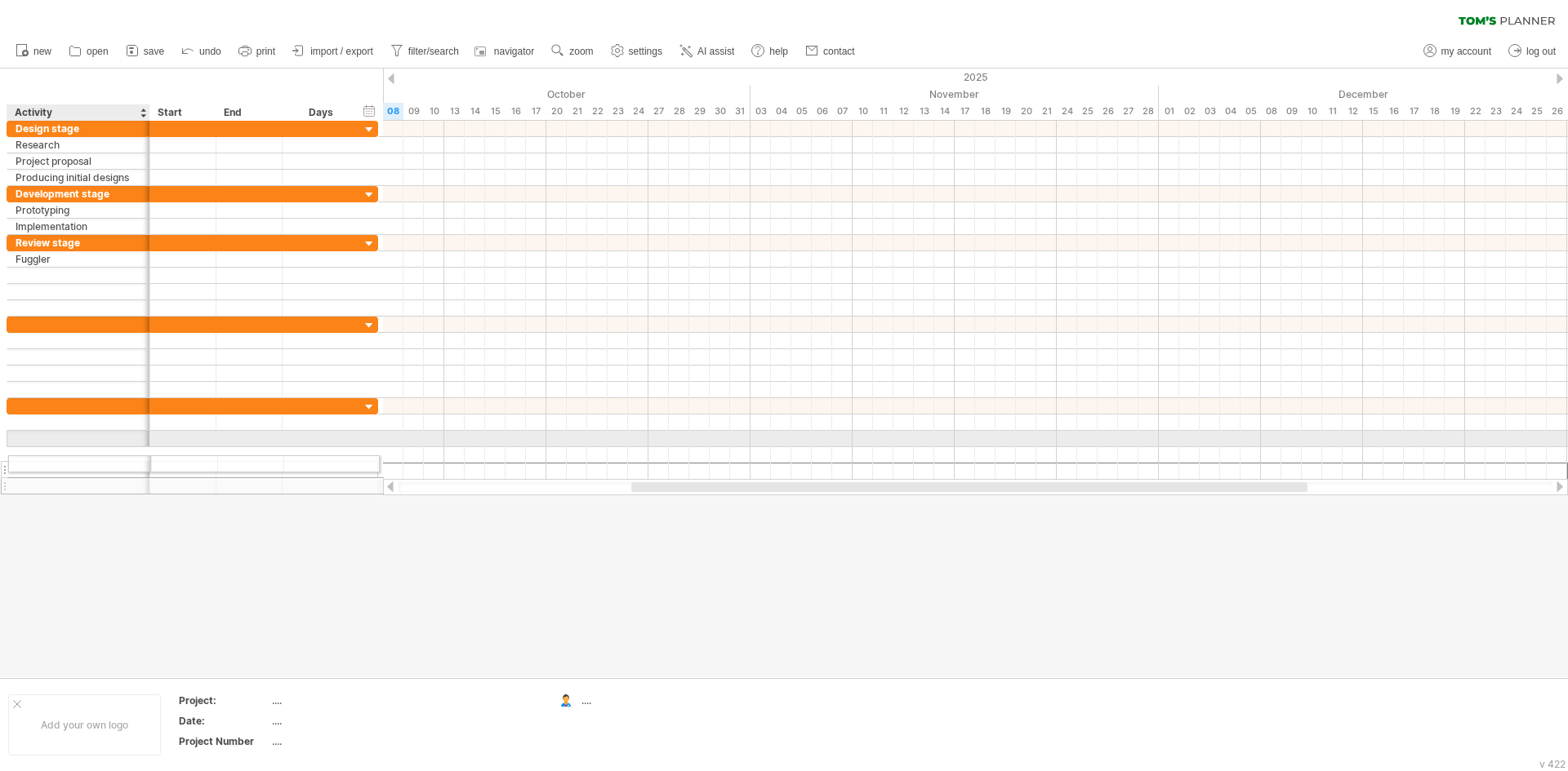
drag, startPoint x: 89, startPoint y: 473, endPoint x: 87, endPoint y: 461, distance: 12.2
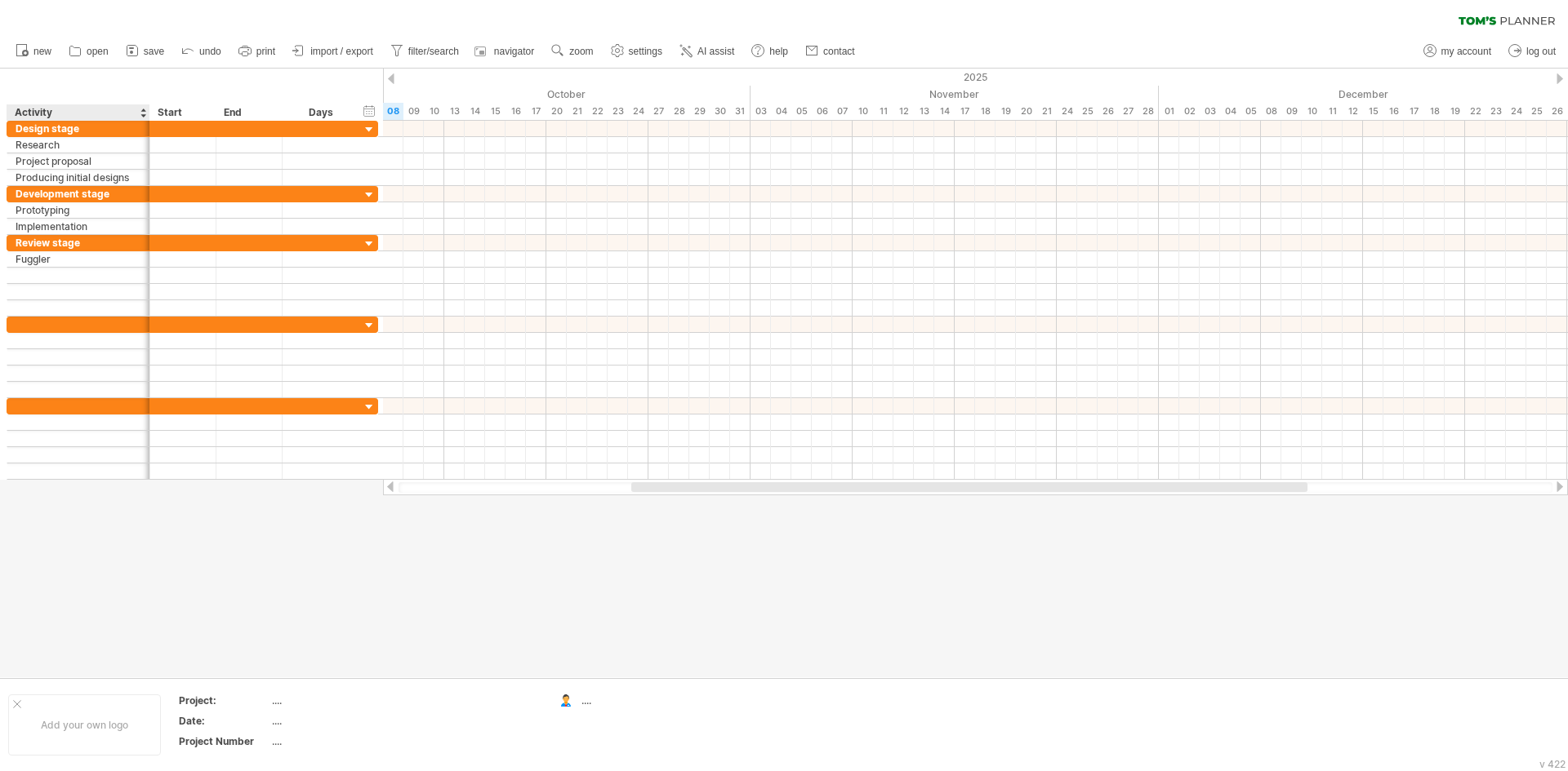
click at [90, 482] on div at bounding box center [784, 372] width 1568 height 609
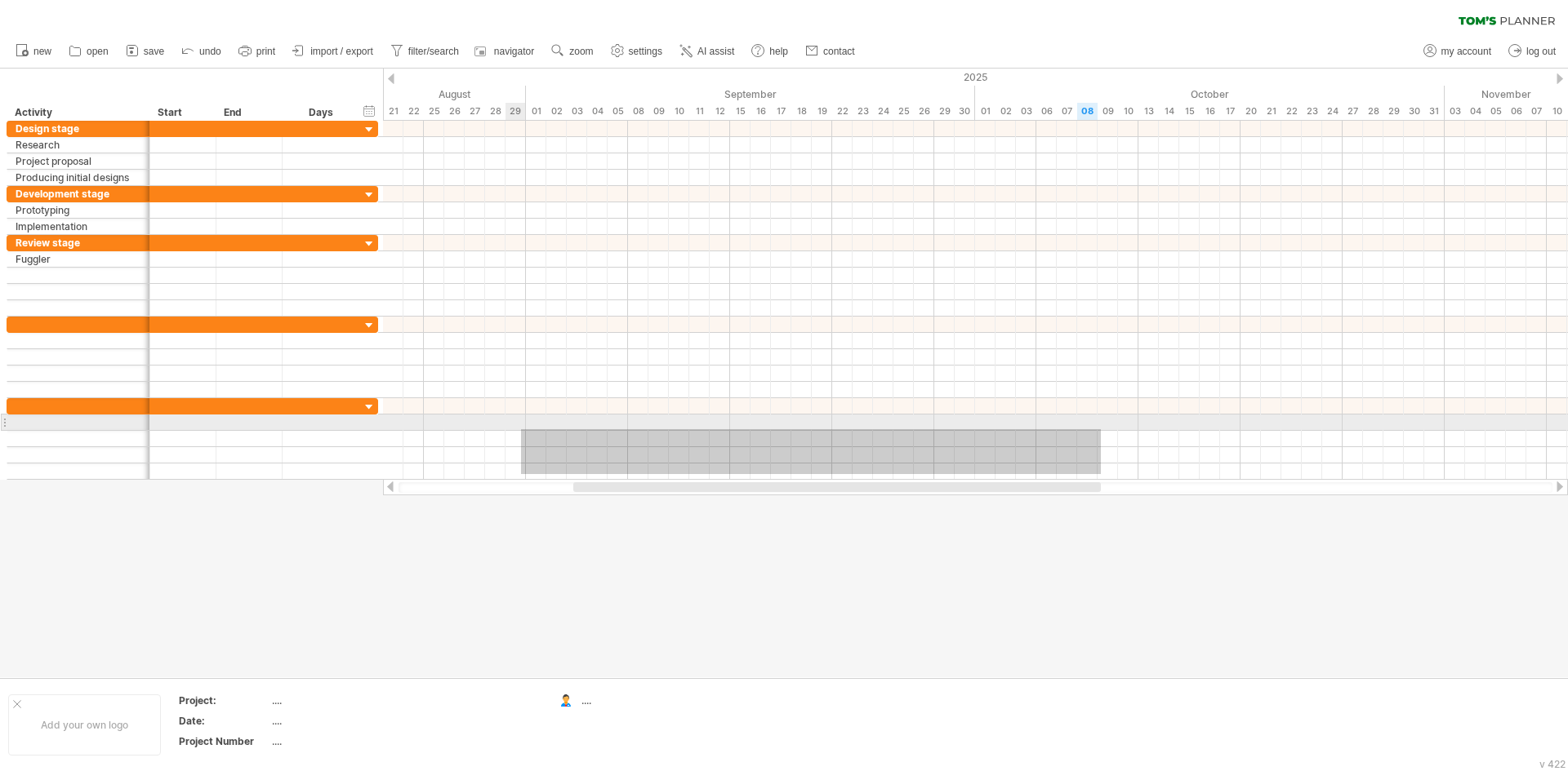
drag, startPoint x: 408, startPoint y: 473, endPoint x: 500, endPoint y: 494, distance: 94.4
click at [501, 494] on div "Trying to reach [DOMAIN_NAME] Connected again... 0% clear filter new" at bounding box center [784, 385] width 1568 height 771
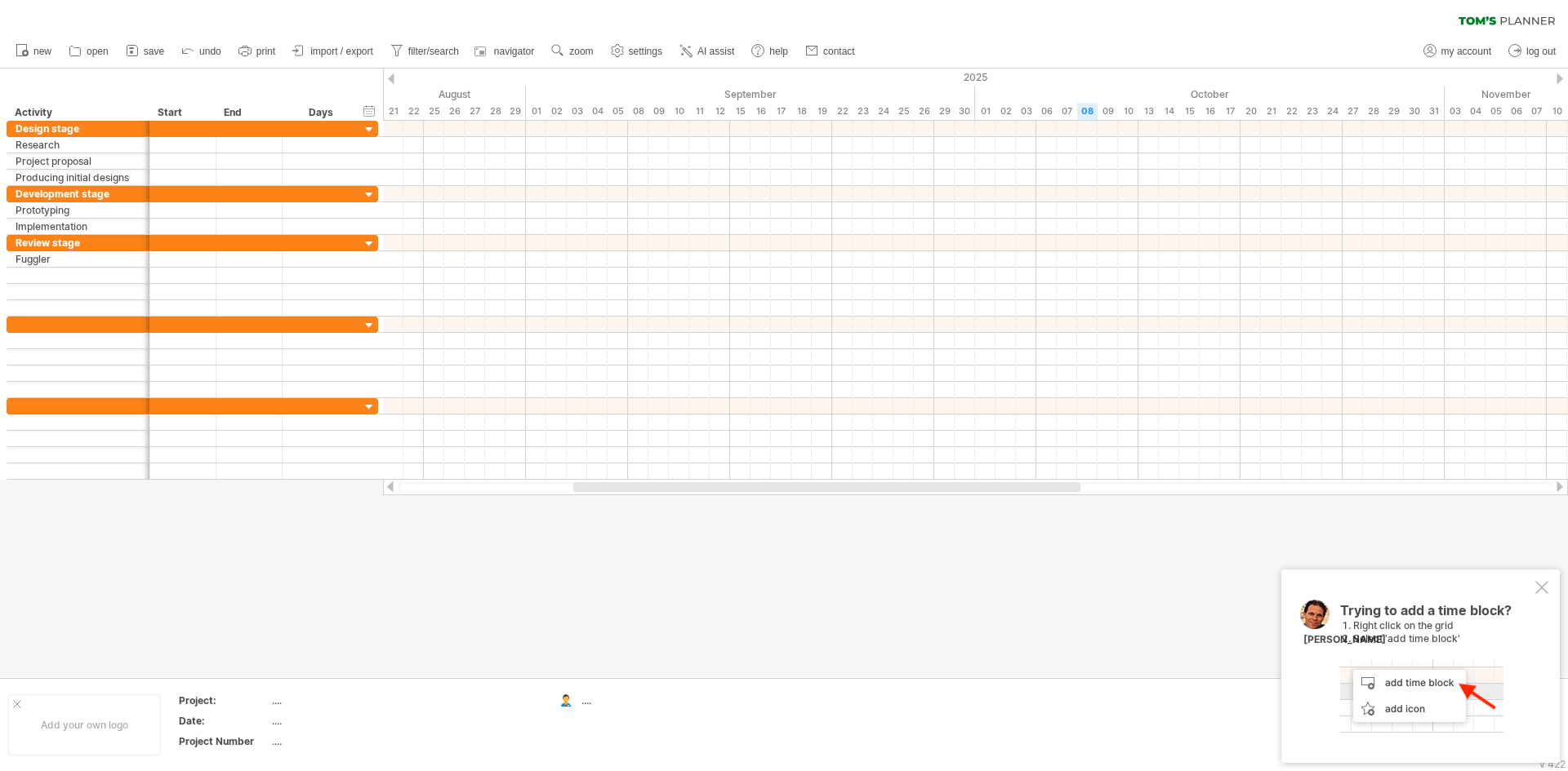
drag, startPoint x: 640, startPoint y: 493, endPoint x: 451, endPoint y: 503, distance: 189.3
click at [451, 503] on div "Trying to reach [DOMAIN_NAME] Connected again... 0% clear filter new" at bounding box center [784, 385] width 1568 height 771
drag, startPoint x: 692, startPoint y: 488, endPoint x: 338, endPoint y: 490, distance: 354.0
click at [338, 490] on div "Trying to reach [DOMAIN_NAME] Connected again... 0% clear filter new" at bounding box center [784, 385] width 1568 height 771
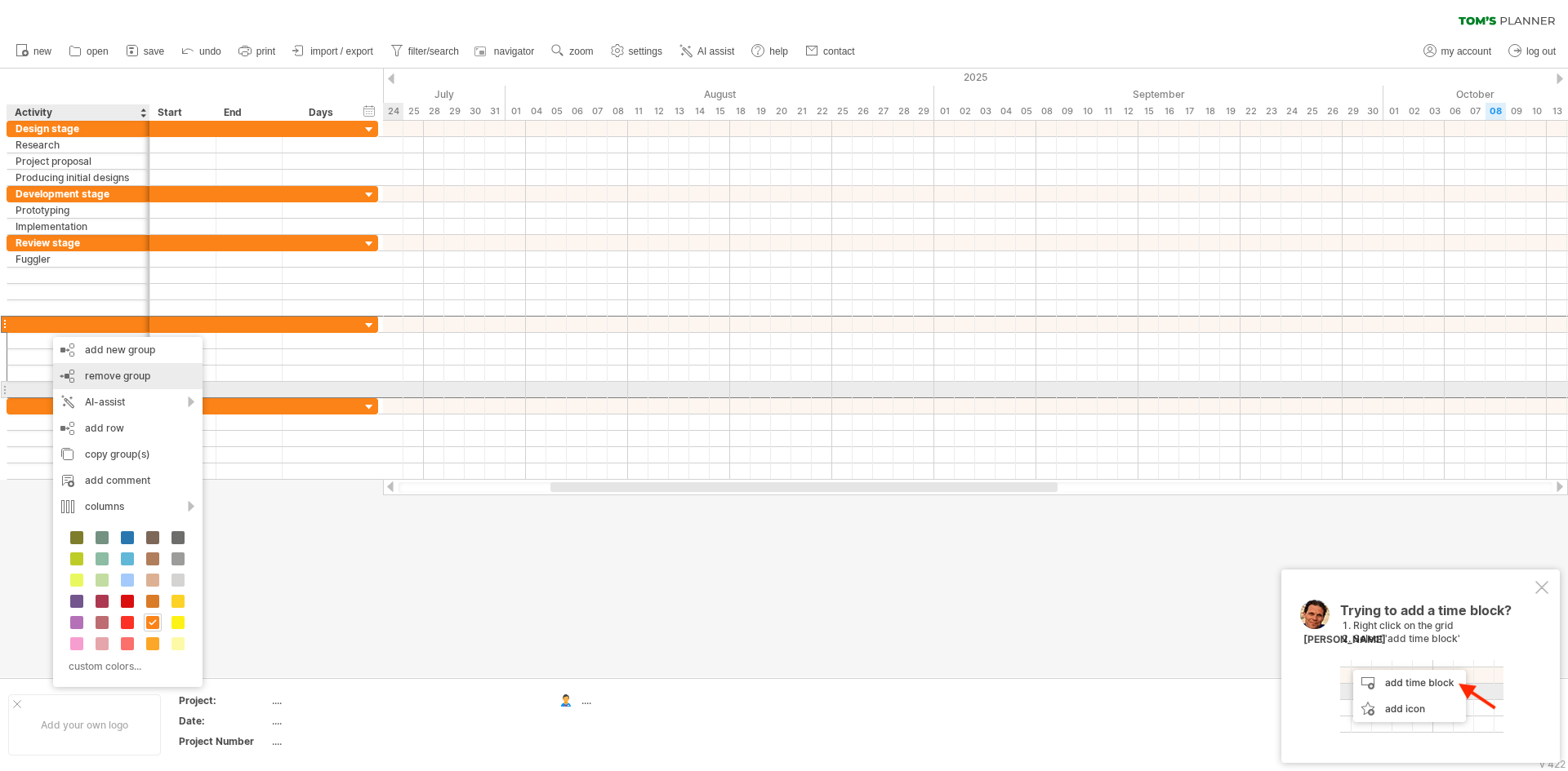
click at [103, 383] on div "remove group remove selected groups" at bounding box center [127, 376] width 150 height 26
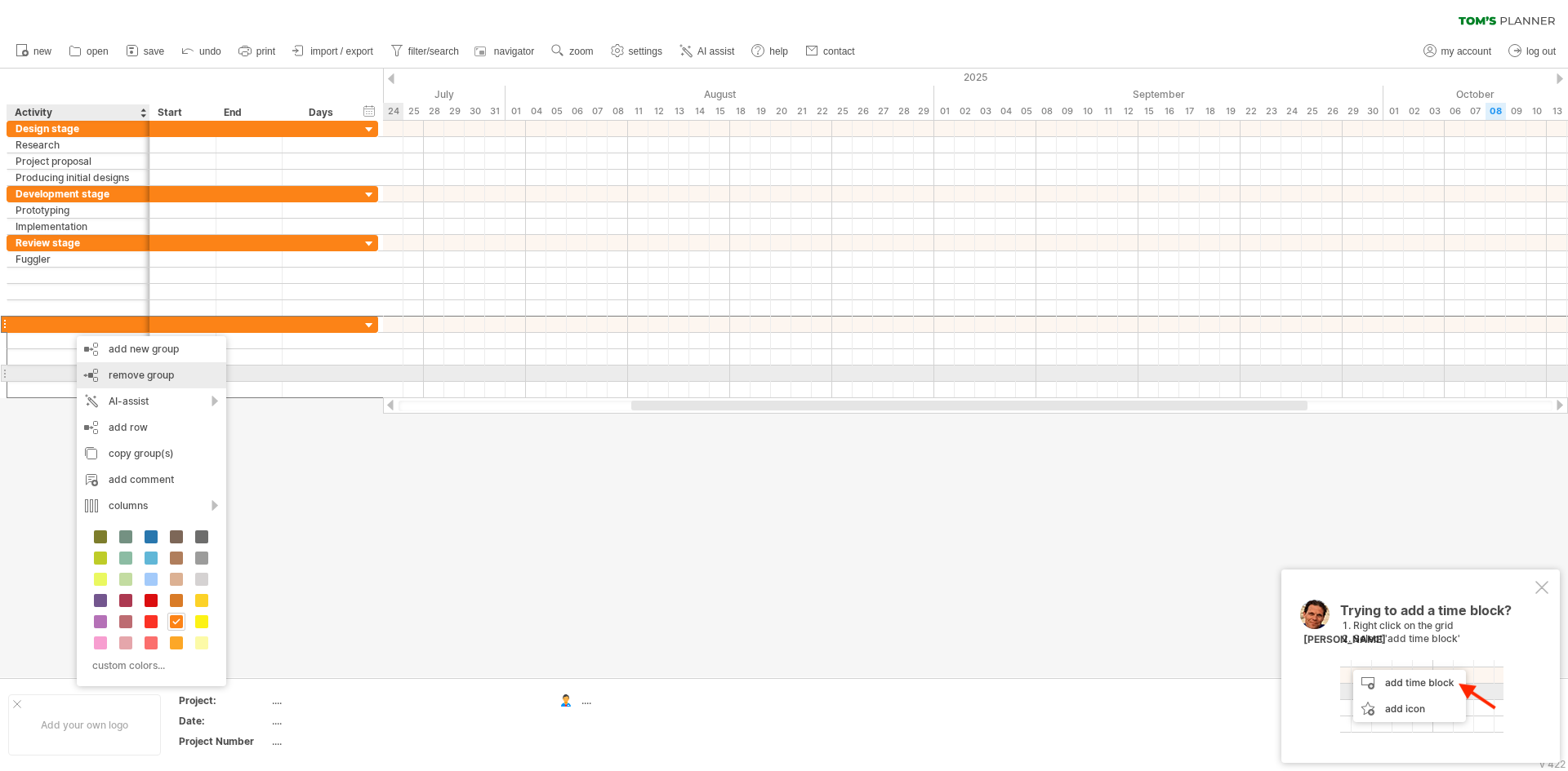
click at [115, 374] on span "remove group" at bounding box center [141, 374] width 65 height 13
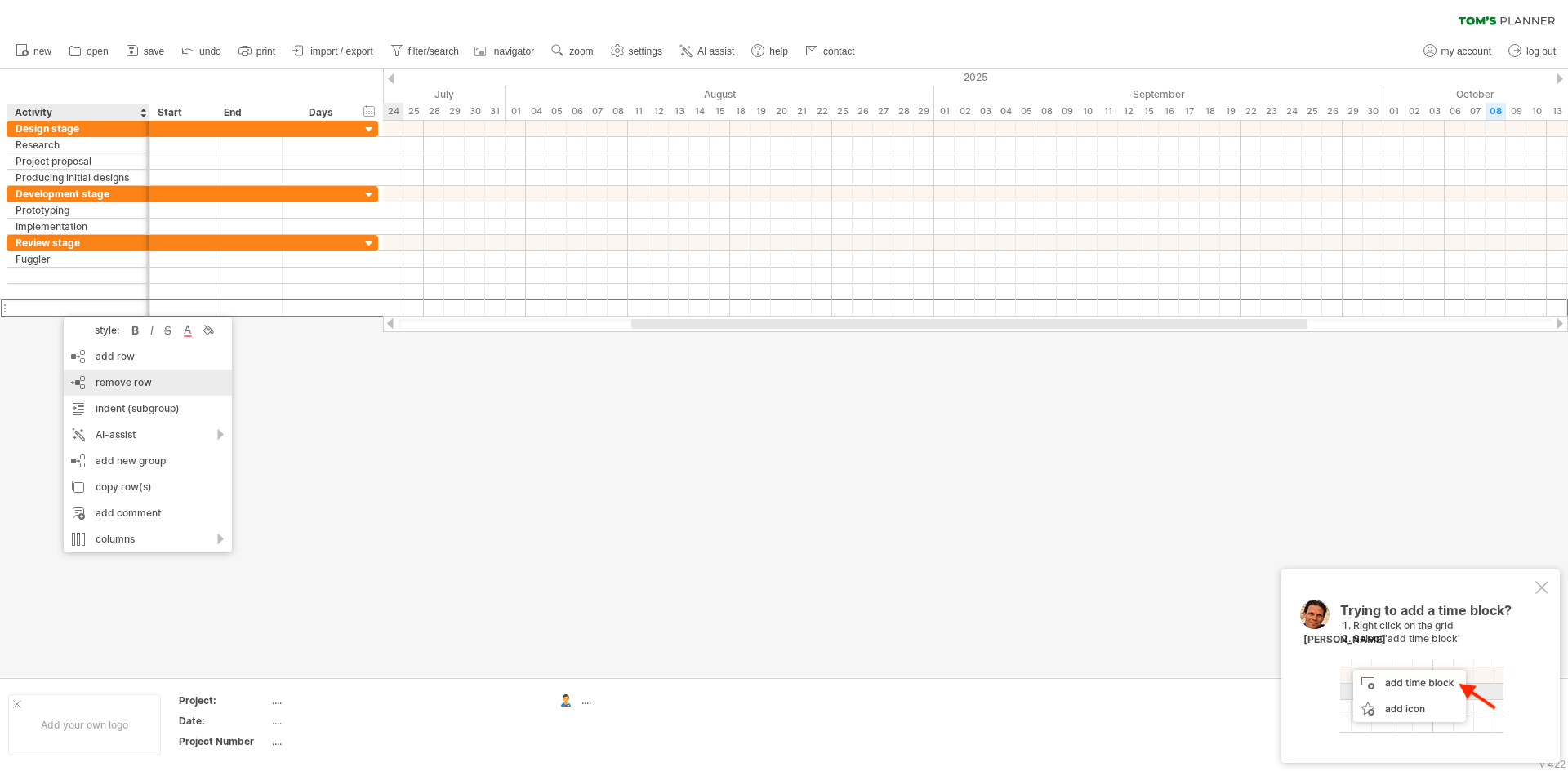
click at [112, 386] on span "remove row" at bounding box center [124, 382] width 57 height 13
click at [148, 369] on span "remove row" at bounding box center [157, 369] width 57 height 13
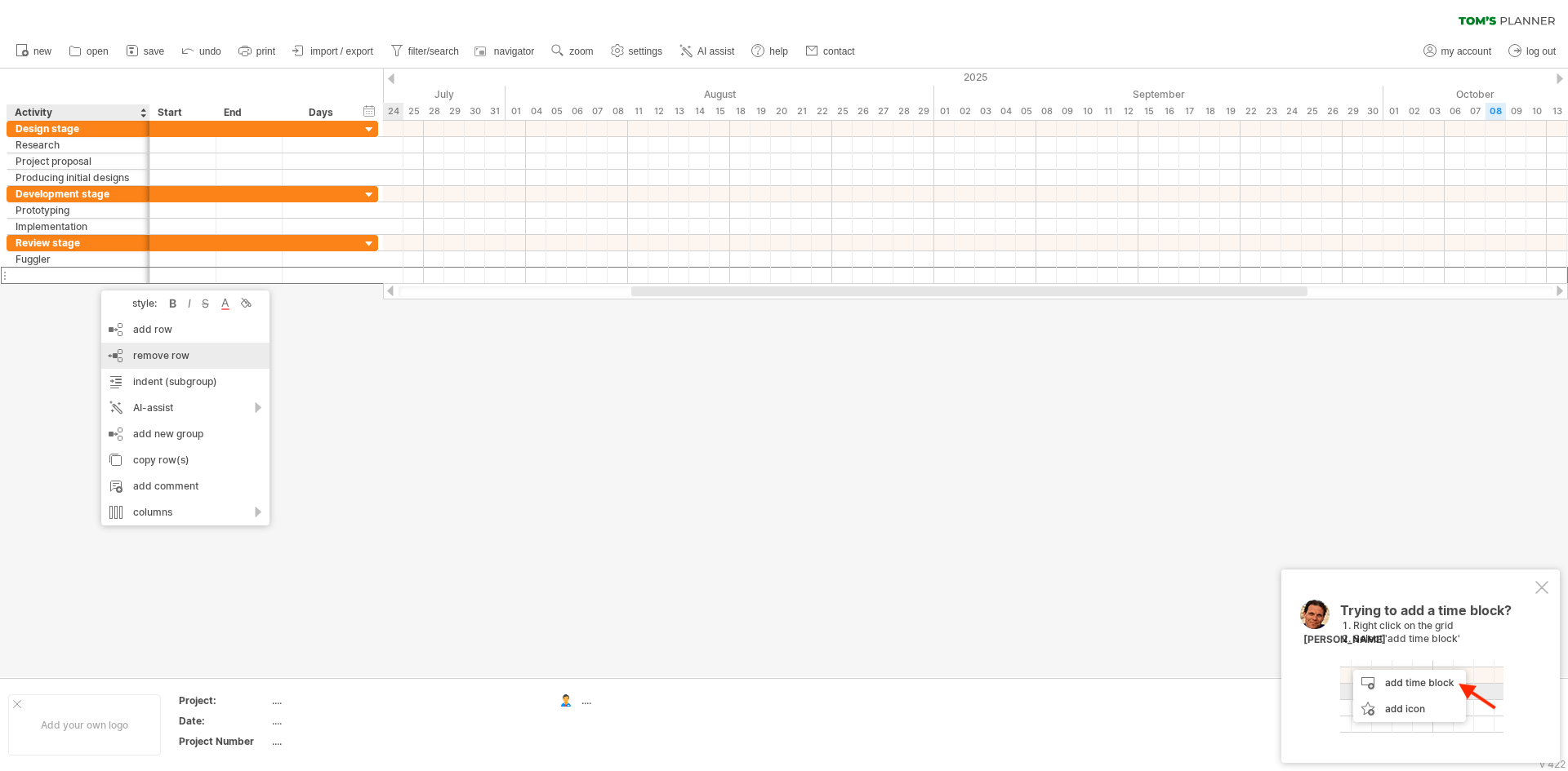
click at [146, 368] on div "remove row remove selected rows" at bounding box center [186, 356] width 168 height 26
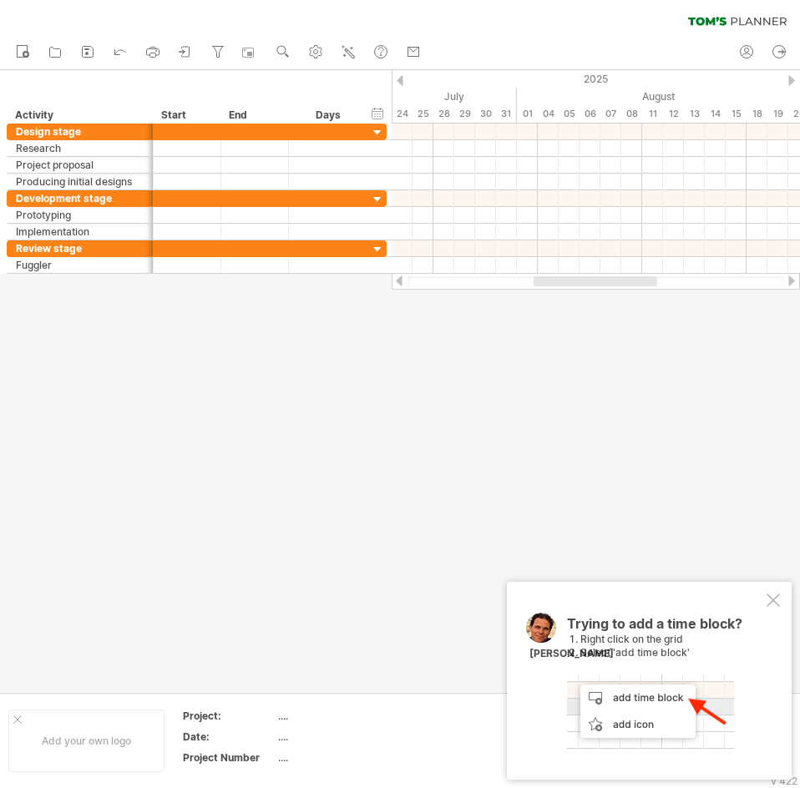
click at [541, 367] on div at bounding box center [400, 381] width 800 height 622
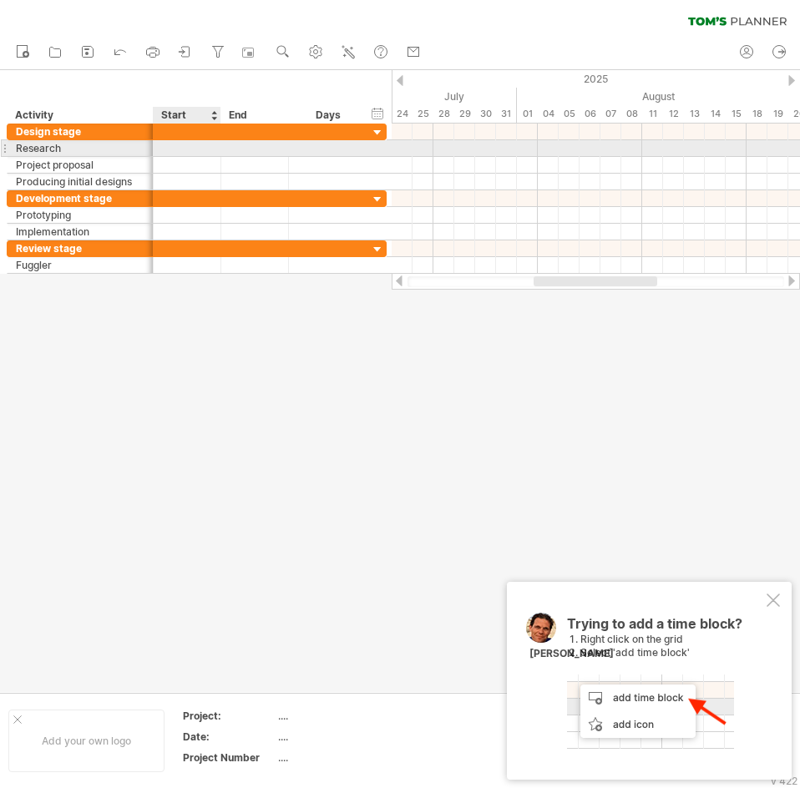
click at [175, 145] on div at bounding box center [188, 148] width 68 height 16
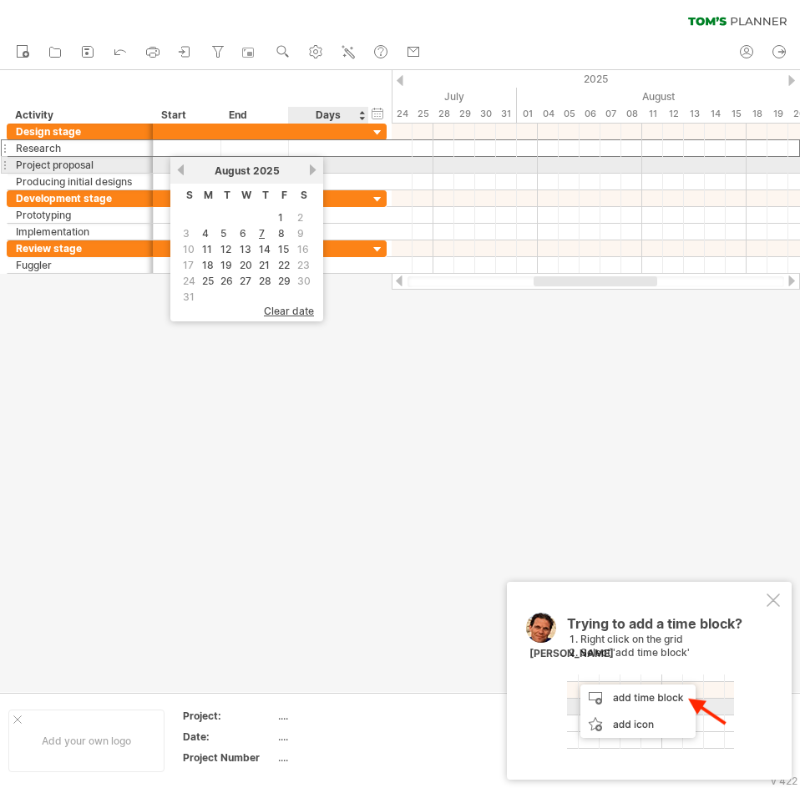
click at [309, 171] on link "next" at bounding box center [313, 170] width 13 height 13
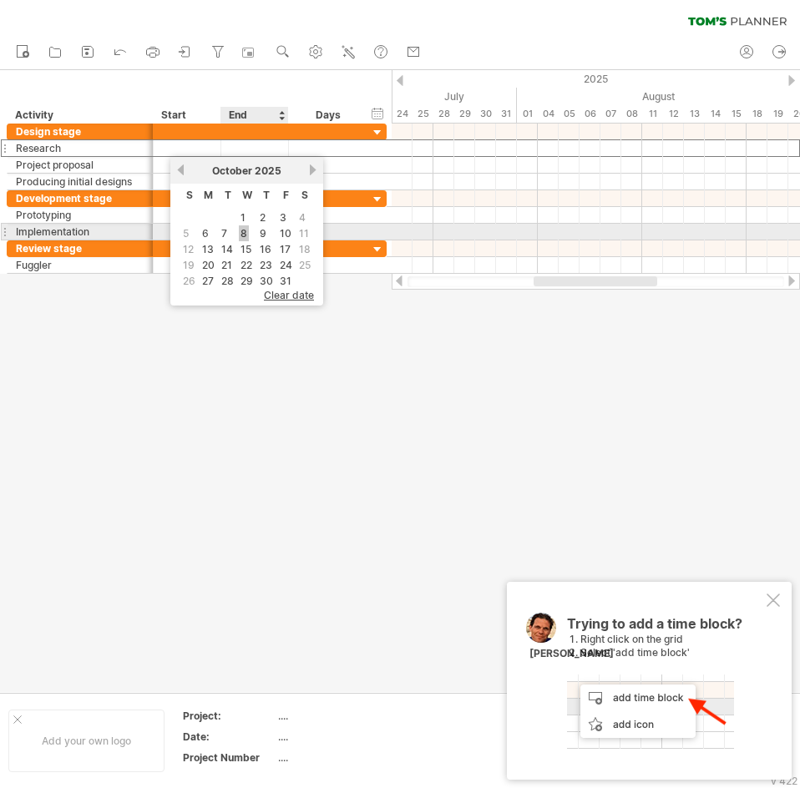
click at [240, 236] on link "8" at bounding box center [244, 233] width 10 height 16
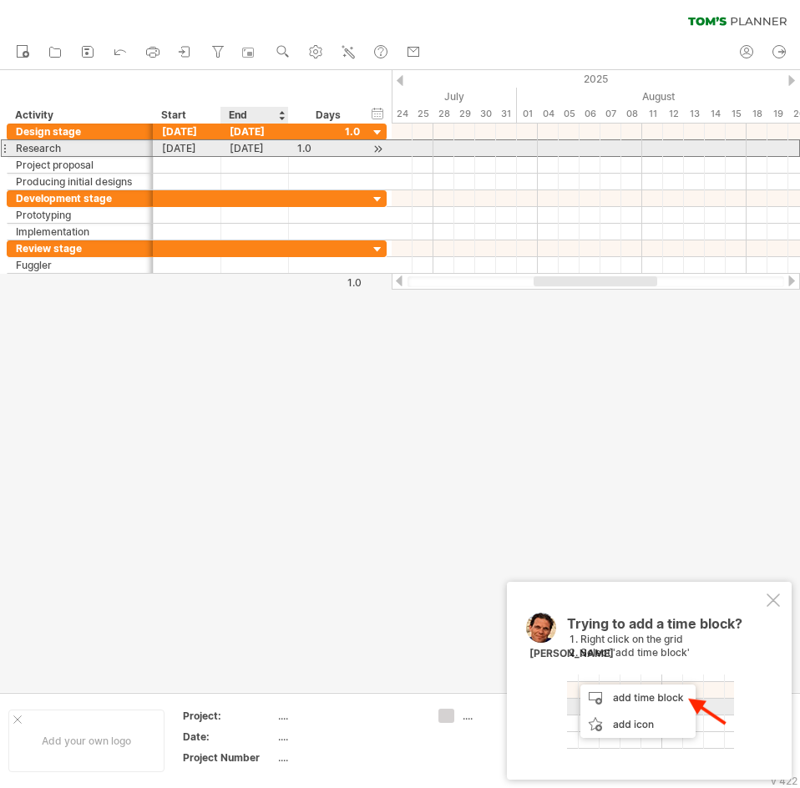
click at [271, 148] on div "[DATE]" at bounding box center [255, 148] width 68 height 16
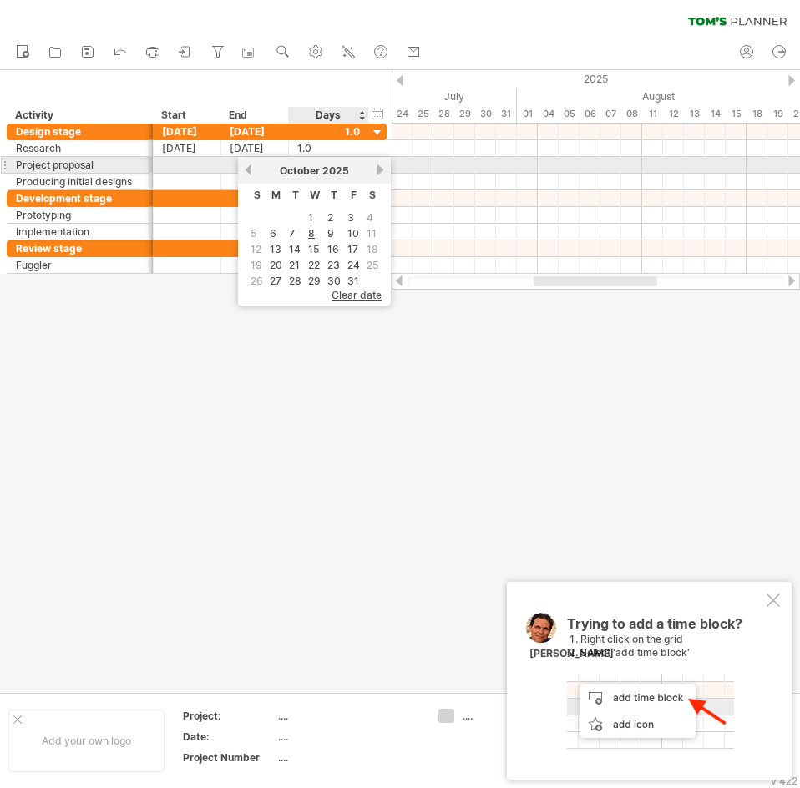
click at [376, 170] on link "next" at bounding box center [380, 170] width 13 height 13
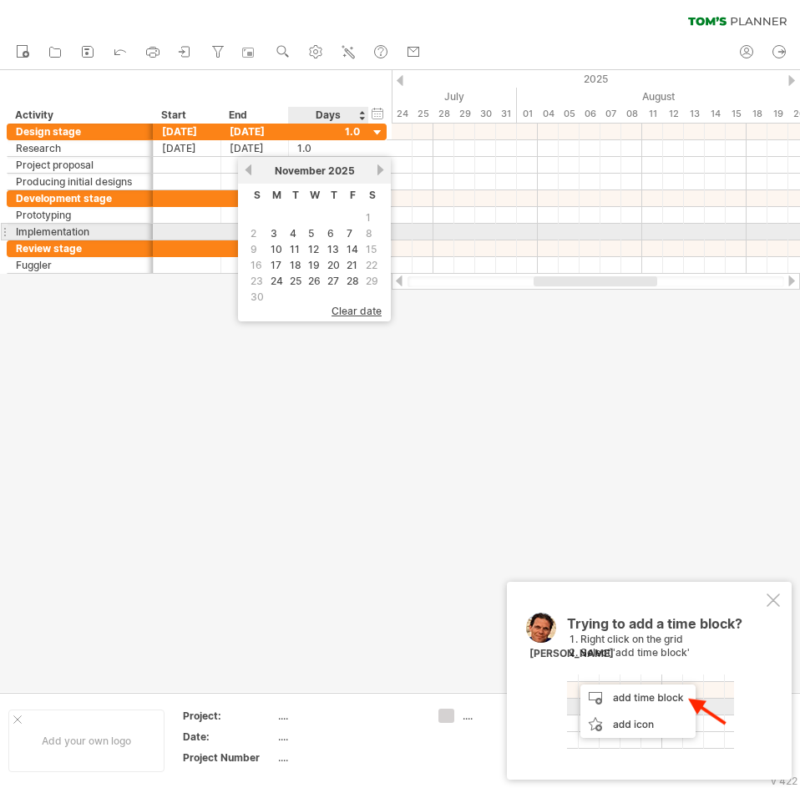
click at [312, 231] on link "5" at bounding box center [311, 233] width 9 height 16
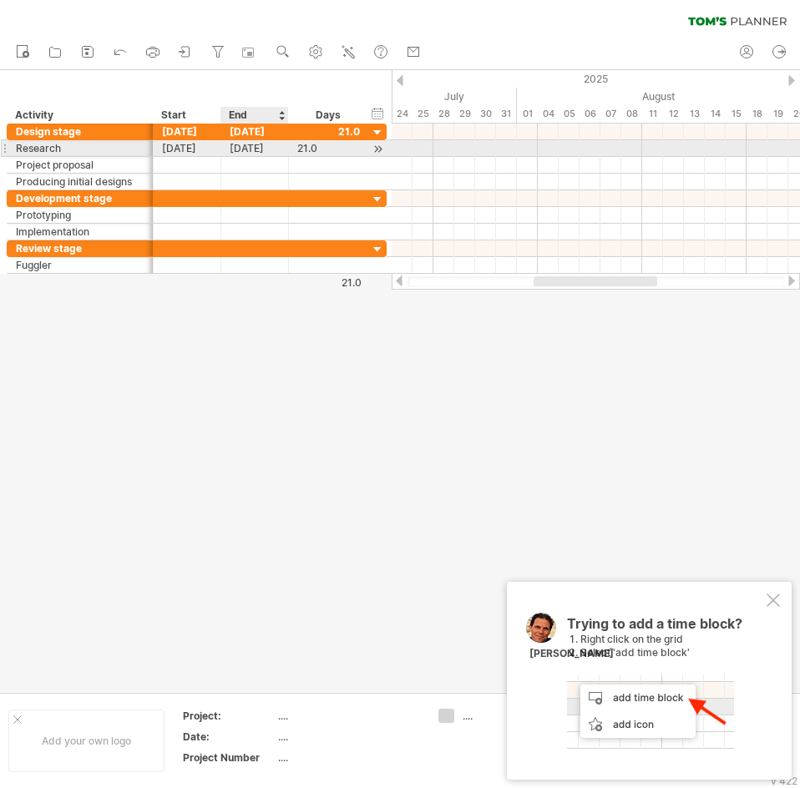
click at [265, 148] on div "[DATE]" at bounding box center [255, 148] width 68 height 16
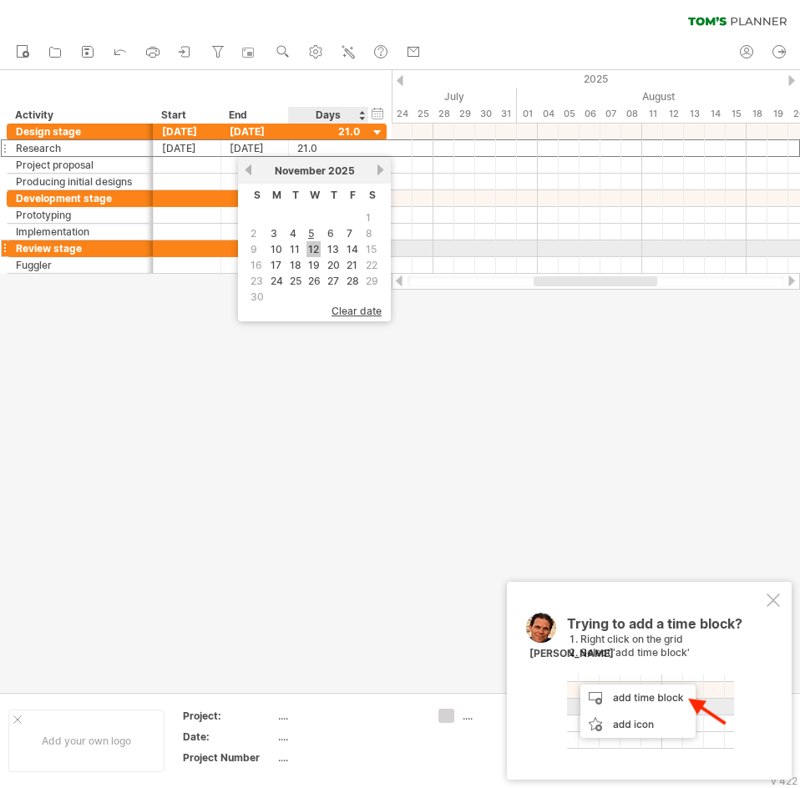
click at [309, 244] on link "12" at bounding box center [314, 249] width 14 height 16
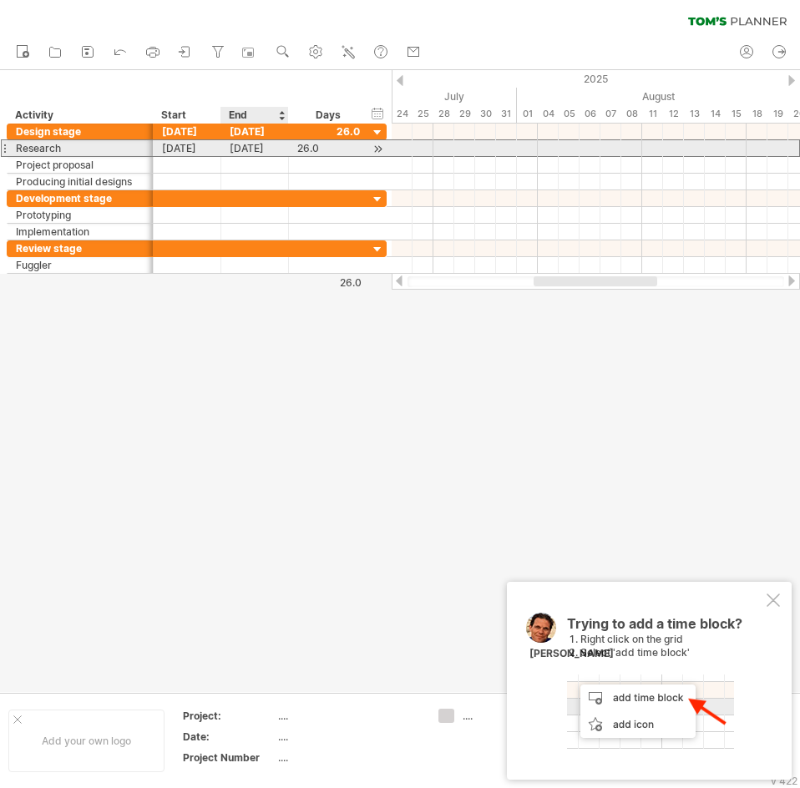
click at [258, 146] on div "[DATE]" at bounding box center [255, 148] width 68 height 16
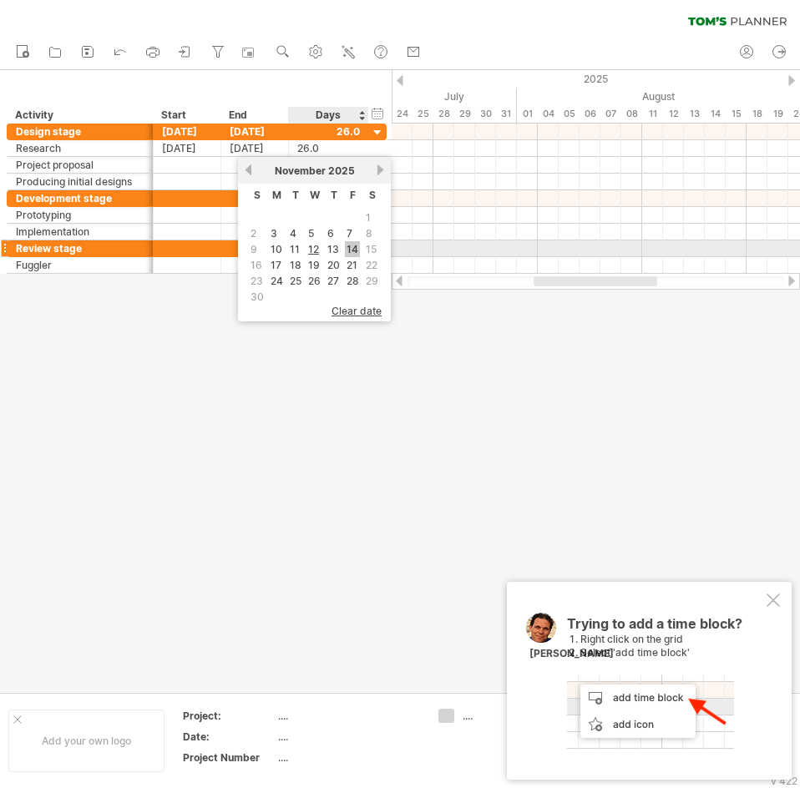
click at [349, 247] on link "14" at bounding box center [352, 249] width 15 height 16
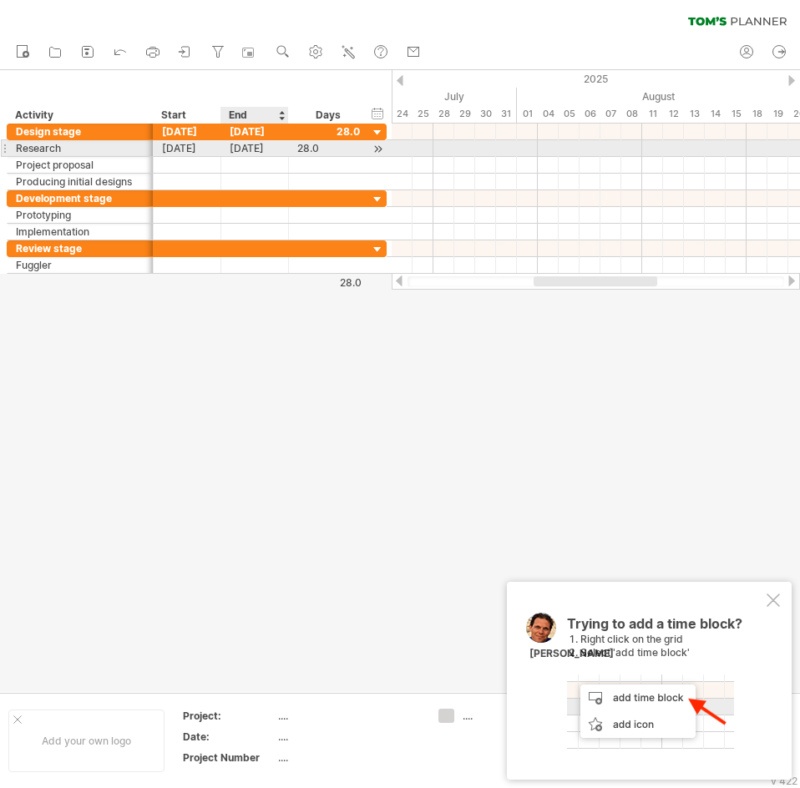
click at [276, 152] on div "[DATE]" at bounding box center [255, 148] width 68 height 16
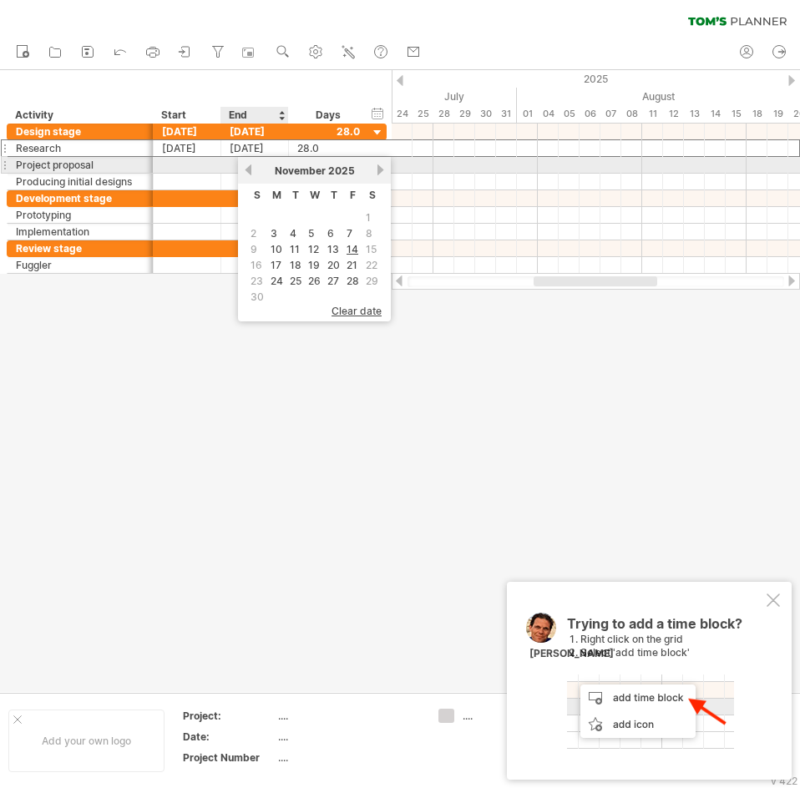
click at [251, 169] on link "previous" at bounding box center [248, 170] width 13 height 13
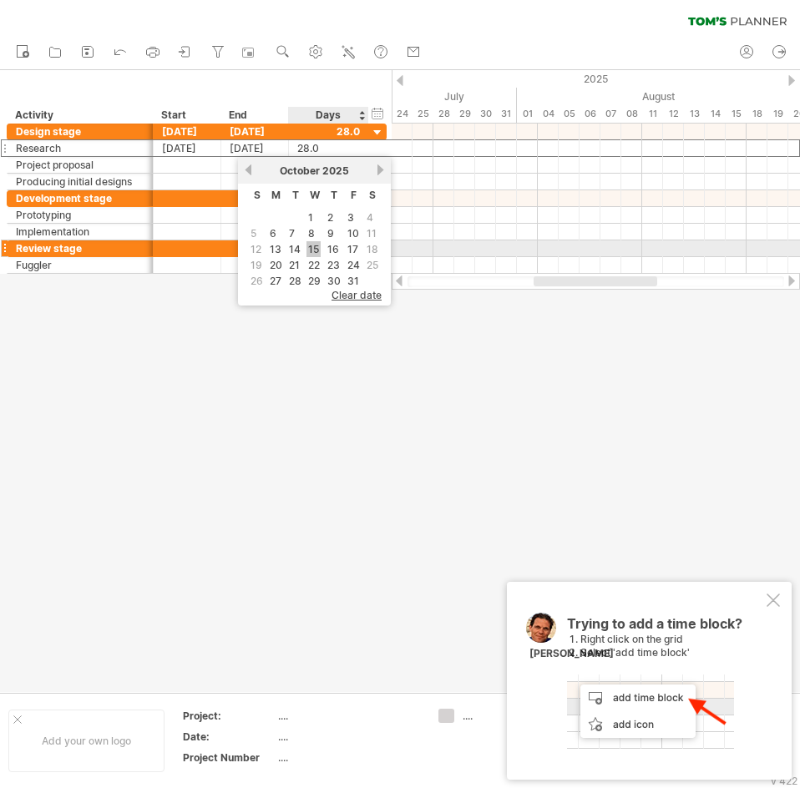
click at [313, 245] on link "15" at bounding box center [314, 249] width 14 height 16
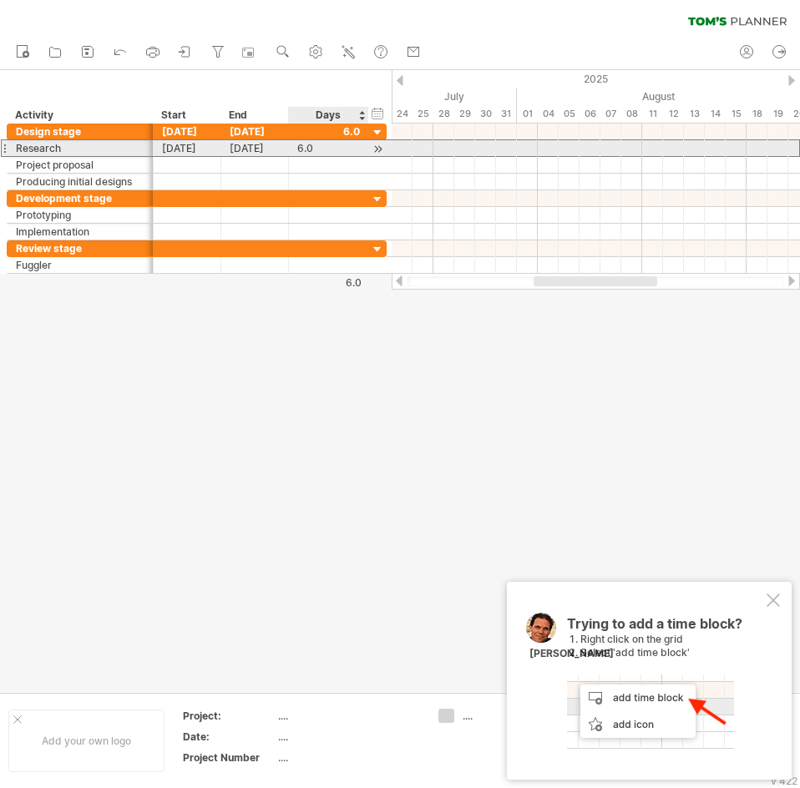
click at [313, 151] on div "6.0" at bounding box center [328, 148] width 63 height 16
type input "*"
click at [253, 152] on div "[DATE]" at bounding box center [255, 148] width 68 height 16
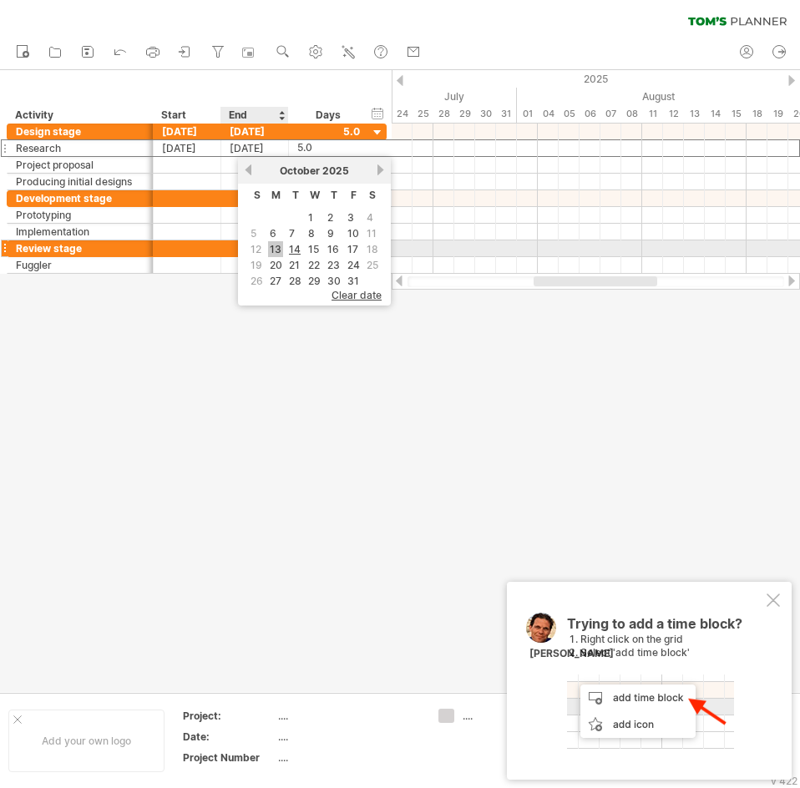
click at [280, 252] on link "13" at bounding box center [275, 249] width 15 height 16
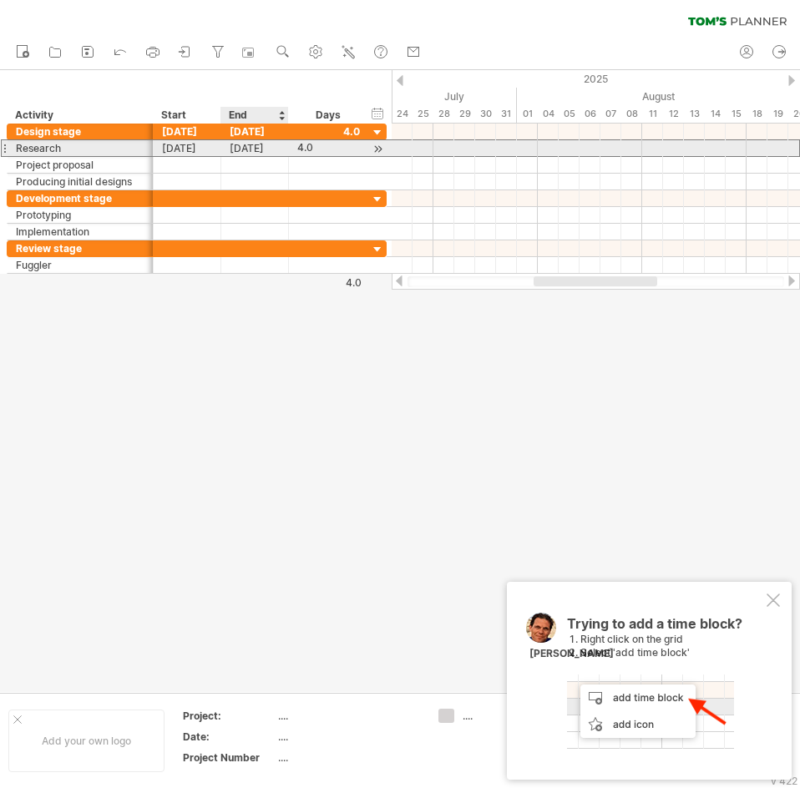
click at [263, 147] on div "[DATE]" at bounding box center [255, 148] width 68 height 16
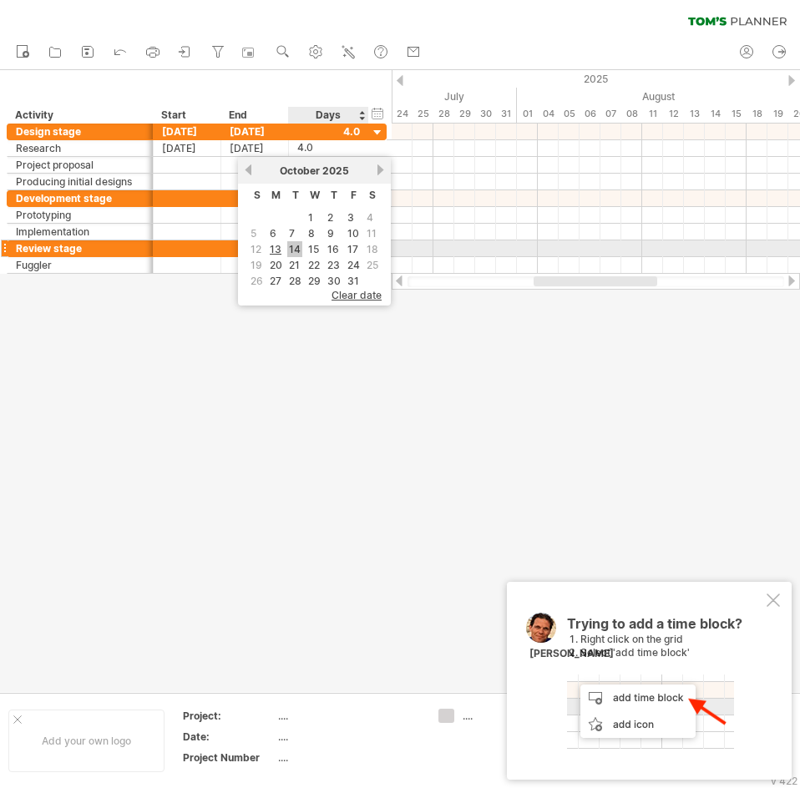
click at [298, 253] on link "14" at bounding box center [294, 249] width 15 height 16
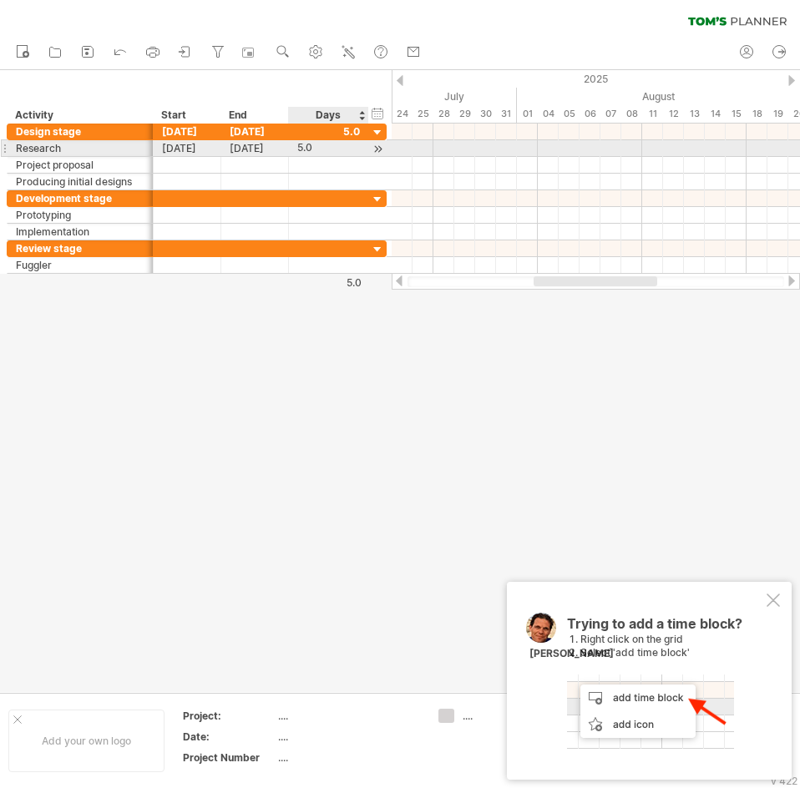
click at [309, 145] on div "5.0" at bounding box center [328, 148] width 63 height 16
type input "*"
click at [241, 139] on div "**********" at bounding box center [197, 132] width 380 height 17
click at [246, 149] on div "[DATE]" at bounding box center [255, 148] width 68 height 16
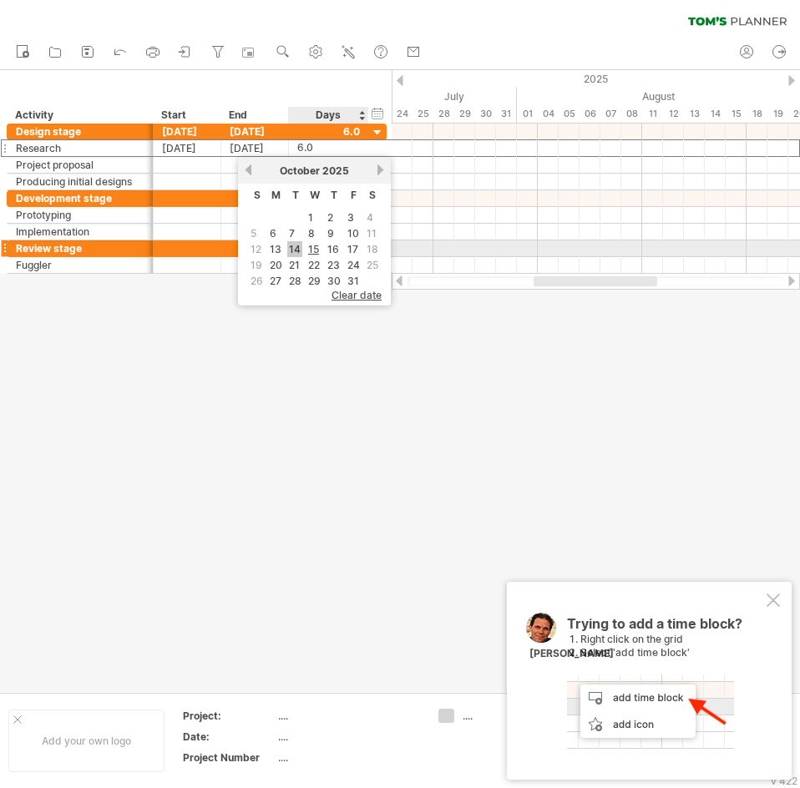
click at [291, 245] on link "14" at bounding box center [294, 249] width 15 height 16
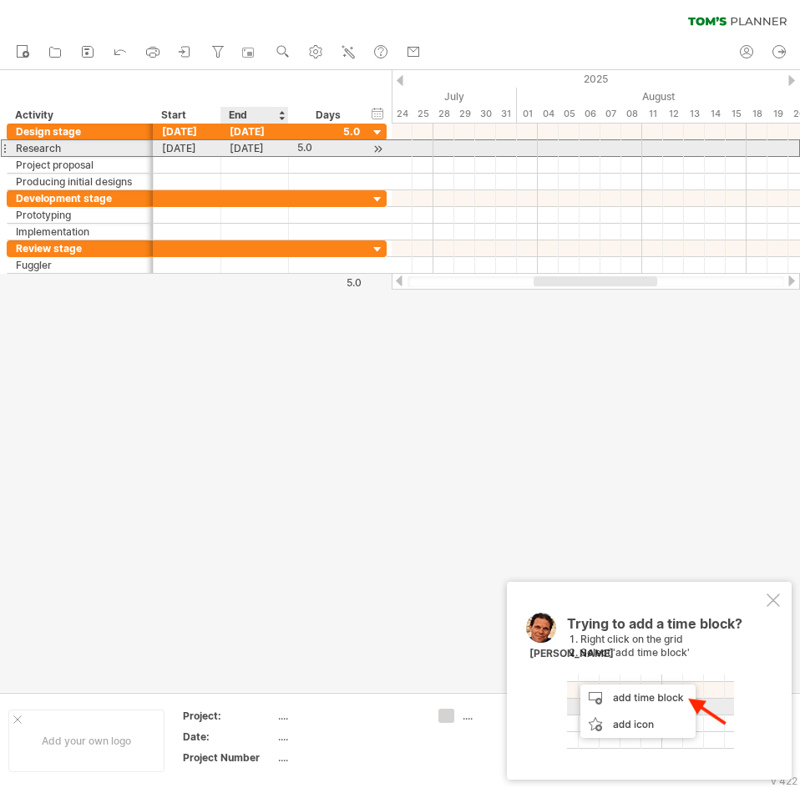
click at [243, 149] on div "[DATE]" at bounding box center [255, 148] width 68 height 16
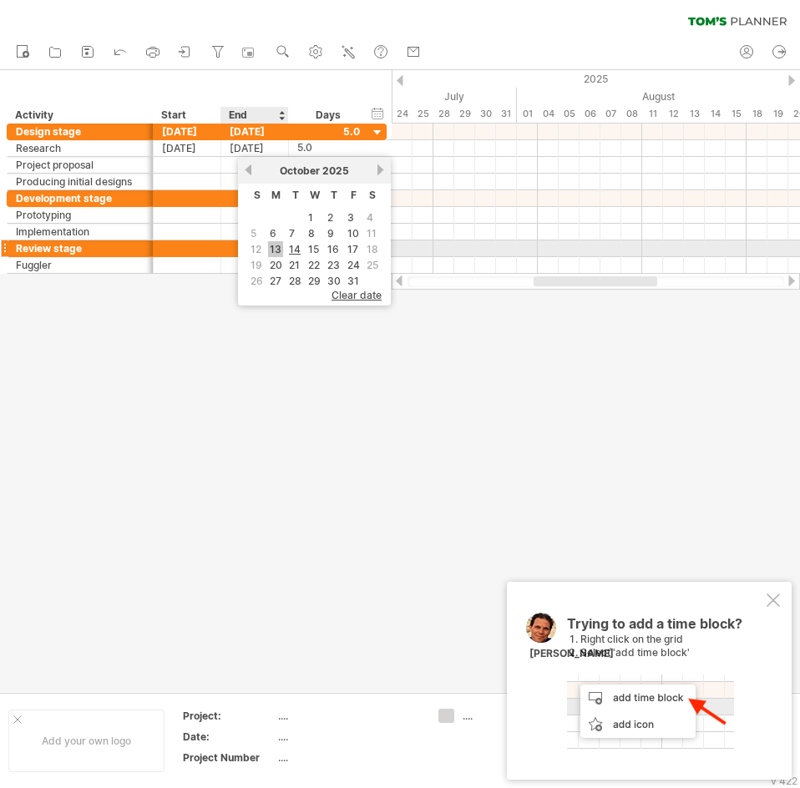
click at [276, 244] on link "13" at bounding box center [275, 249] width 15 height 16
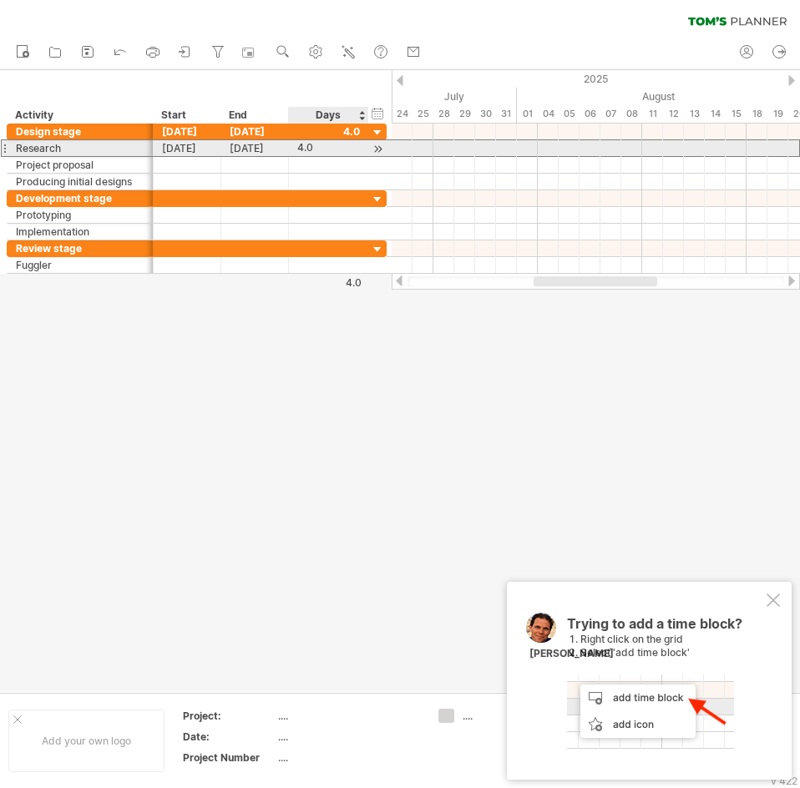
click at [325, 141] on div "4.0" at bounding box center [328, 148] width 63 height 16
type input "*"
click at [247, 147] on div "[DATE]" at bounding box center [255, 148] width 68 height 16
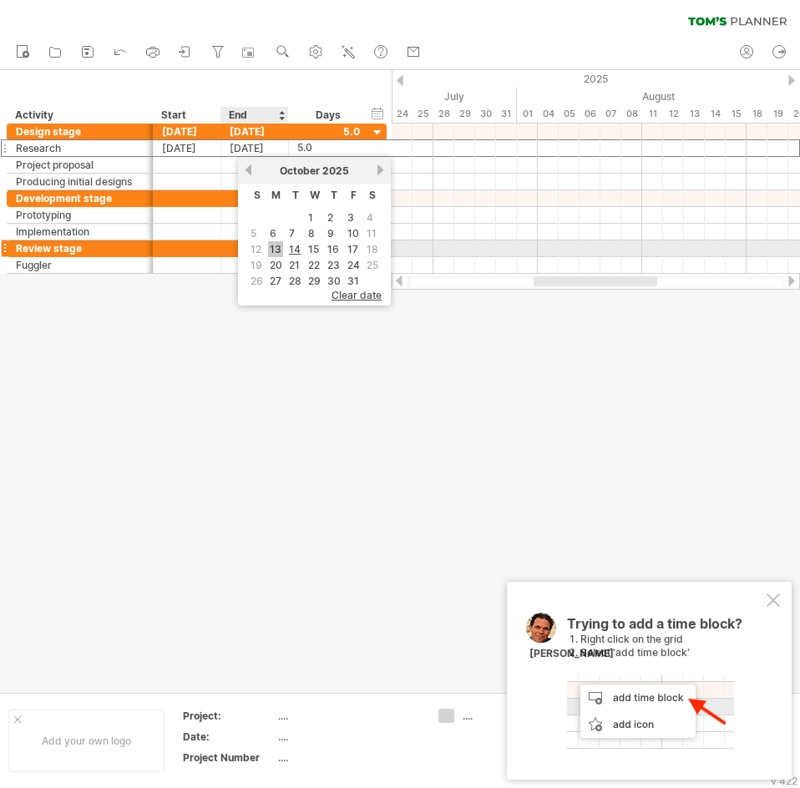
click at [277, 249] on link "13" at bounding box center [275, 249] width 15 height 16
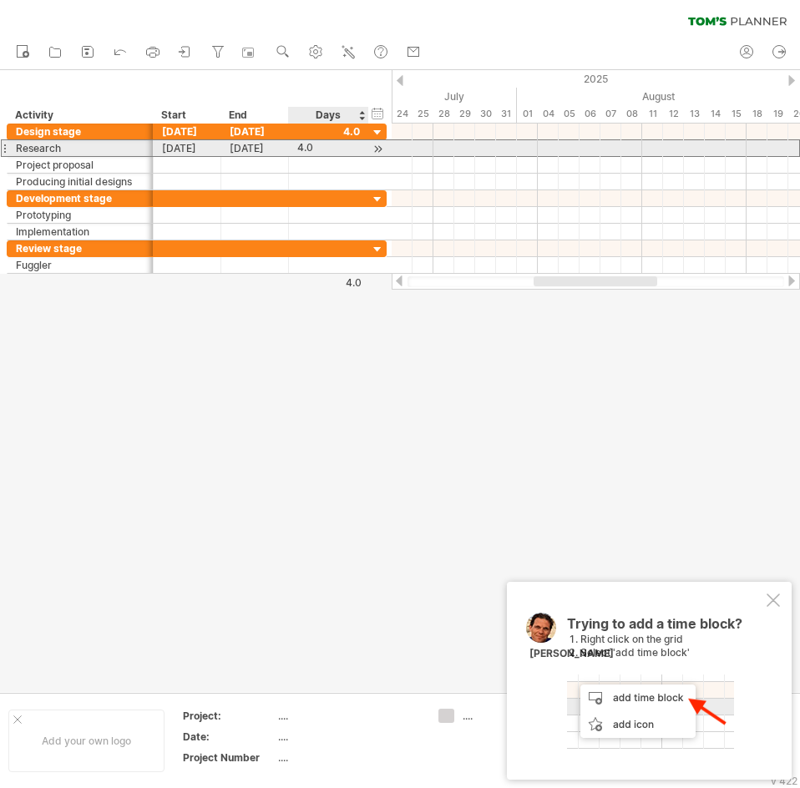
click at [320, 144] on div "4.0" at bounding box center [328, 148] width 63 height 16
click at [320, 144] on input "***" at bounding box center [313, 148] width 32 height 16
type input "*"
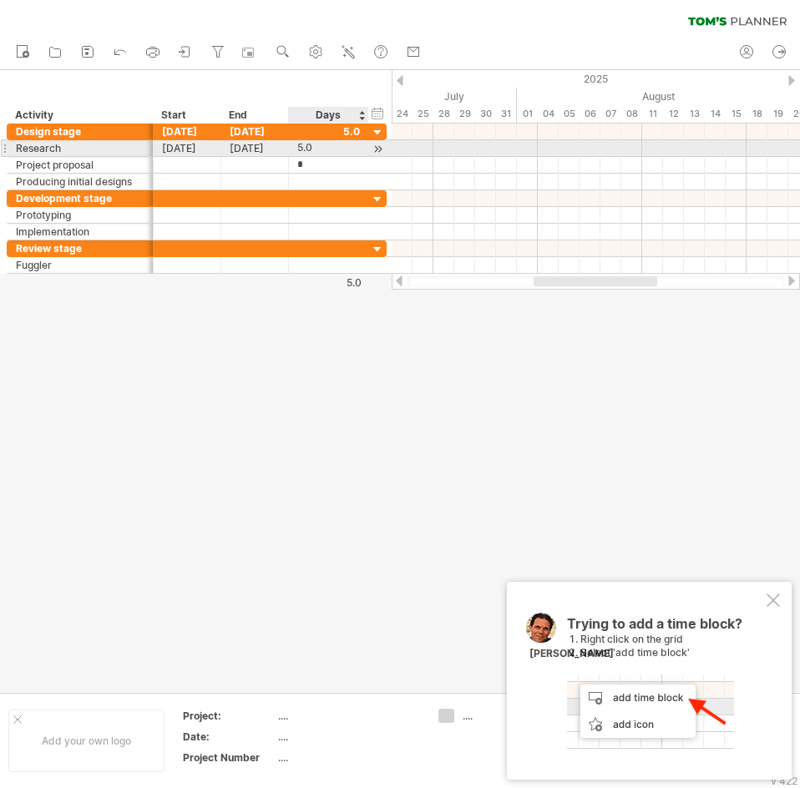
type input "**"
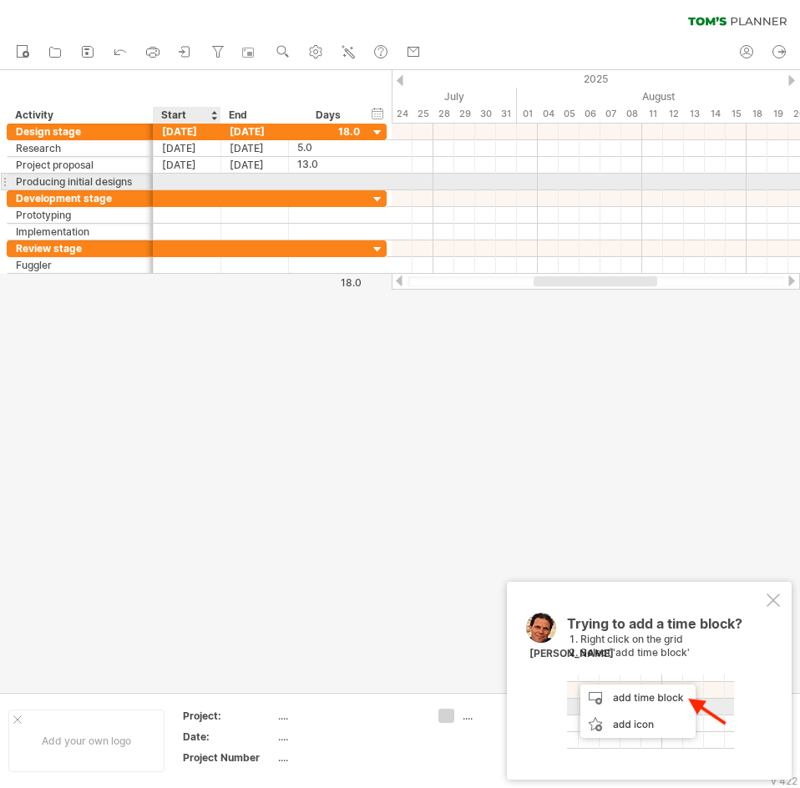
scroll to position [0, 0]
click at [185, 177] on div at bounding box center [188, 182] width 68 height 16
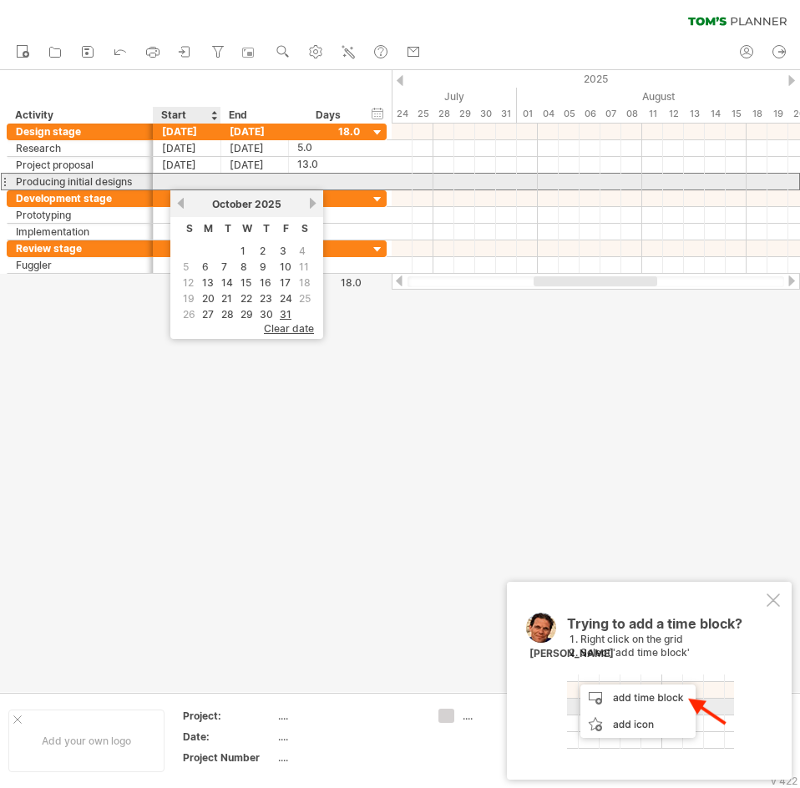
click at [185, 177] on div at bounding box center [188, 182] width 68 height 16
click at [328, 184] on div at bounding box center [328, 182] width 63 height 16
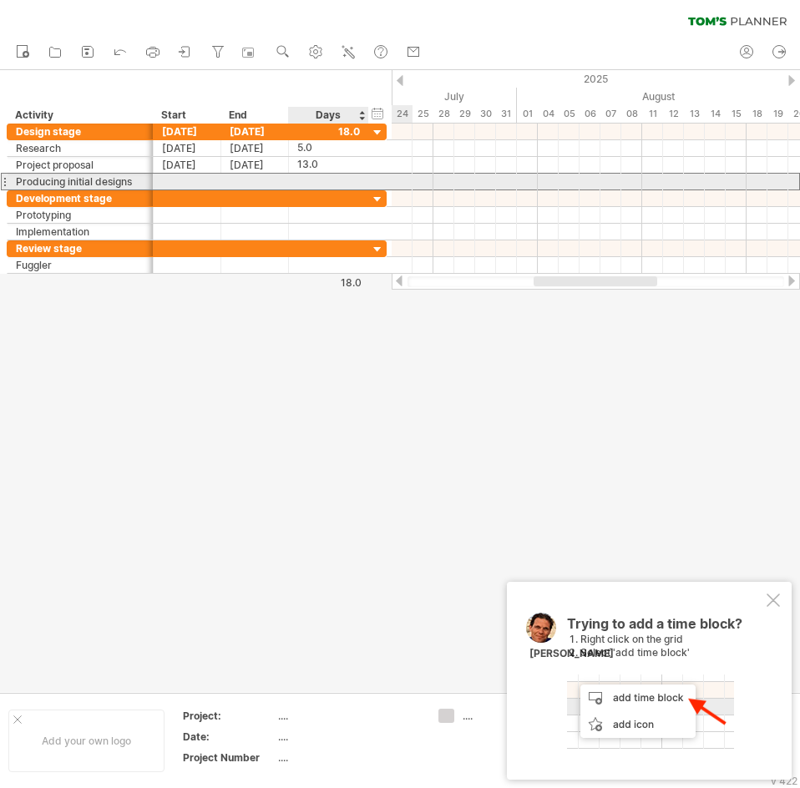
click at [347, 177] on div at bounding box center [328, 182] width 63 height 16
type input "*"
type input "**"
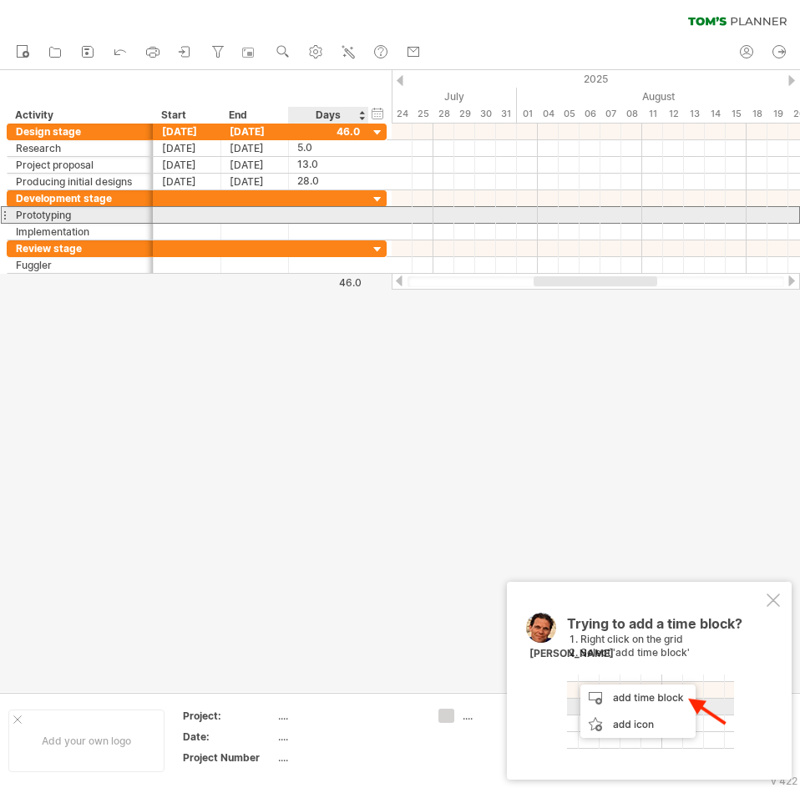
click at [304, 215] on div at bounding box center [328, 215] width 63 height 16
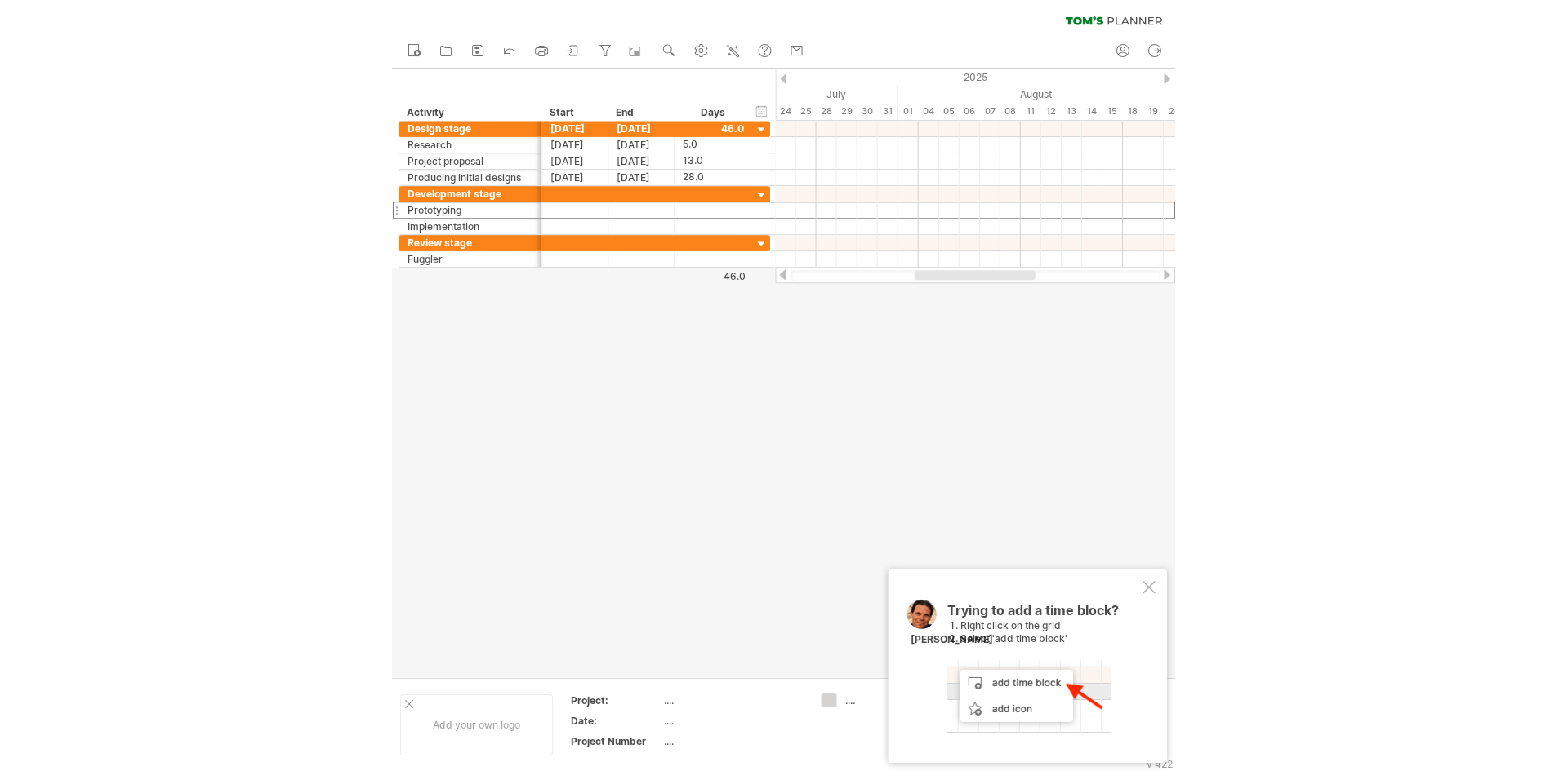
scroll to position [0, 0]
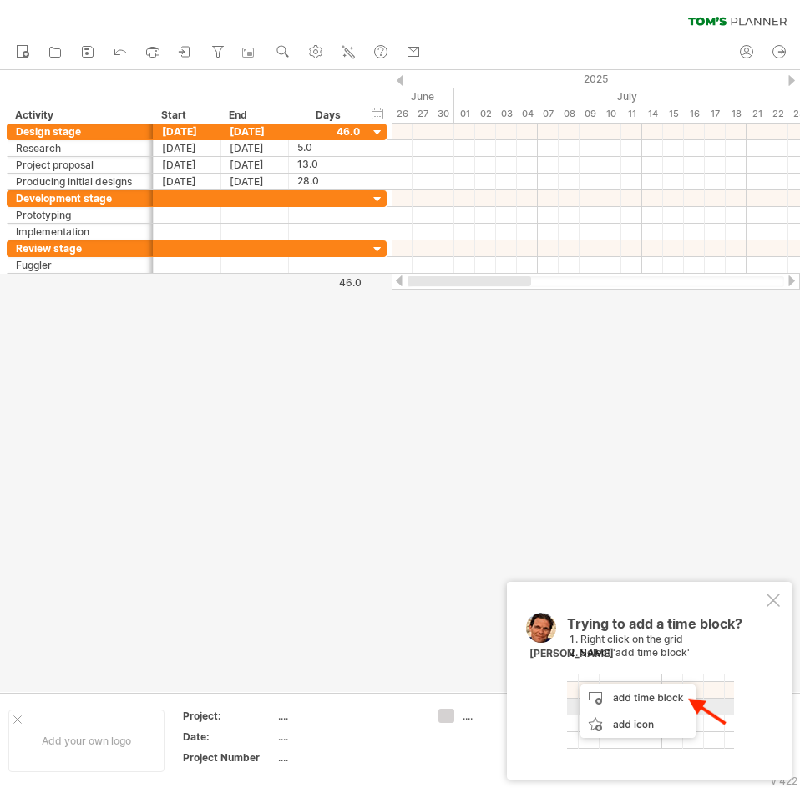
drag, startPoint x: 592, startPoint y: 282, endPoint x: 427, endPoint y: 293, distance: 165.7
click at [427, 293] on div "Trying to reach [DOMAIN_NAME] Connected again... 0% clear filter new" at bounding box center [400, 394] width 800 height 788
drag, startPoint x: 443, startPoint y: 99, endPoint x: 422, endPoint y: 104, distance: 21.5
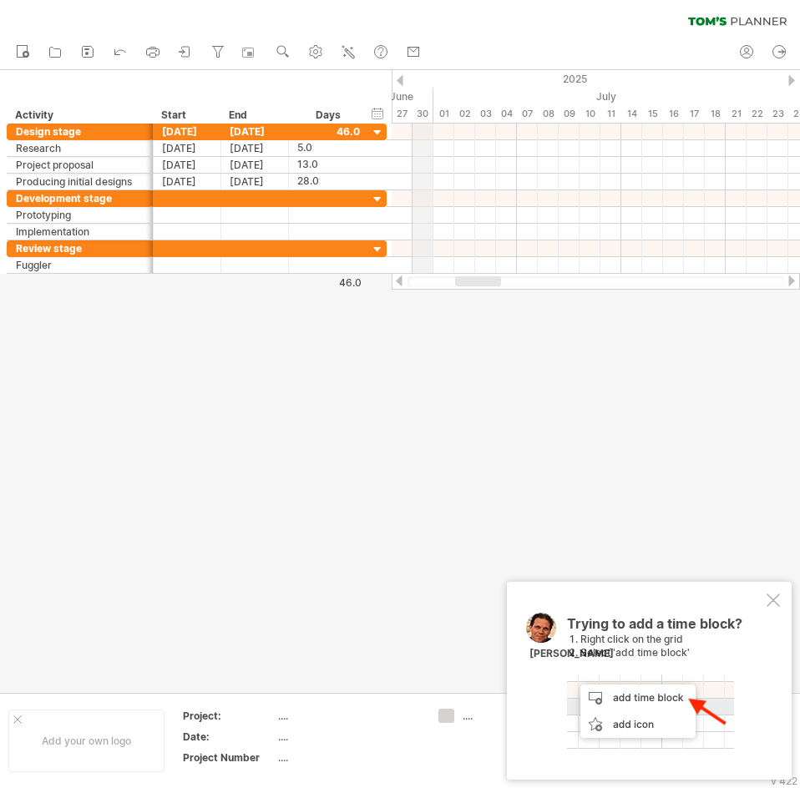
click at [422, 104] on div "June" at bounding box center [214, 97] width 438 height 18
drag, startPoint x: 645, startPoint y: 93, endPoint x: 393, endPoint y: 101, distance: 252.4
click at [393, 101] on div "July" at bounding box center [548, 97] width 480 height 18
drag, startPoint x: 647, startPoint y: 99, endPoint x: 489, endPoint y: 104, distance: 157.9
click at [489, 104] on div "July" at bounding box center [277, 97] width 480 height 18
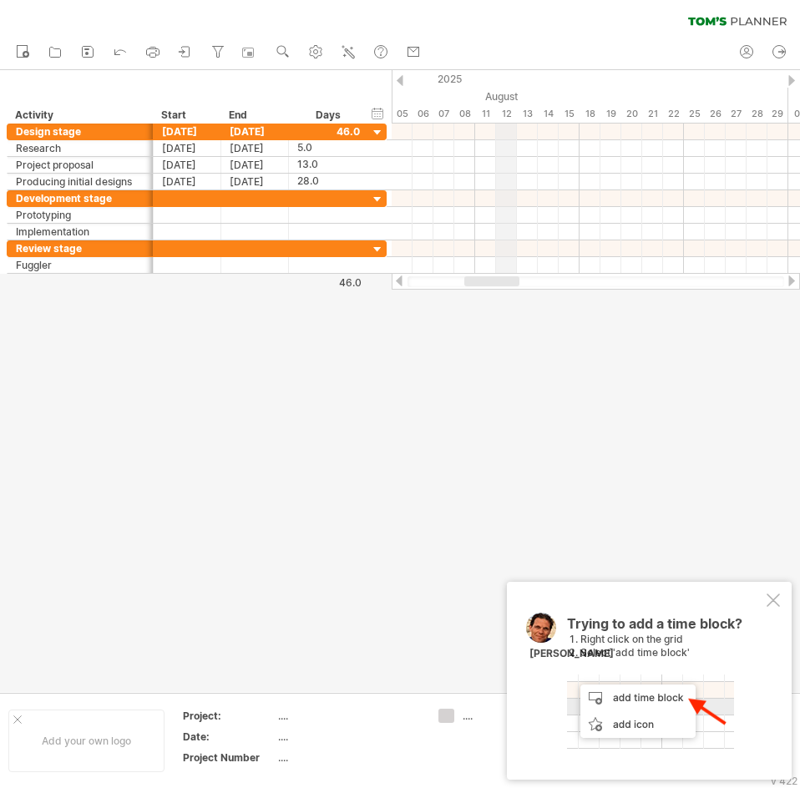
drag, startPoint x: 646, startPoint y: 101, endPoint x: 524, endPoint y: 99, distance: 122.0
click at [495, 104] on div "August" at bounding box center [569, 97] width 438 height 18
drag, startPoint x: 612, startPoint y: 94, endPoint x: 447, endPoint y: 99, distance: 165.4
click at [447, 99] on div "August" at bounding box center [444, 97] width 438 height 18
drag, startPoint x: 668, startPoint y: 103, endPoint x: 457, endPoint y: 114, distance: 211.6
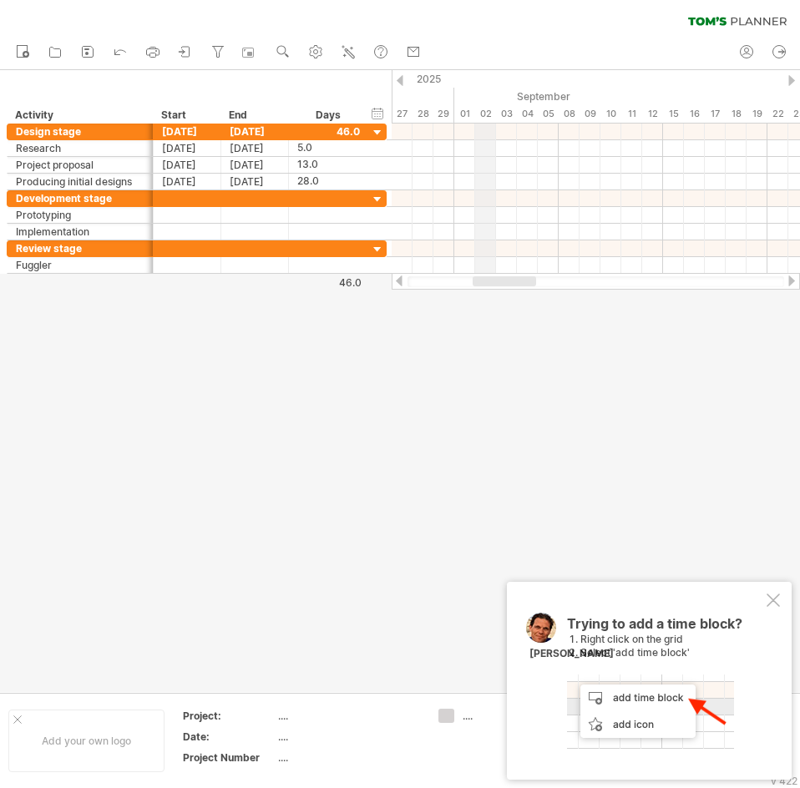
drag, startPoint x: 664, startPoint y: 96, endPoint x: 491, endPoint y: 113, distance: 173.7
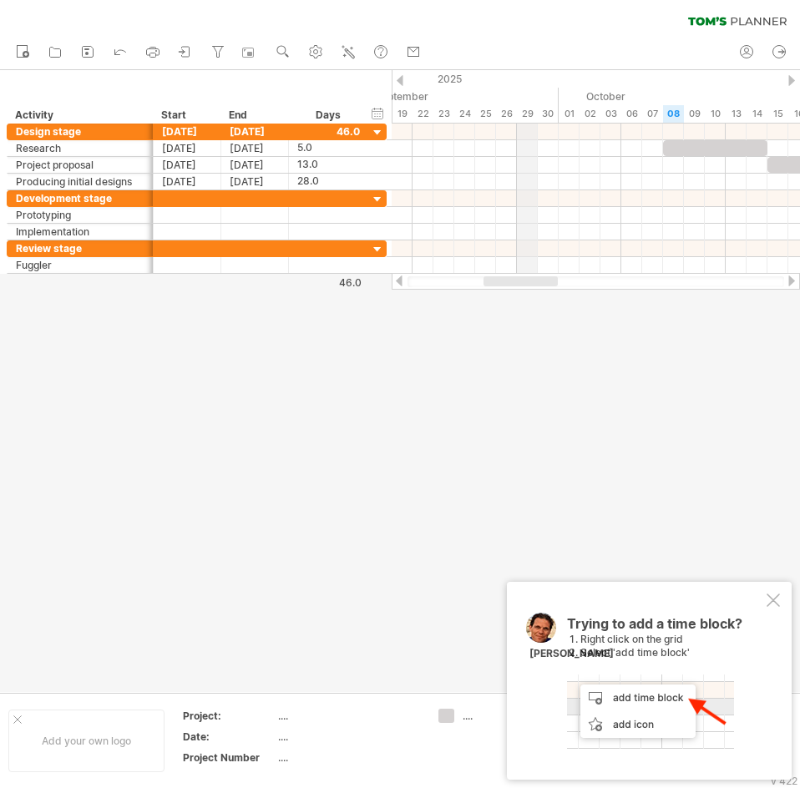
drag, startPoint x: 675, startPoint y: 94, endPoint x: 490, endPoint y: 103, distance: 184.8
click at [490, 103] on div "September" at bounding box center [328, 97] width 459 height 18
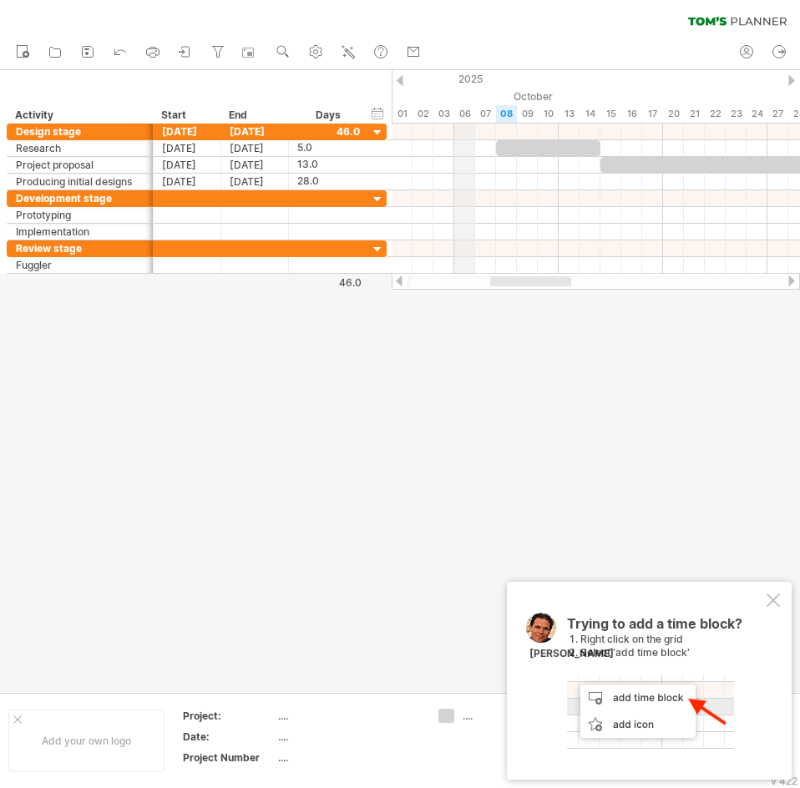
drag, startPoint x: 597, startPoint y: 106, endPoint x: 463, endPoint y: 108, distance: 134.5
click at [463, 108] on div "06" at bounding box center [464, 114] width 21 height 18
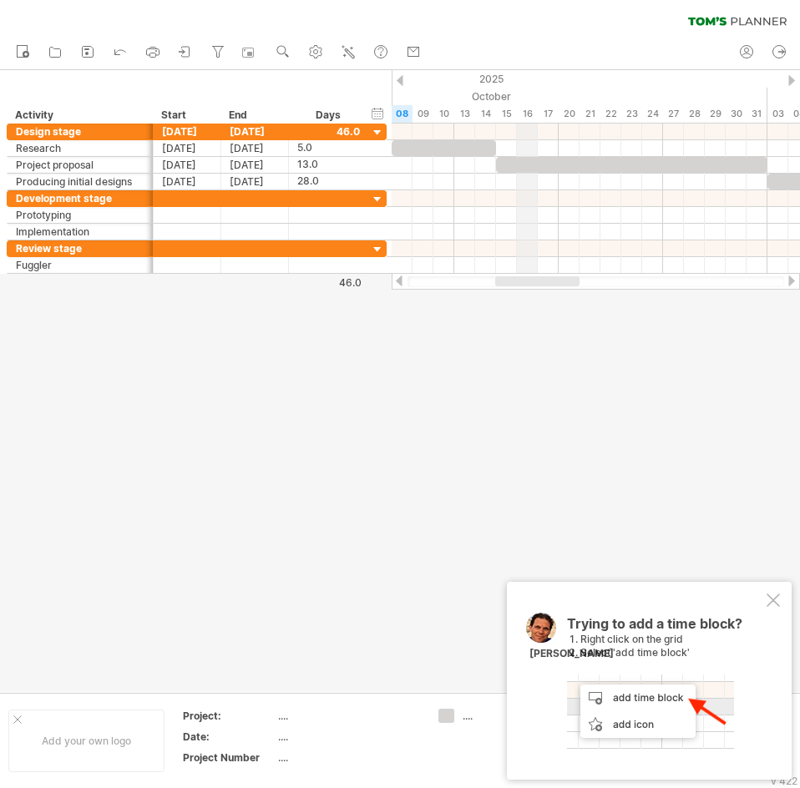
drag, startPoint x: 615, startPoint y: 92, endPoint x: 520, endPoint y: 95, distance: 94.4
click at [520, 95] on div "October" at bounding box center [527, 97] width 480 height 18
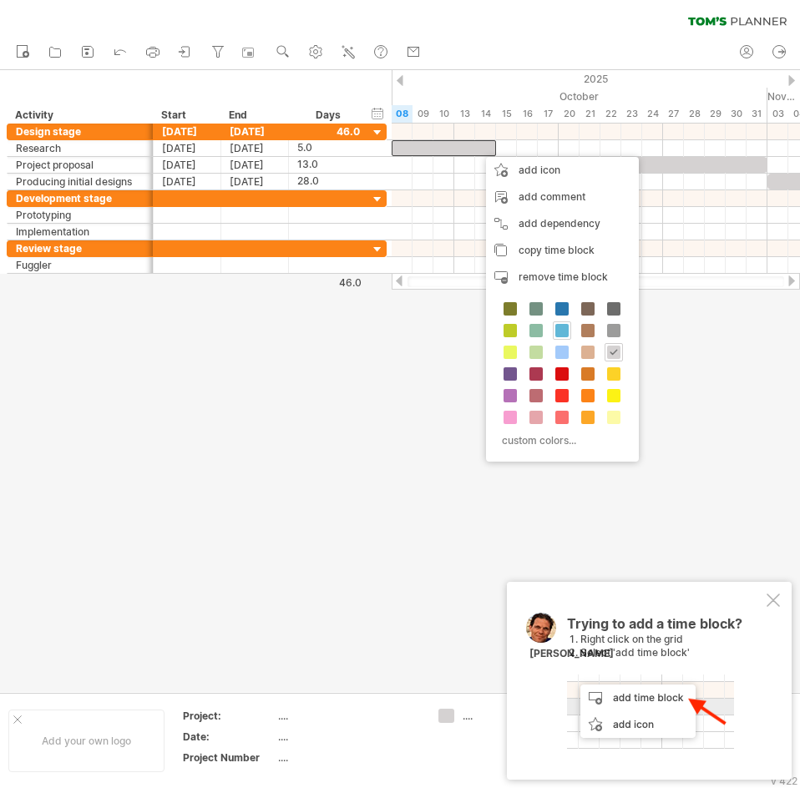
click at [564, 325] on span at bounding box center [561, 330] width 13 height 13
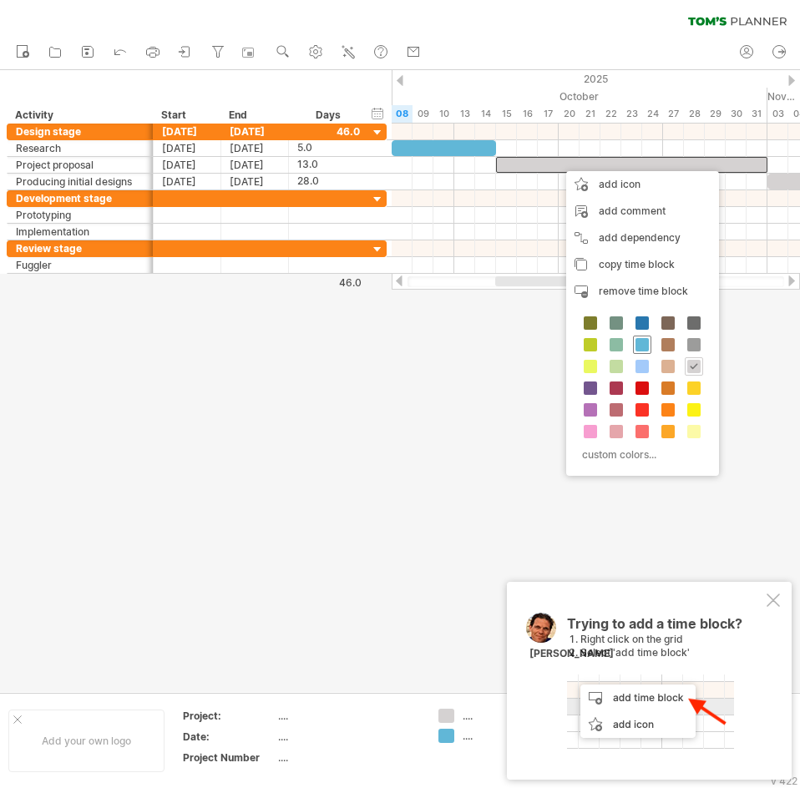
click at [641, 347] on span at bounding box center [642, 344] width 13 height 13
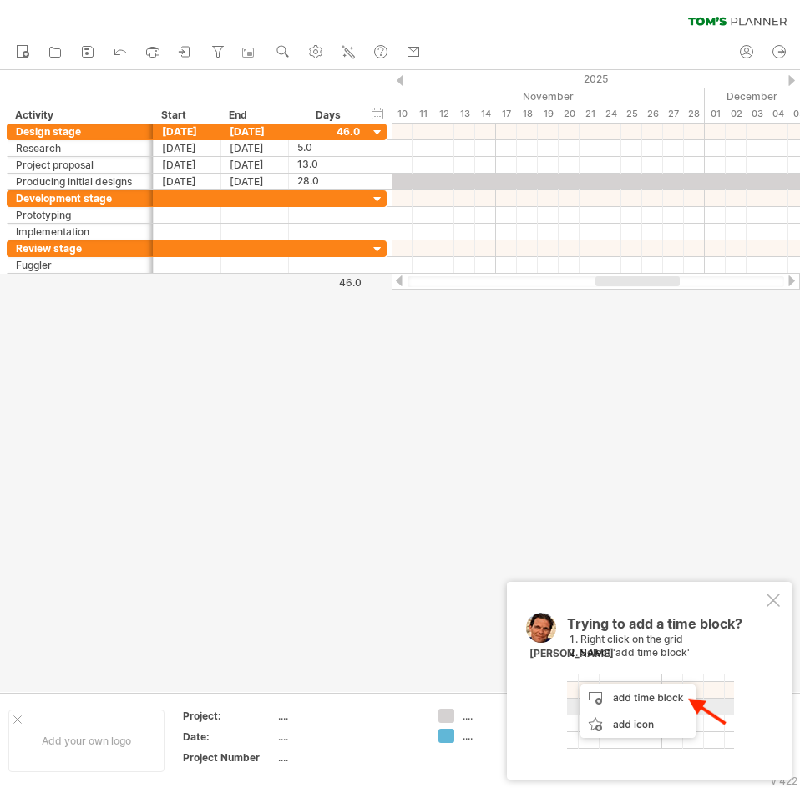
drag, startPoint x: 547, startPoint y: 280, endPoint x: 647, endPoint y: 297, distance: 101.7
click at [647, 297] on div "Trying to reach [DOMAIN_NAME] Connected again... 0% clear filter new" at bounding box center [400, 394] width 800 height 788
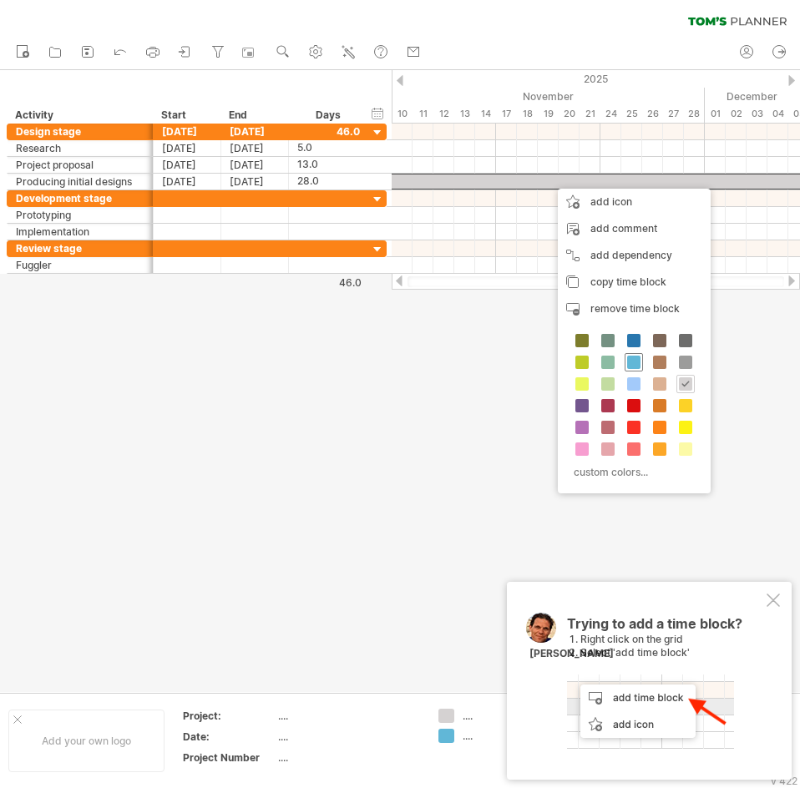
click at [633, 362] on span at bounding box center [633, 362] width 13 height 13
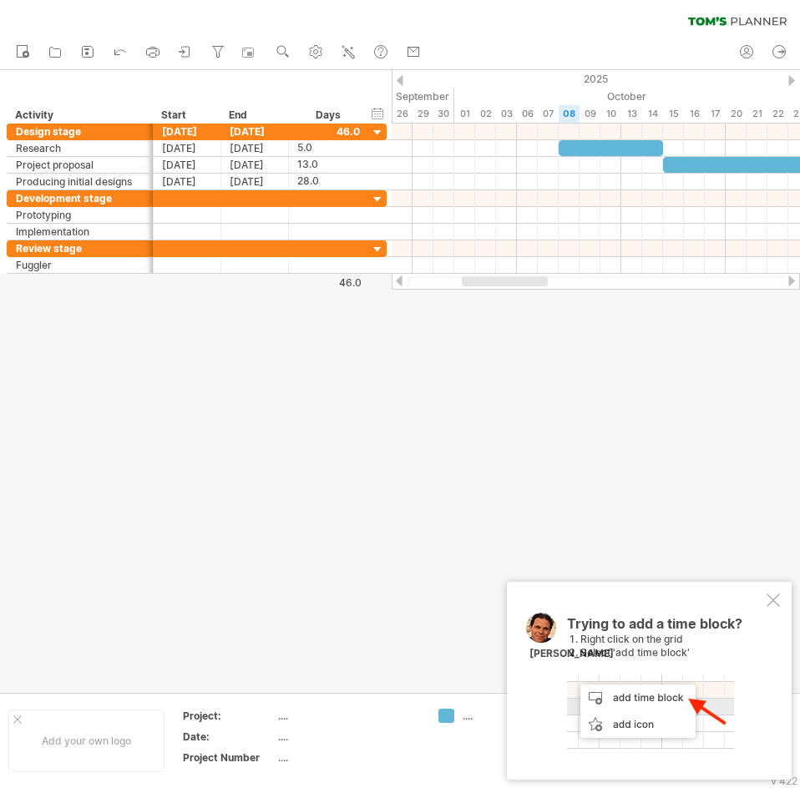
drag, startPoint x: 609, startPoint y: 281, endPoint x: 474, endPoint y: 280, distance: 134.5
click at [474, 280] on div at bounding box center [505, 281] width 86 height 10
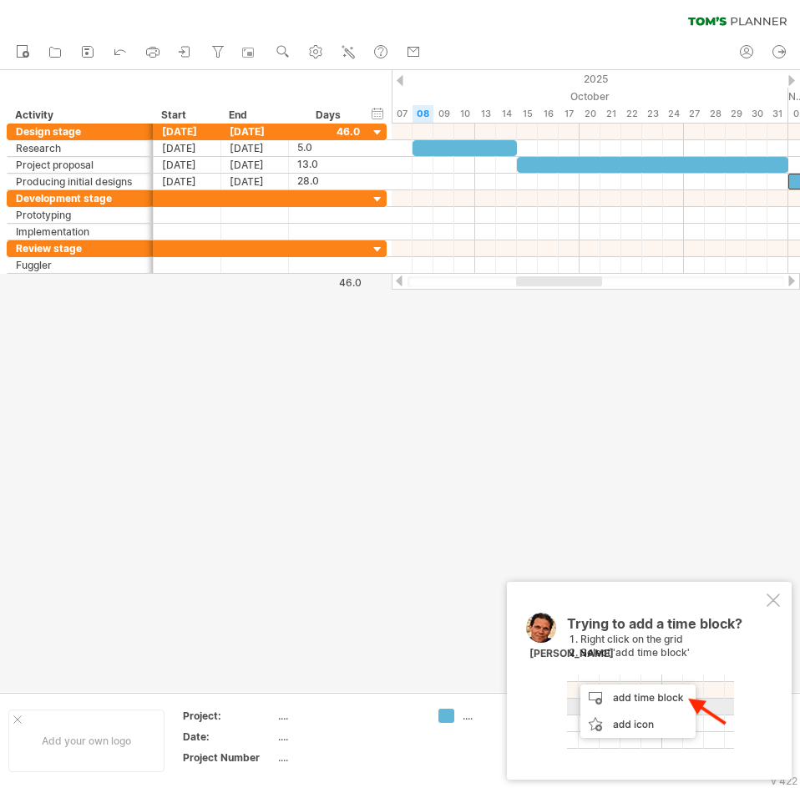
drag, startPoint x: 499, startPoint y: 281, endPoint x: 495, endPoint y: 289, distance: 9.3
click at [495, 289] on div at bounding box center [596, 281] width 408 height 17
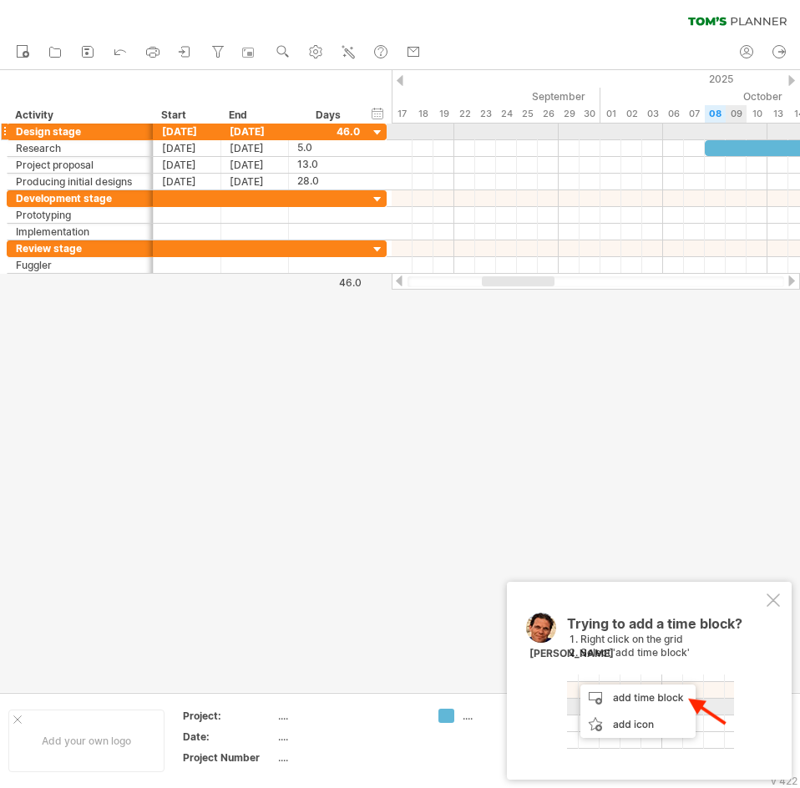
drag, startPoint x: 608, startPoint y: 89, endPoint x: 560, endPoint y: 207, distance: 127.3
click at [629, 124] on div "Trying to reach [DOMAIN_NAME] Connected again... 0% clear filter new" at bounding box center [400, 394] width 800 height 788
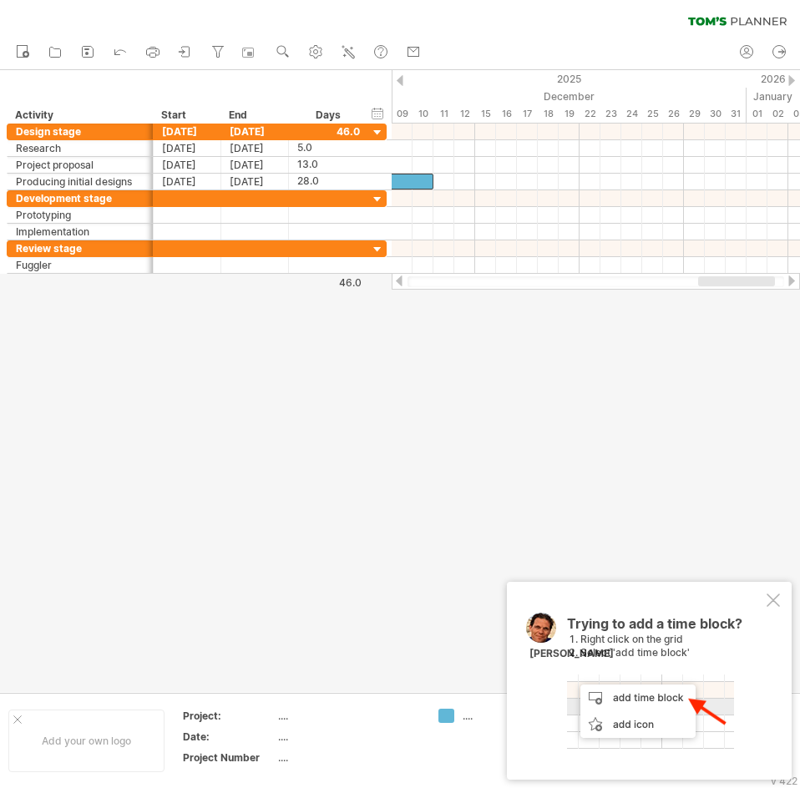
drag, startPoint x: 547, startPoint y: 286, endPoint x: 759, endPoint y: 304, distance: 212.9
click at [759, 304] on div "Trying to reach [DOMAIN_NAME] Connected again... 0% clear filter new" at bounding box center [400, 394] width 800 height 788
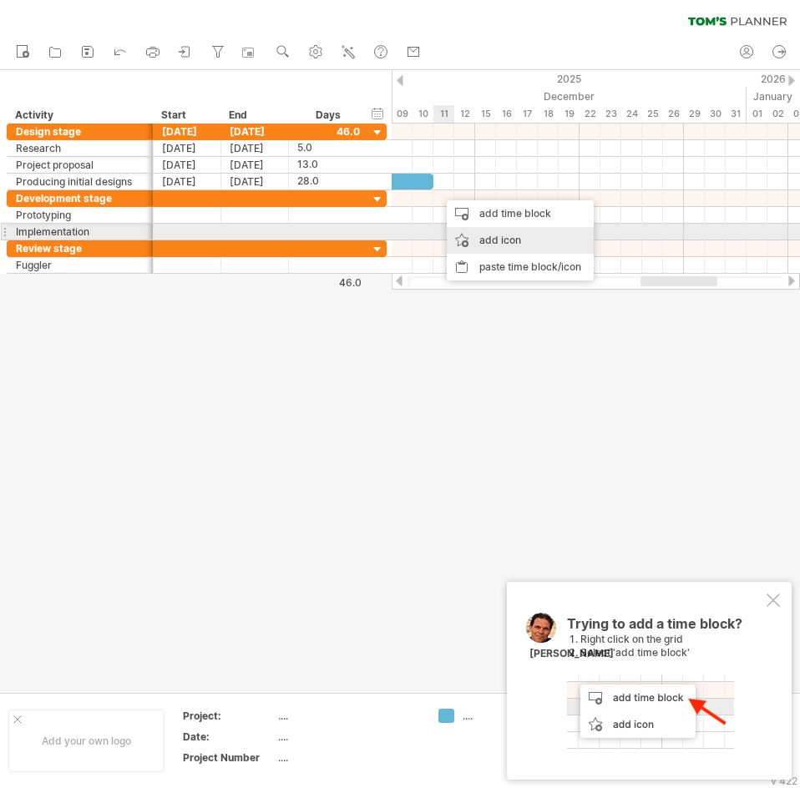
click at [489, 239] on div "add icon" at bounding box center [520, 240] width 147 height 27
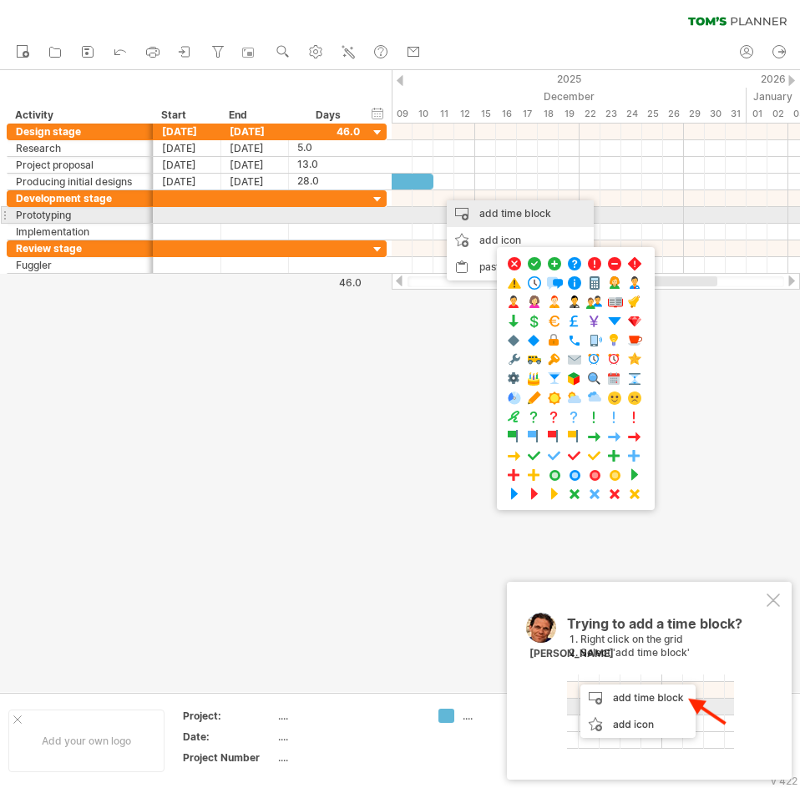
click at [504, 220] on div "add time block" at bounding box center [520, 213] width 147 height 27
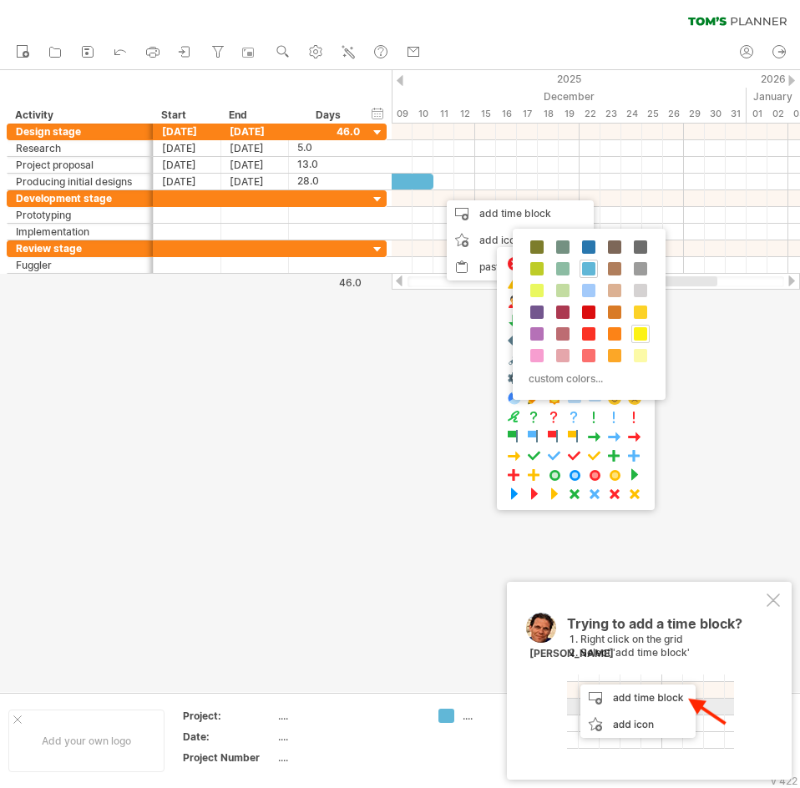
click at [646, 338] on span at bounding box center [640, 333] width 13 height 13
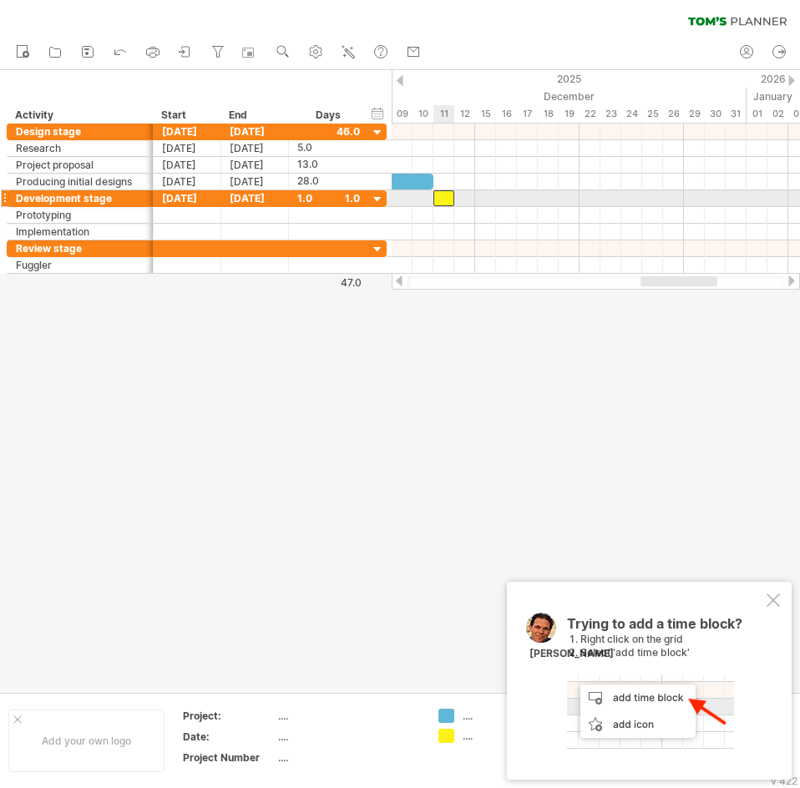
click at [442, 194] on div at bounding box center [443, 198] width 21 height 16
click at [579, 468] on div at bounding box center [400, 381] width 800 height 622
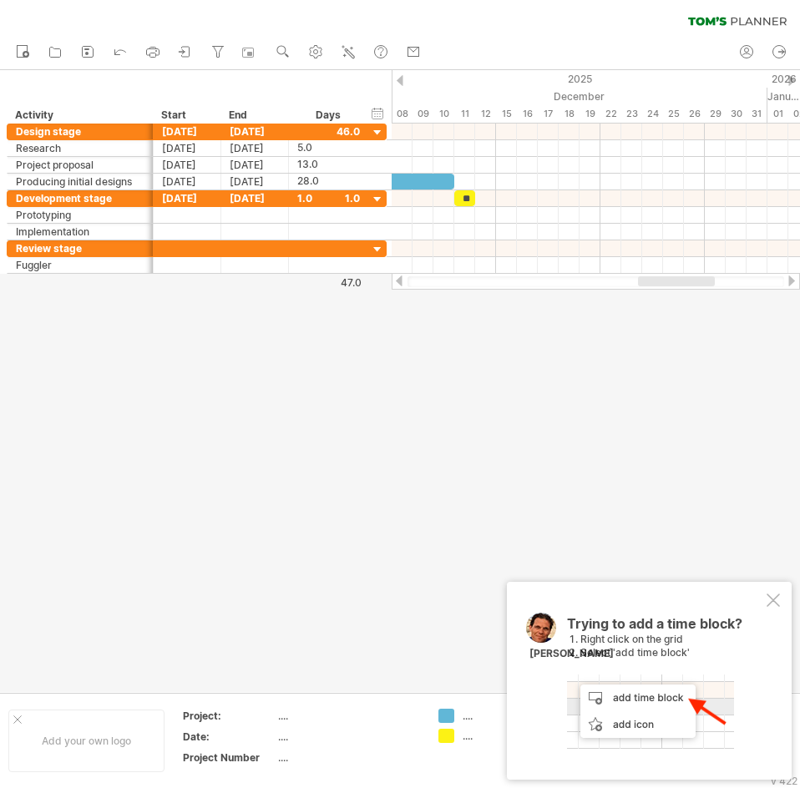
drag, startPoint x: 670, startPoint y: 281, endPoint x: 636, endPoint y: 308, distance: 42.8
click at [638, 285] on div at bounding box center [676, 281] width 77 height 10
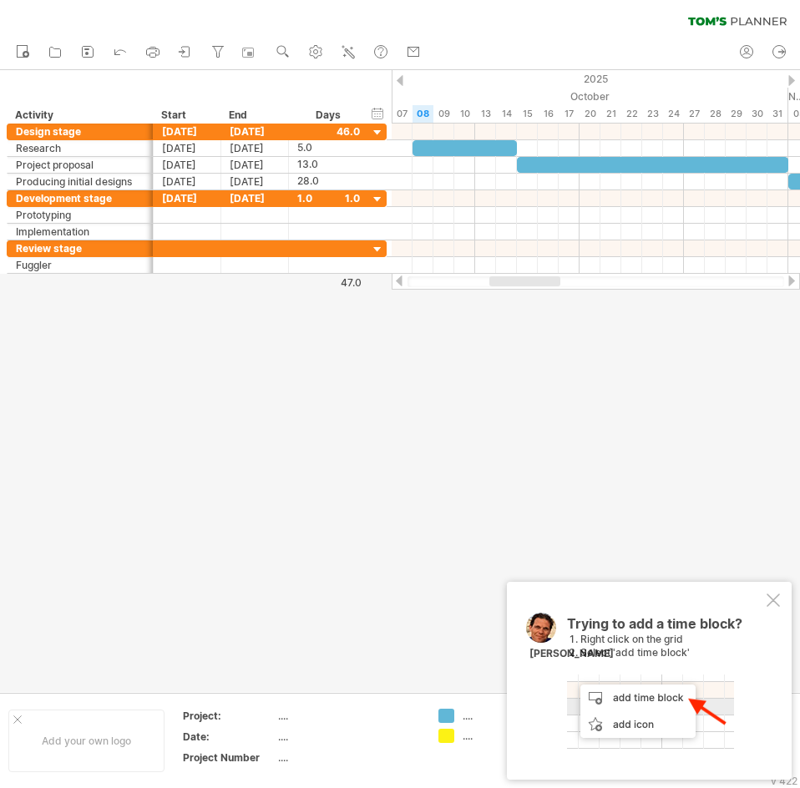
drag, startPoint x: 615, startPoint y: 281, endPoint x: 528, endPoint y: 323, distance: 96.4
click at [528, 323] on div "Trying to reach [DOMAIN_NAME] Connected again... 0% clear filter new" at bounding box center [400, 394] width 800 height 788
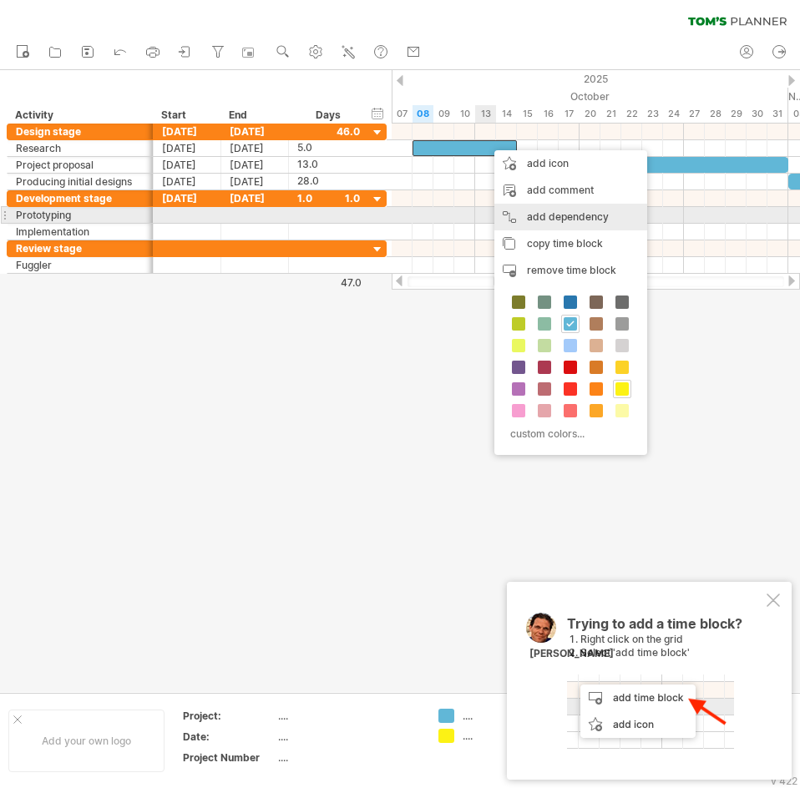
click at [540, 216] on div "add dependency You can use dependencies when you require tasks to be done in a …" at bounding box center [570, 217] width 153 height 27
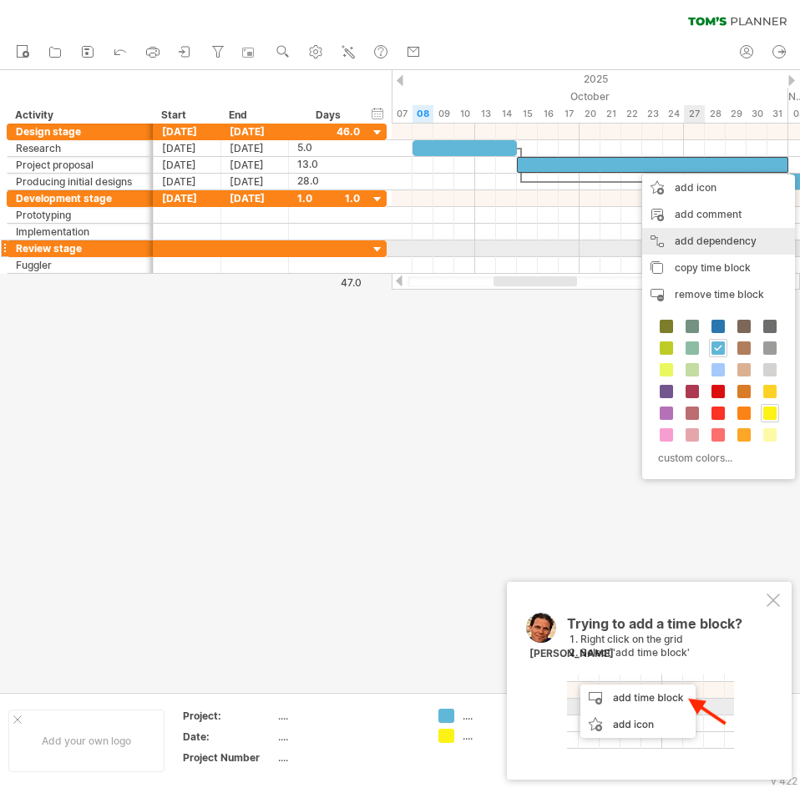
click at [708, 249] on div "add dependency You can use dependencies when you require tasks to be done in a …" at bounding box center [718, 241] width 153 height 27
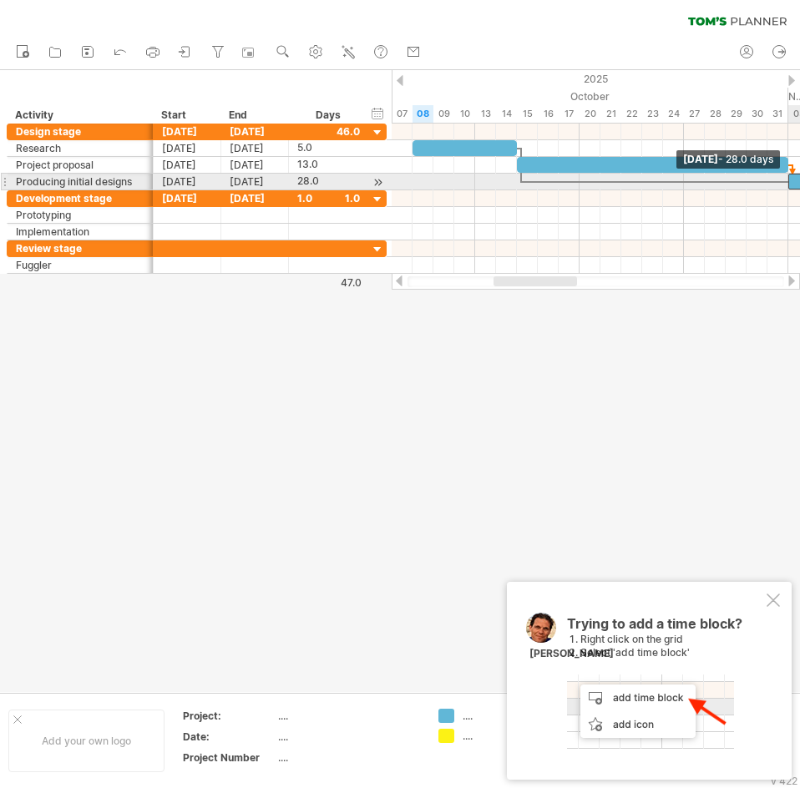
click at [791, 183] on span at bounding box center [788, 182] width 7 height 16
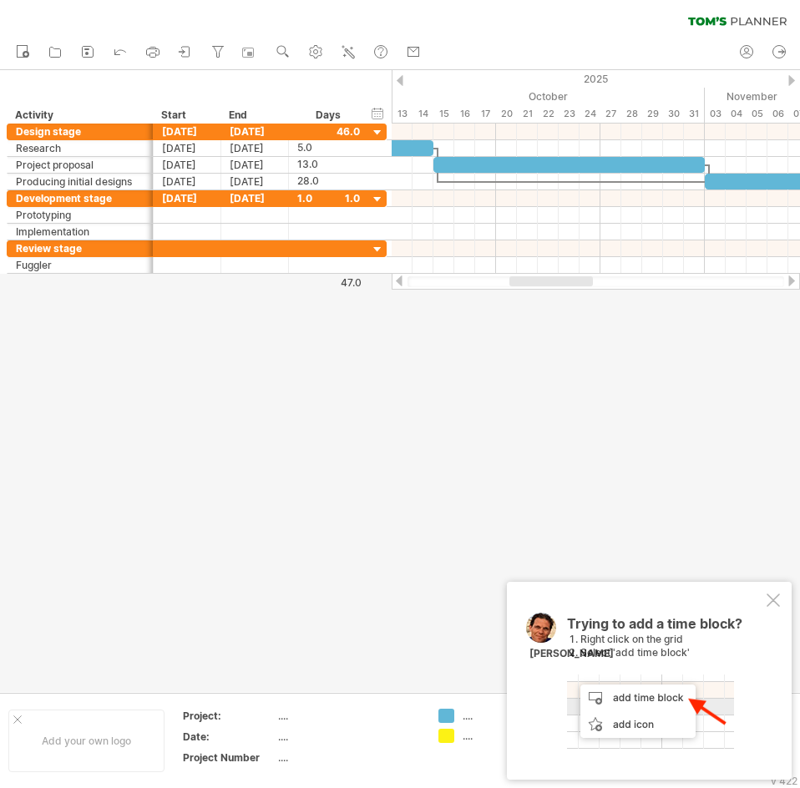
drag, startPoint x: 552, startPoint y: 282, endPoint x: 568, endPoint y: 282, distance: 15.9
click at [568, 282] on div at bounding box center [551, 281] width 84 height 10
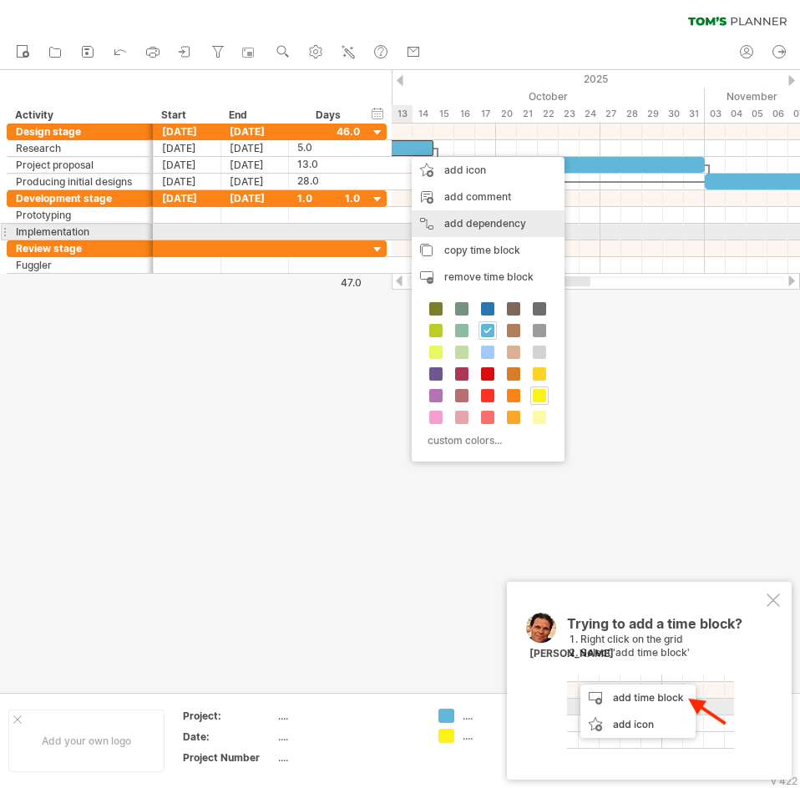
click at [473, 227] on div "add dependency You can use dependencies when you require tasks to be done in a …" at bounding box center [488, 223] width 153 height 27
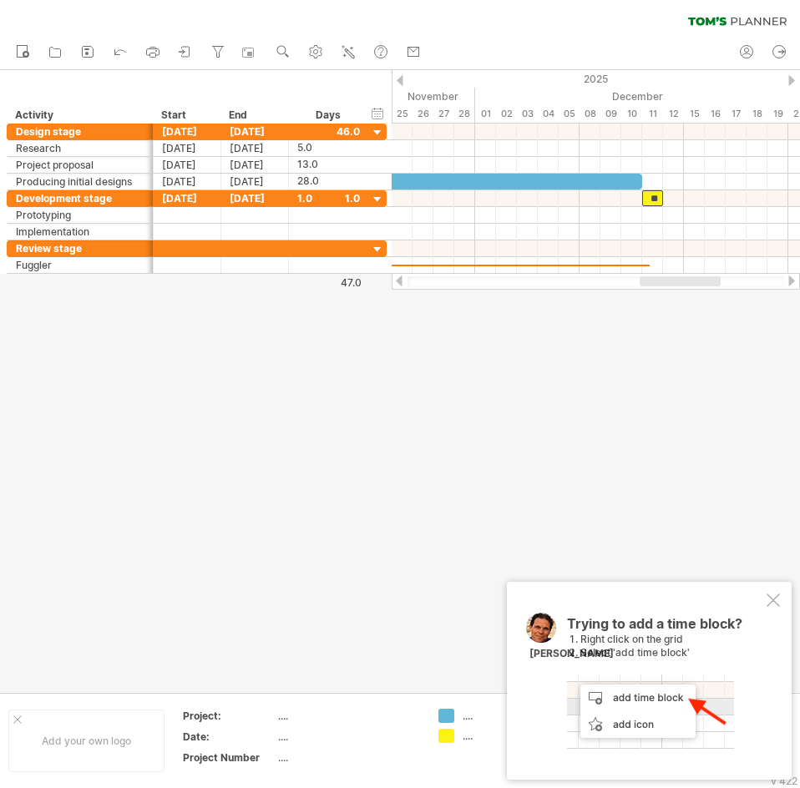
drag, startPoint x: 517, startPoint y: 278, endPoint x: 650, endPoint y: 276, distance: 132.8
click at [650, 276] on div at bounding box center [680, 281] width 81 height 10
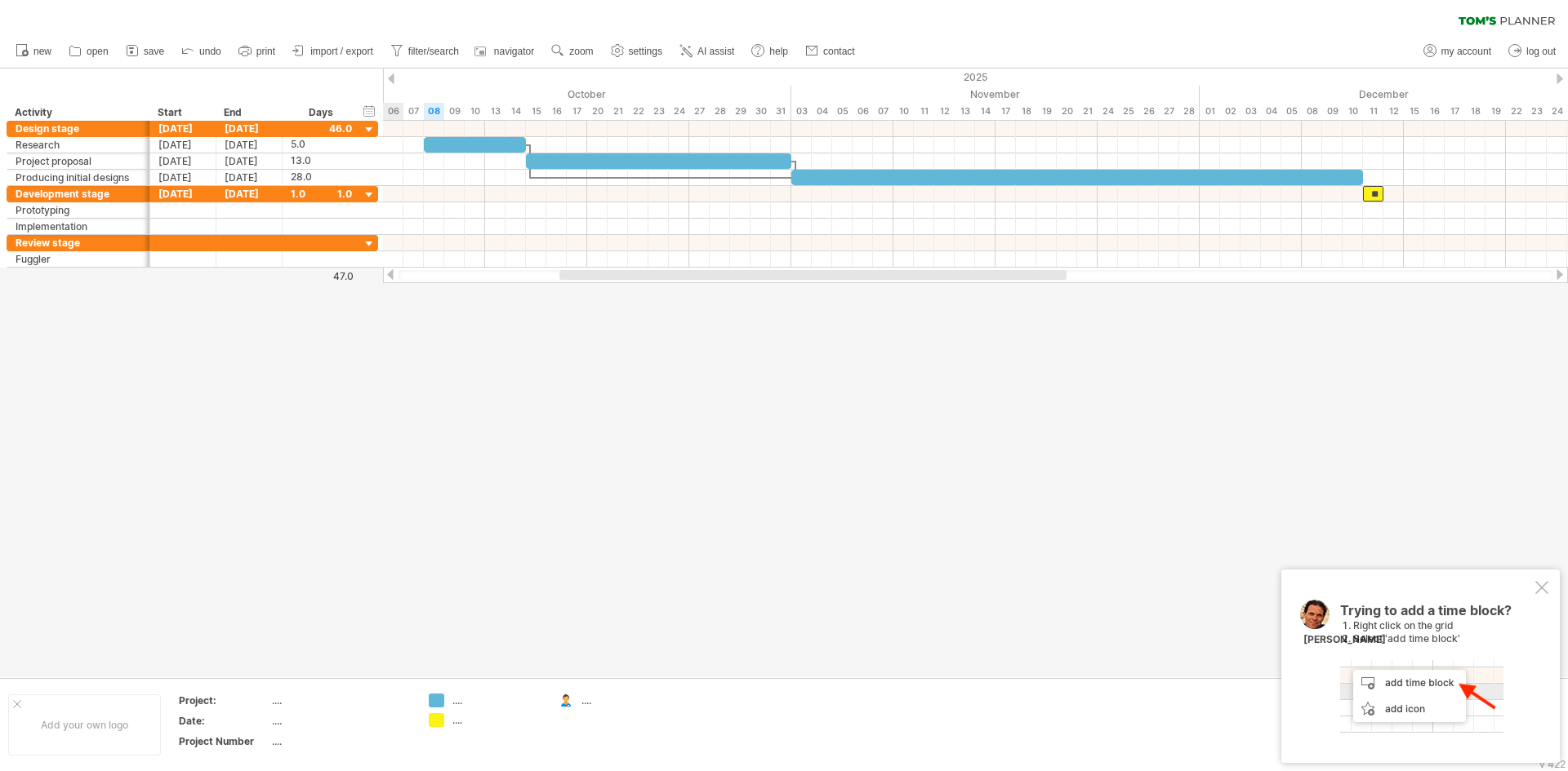
drag, startPoint x: 924, startPoint y: 277, endPoint x: 612, endPoint y: 300, distance: 312.8
click at [612, 300] on div "Trying to reach [DOMAIN_NAME] Connected again... 0% clear filter new" at bounding box center [784, 385] width 1568 height 771
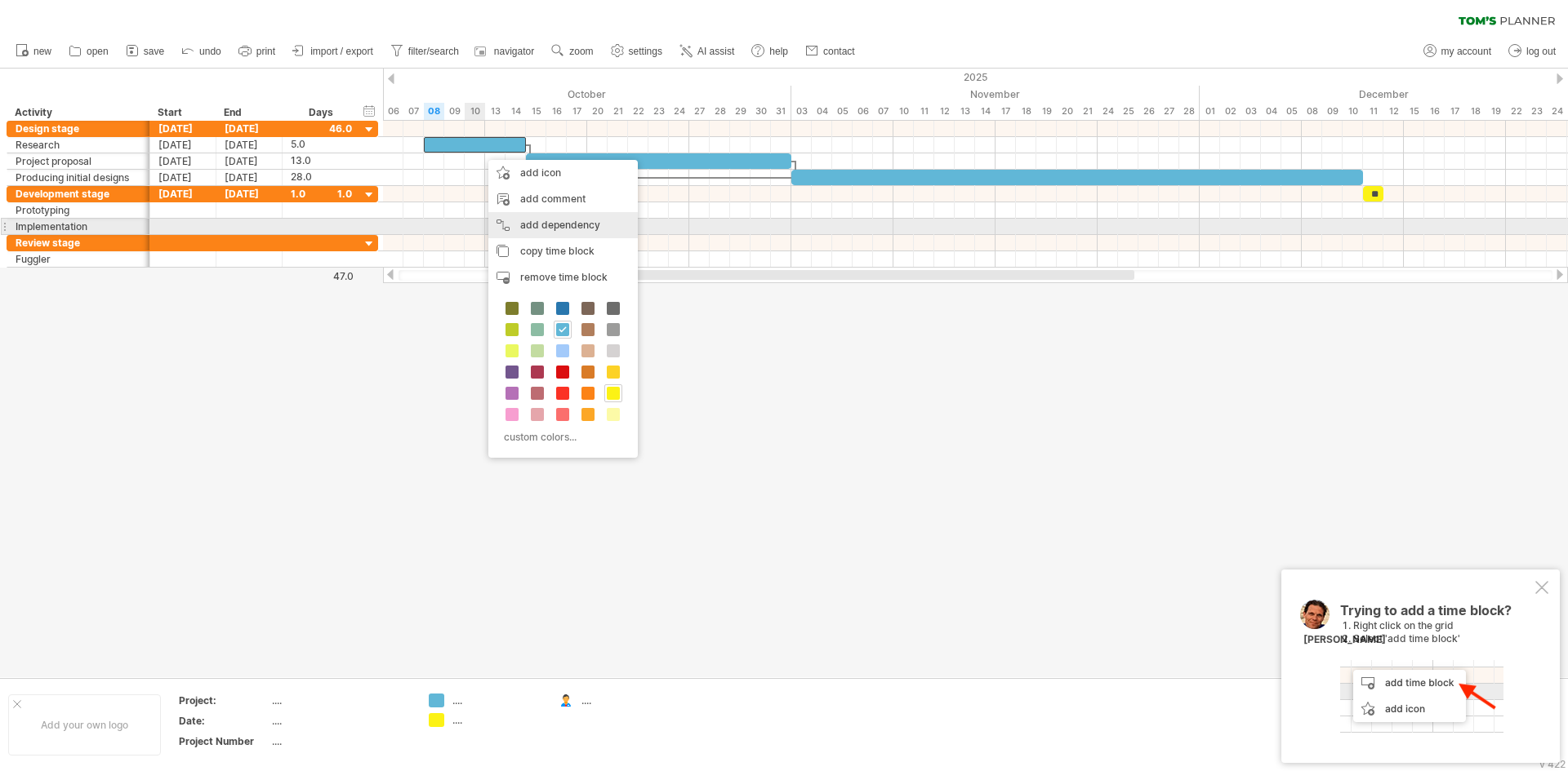
click at [528, 224] on div "add dependency You can use dependencies when you require tasks to be done in a …" at bounding box center [562, 225] width 150 height 26
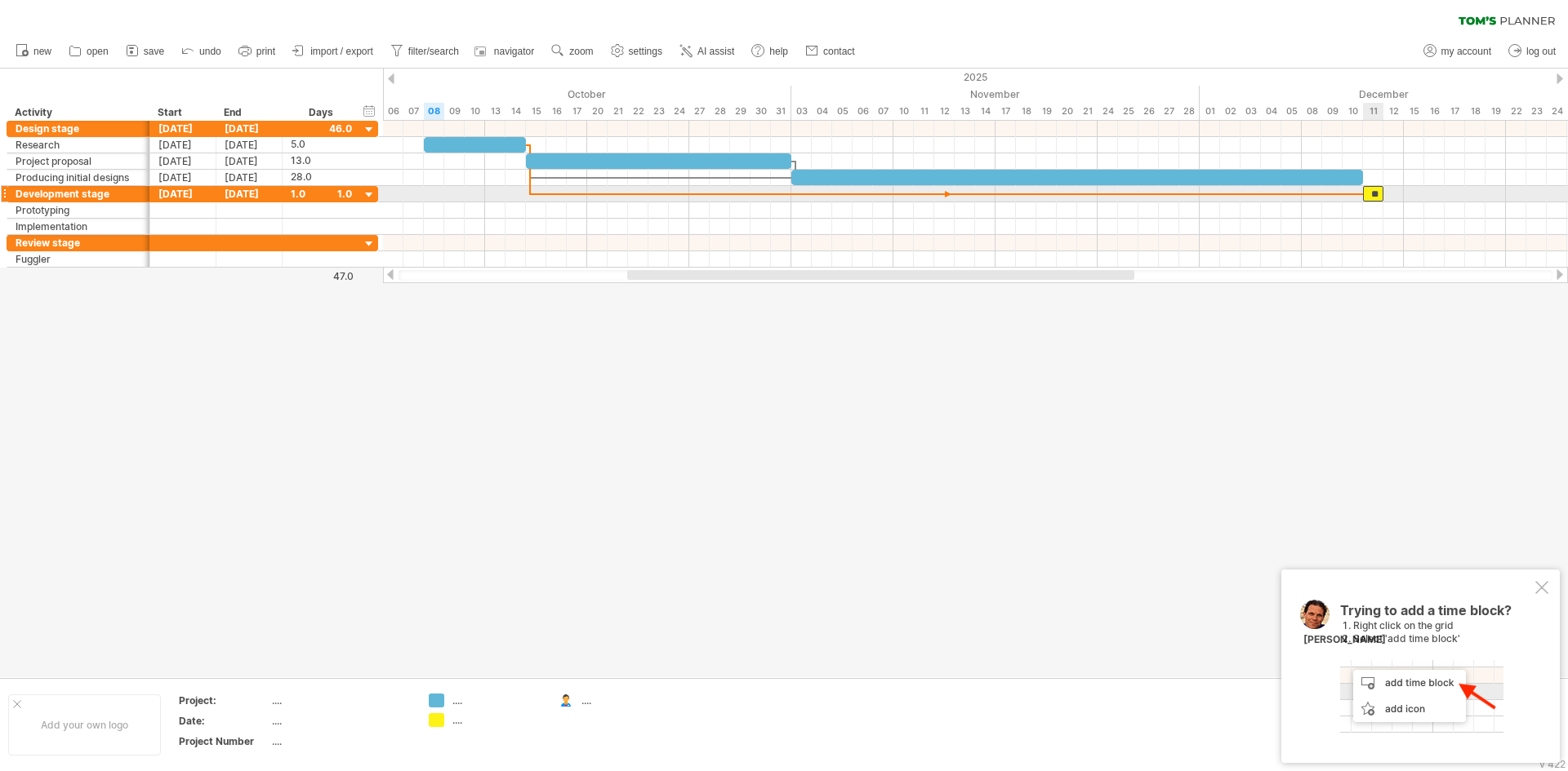
click at [1372, 197] on div "**" at bounding box center [1372, 193] width 21 height 16
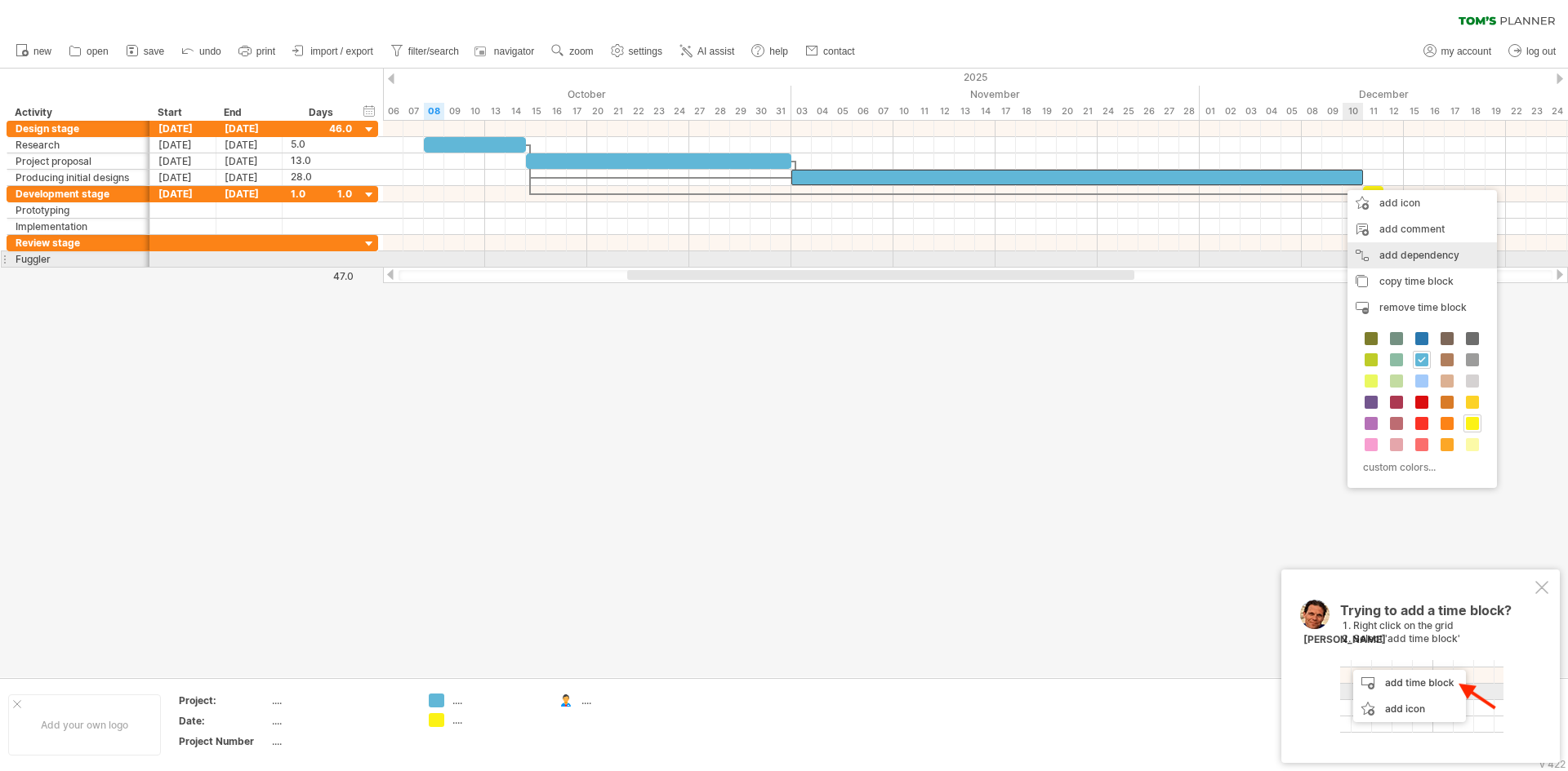
click at [1414, 262] on div "add dependency You can use dependencies when you require tasks to be done in a …" at bounding box center [1421, 255] width 150 height 26
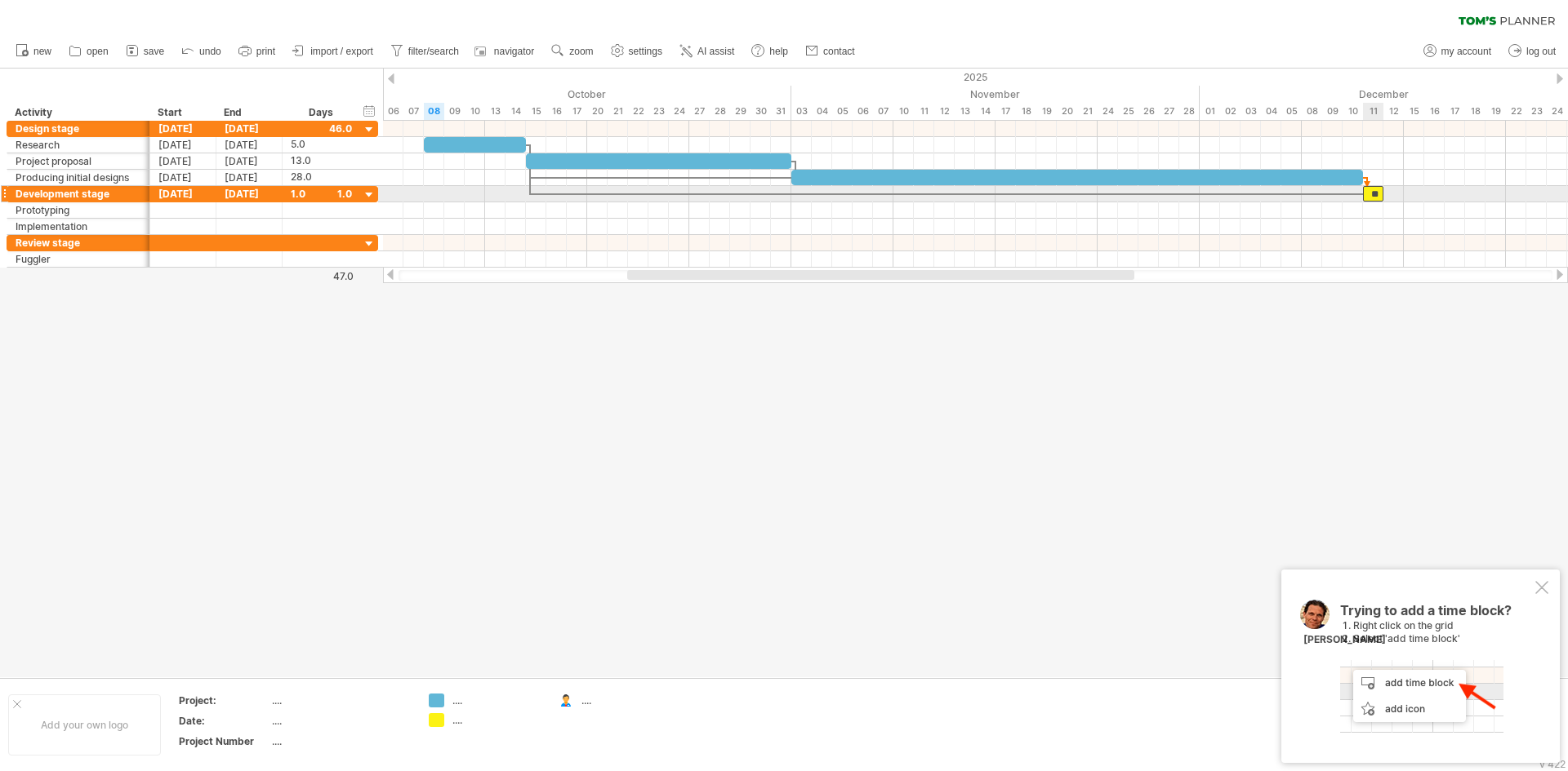
click at [1371, 186] on div "**" at bounding box center [1372, 193] width 21 height 16
click at [127, 52] on icon at bounding box center [131, 51] width 11 height 11
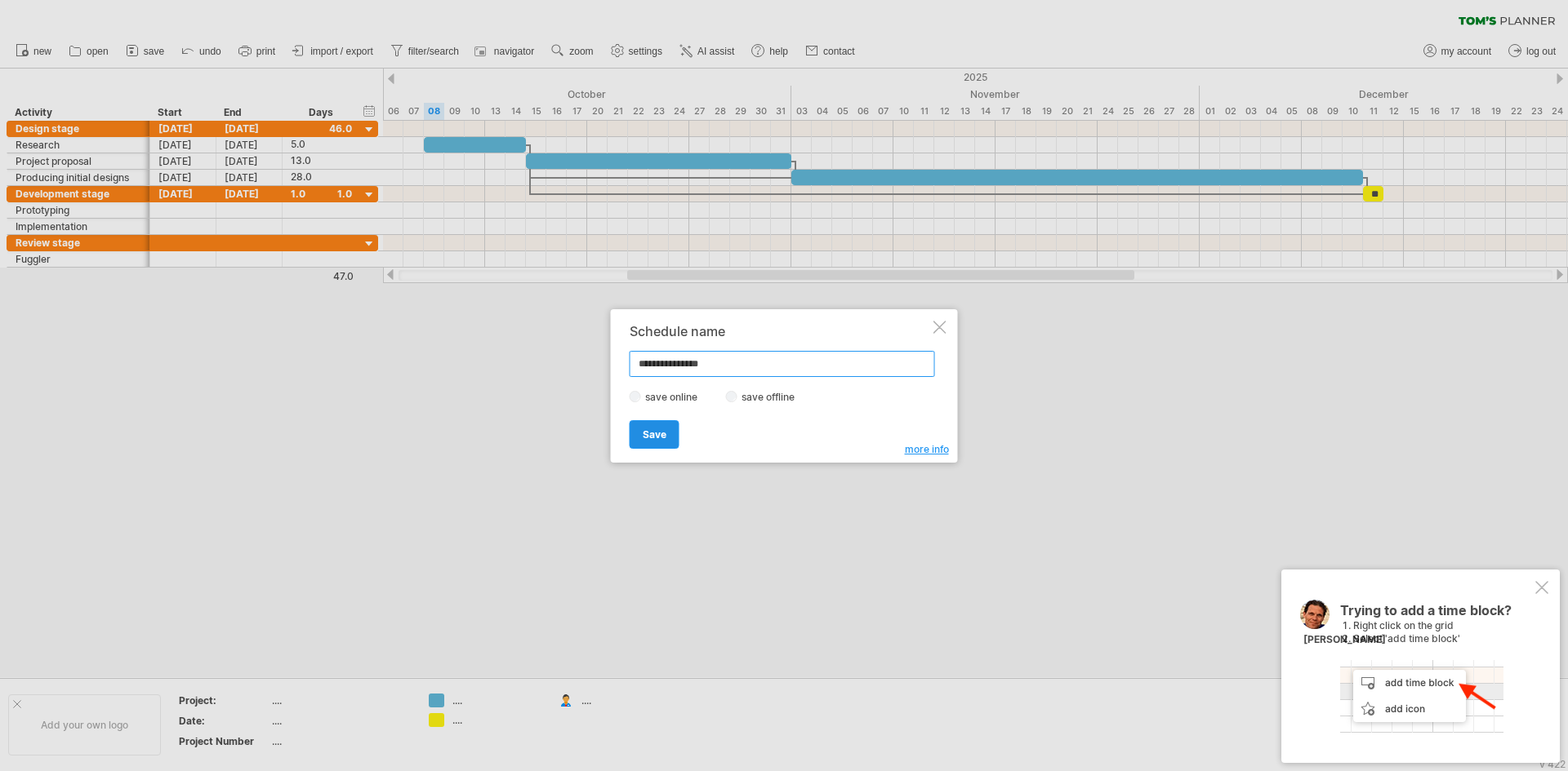
type input "**********"
click at [642, 432] on span "Save" at bounding box center [654, 434] width 23 height 13
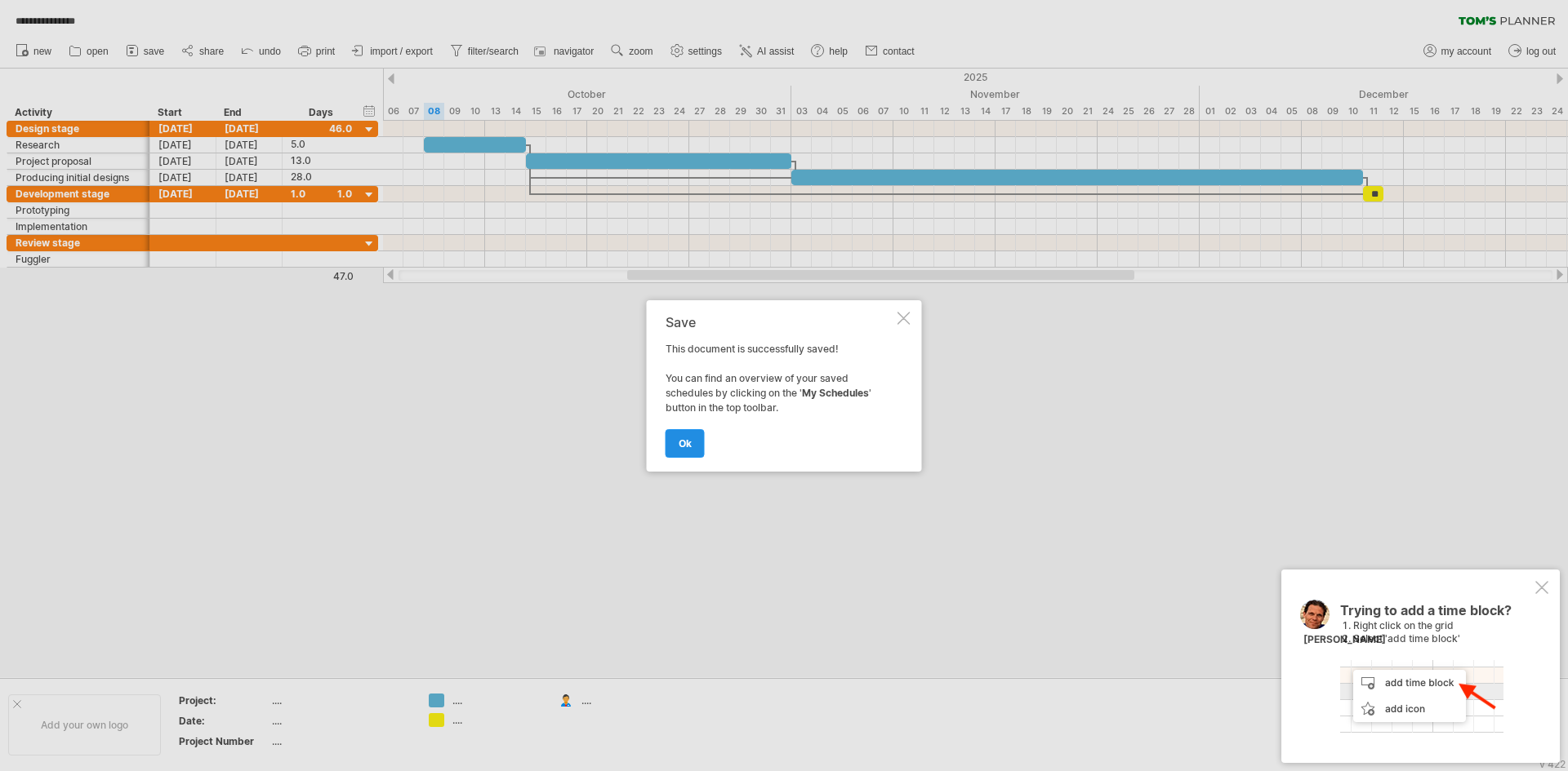
click at [699, 446] on link "ok" at bounding box center [685, 443] width 39 height 28
